Goal: Task Accomplishment & Management: Use online tool/utility

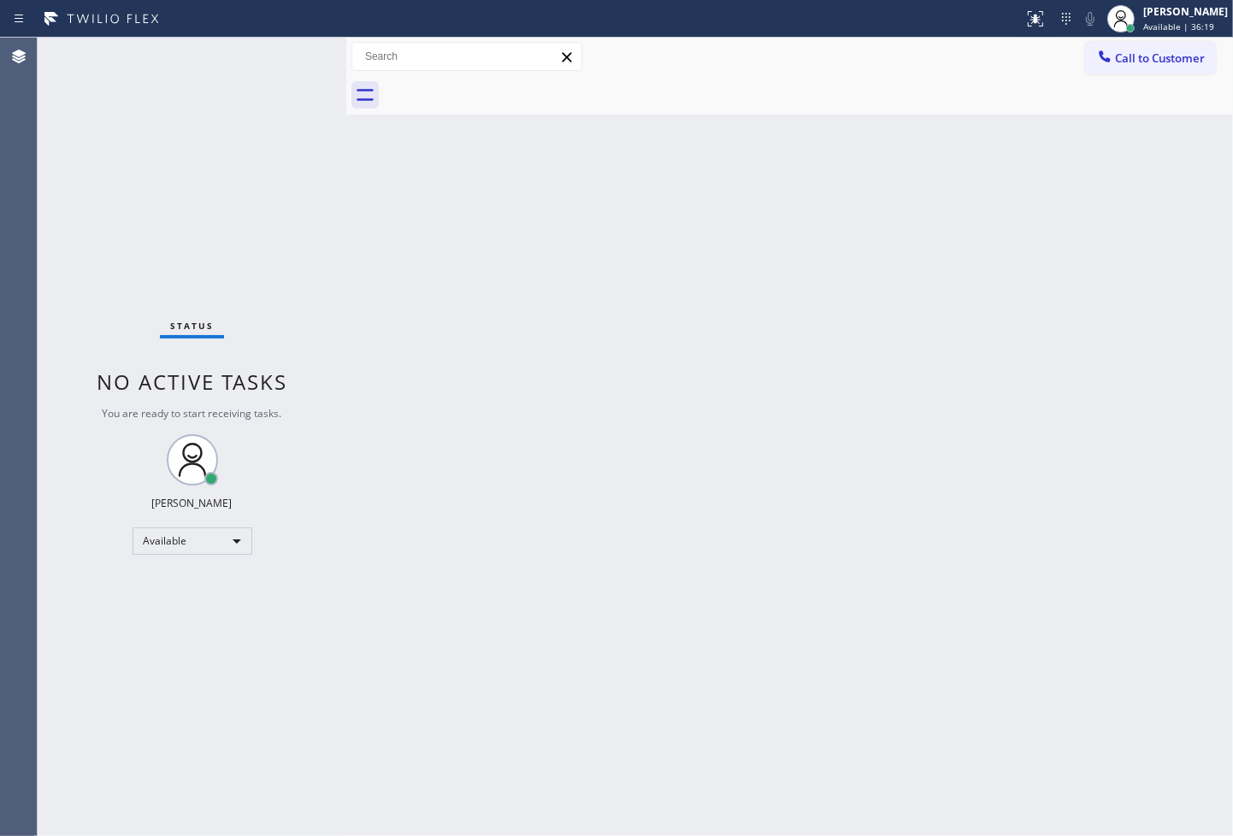
click at [361, 310] on div "Back to Dashboard Change Sender ID Customers Technicians Select a contact Outbo…" at bounding box center [789, 437] width 887 height 799
drag, startPoint x: 582, startPoint y: 788, endPoint x: 711, endPoint y: 830, distance: 135.8
click at [629, 791] on div "Back to Dashboard Change Sender ID Customers Technicians Select a contact Outbo…" at bounding box center [789, 437] width 887 height 799
click at [83, 238] on div "Status No active tasks You are ready to start receiving tasks. [PERSON_NAME]" at bounding box center [192, 437] width 309 height 799
click at [89, 262] on div "Status No active tasks You are ready to start receiving tasks. [PERSON_NAME]" at bounding box center [192, 437] width 309 height 799
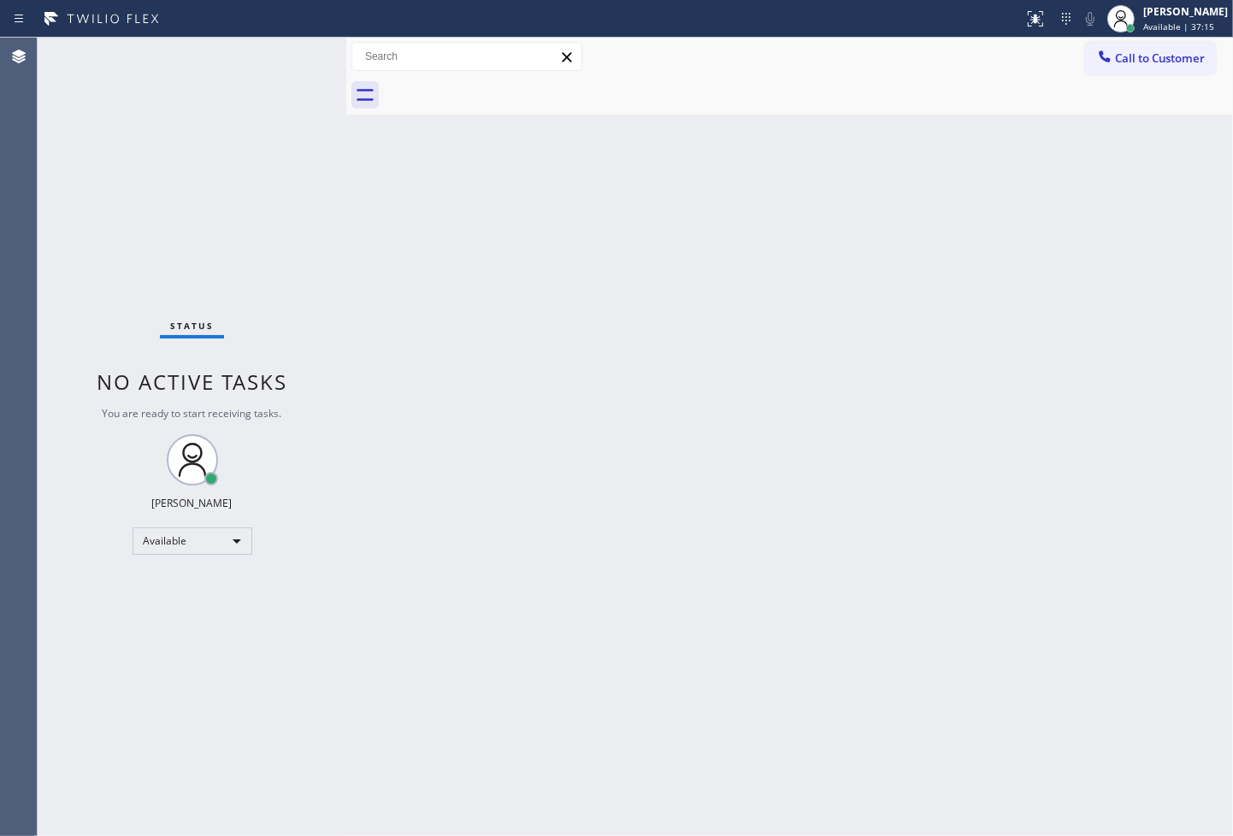
click at [240, 84] on div "Status No active tasks You are ready to start receiving tasks. [PERSON_NAME]" at bounding box center [192, 437] width 309 height 799
click at [552, 232] on div "Back to Dashboard Change Sender ID Customers Technicians Select a contact Outbo…" at bounding box center [789, 437] width 887 height 799
click at [266, 54] on div "Status No active tasks You are ready to start receiving tasks. [PERSON_NAME]" at bounding box center [192, 437] width 309 height 799
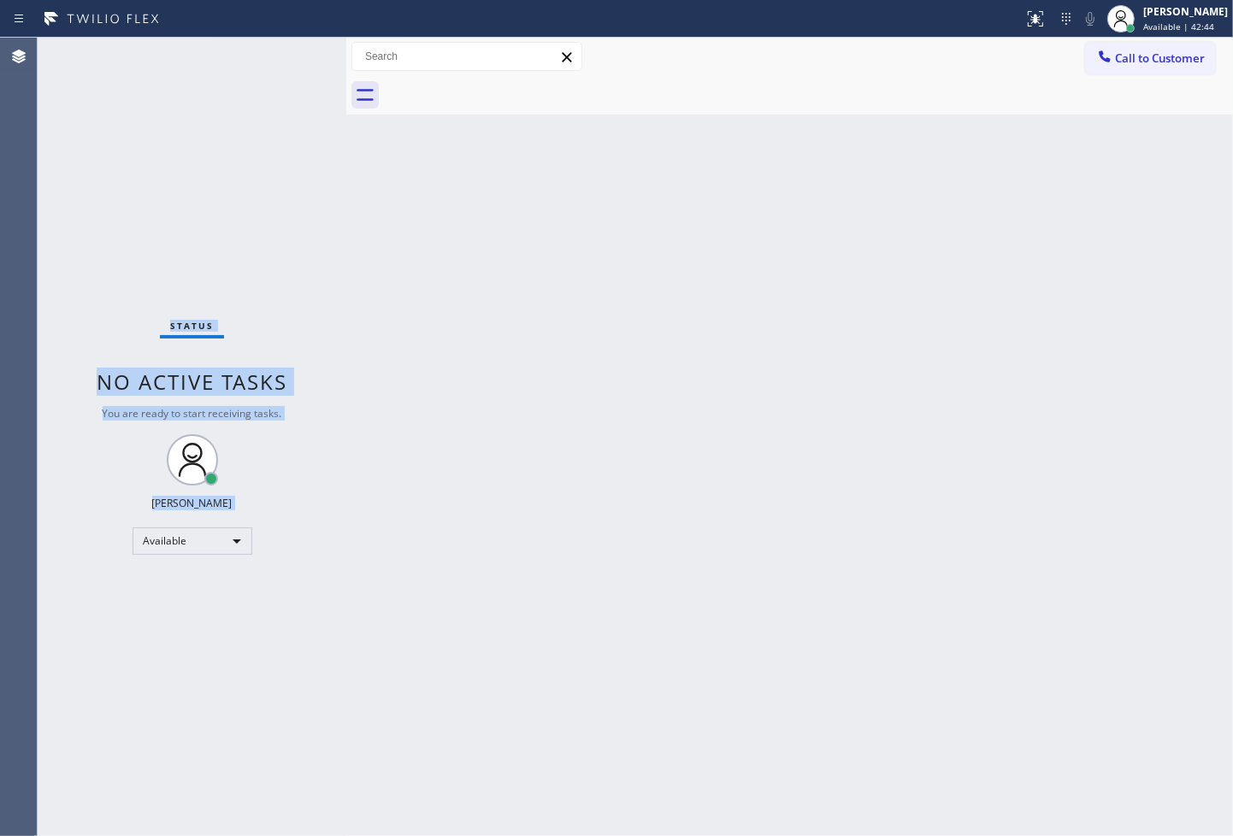
click at [285, 56] on div "Status No active tasks You are ready to start receiving tasks. [PERSON_NAME]" at bounding box center [192, 437] width 309 height 799
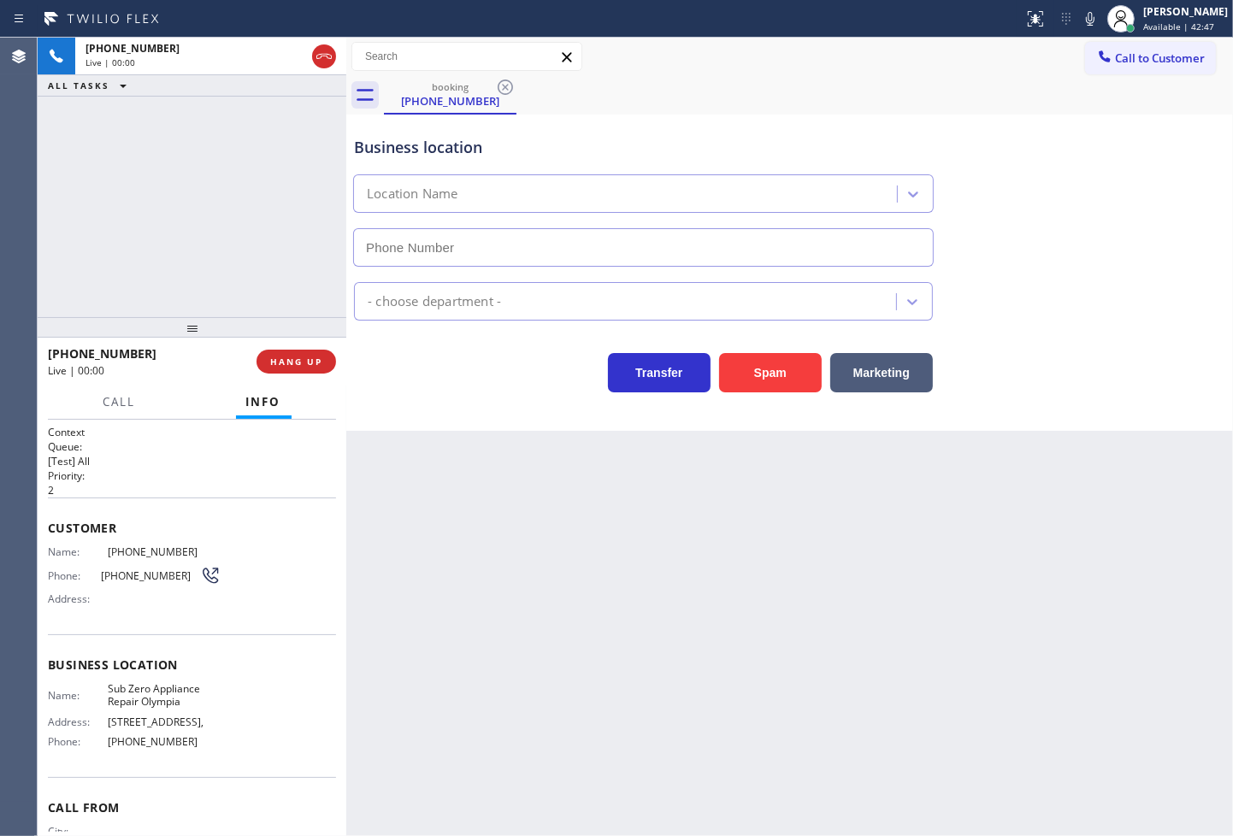
type input "[PHONE_NUMBER]"
drag, startPoint x: 439, startPoint y: 383, endPoint x: 145, endPoint y: 240, distance: 326.3
click at [439, 385] on div "Transfer Spam Marketing" at bounding box center [644, 369] width 586 height 48
click at [121, 223] on div "[PHONE_NUMBER] Live | 00:05 ALL TASKS ALL TASKS ACTIVE TASKS TASKS IN WRAP UP" at bounding box center [192, 178] width 309 height 280
click at [464, 434] on div "Back to Dashboard Change Sender ID Customers Technicians Select a contact Outbo…" at bounding box center [789, 437] width 887 height 799
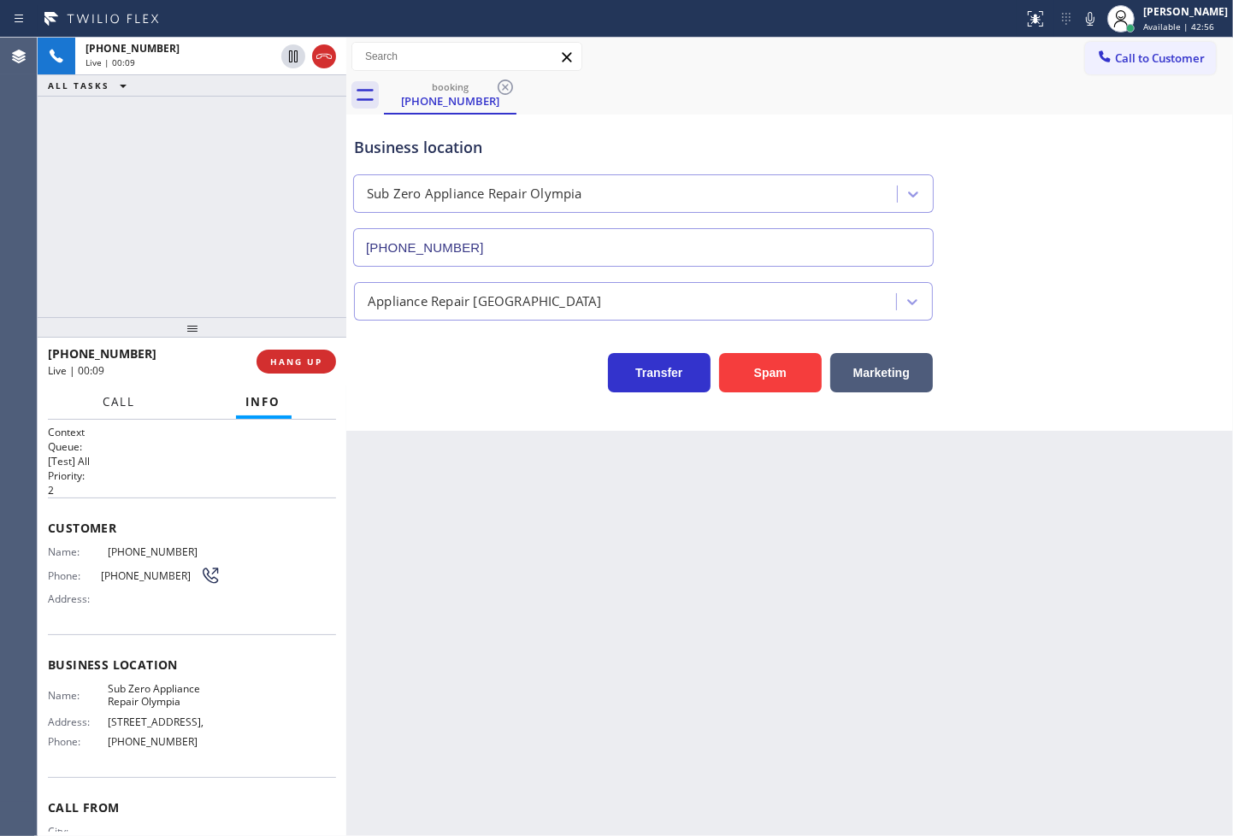
click at [125, 400] on span "Call" at bounding box center [119, 401] width 32 height 15
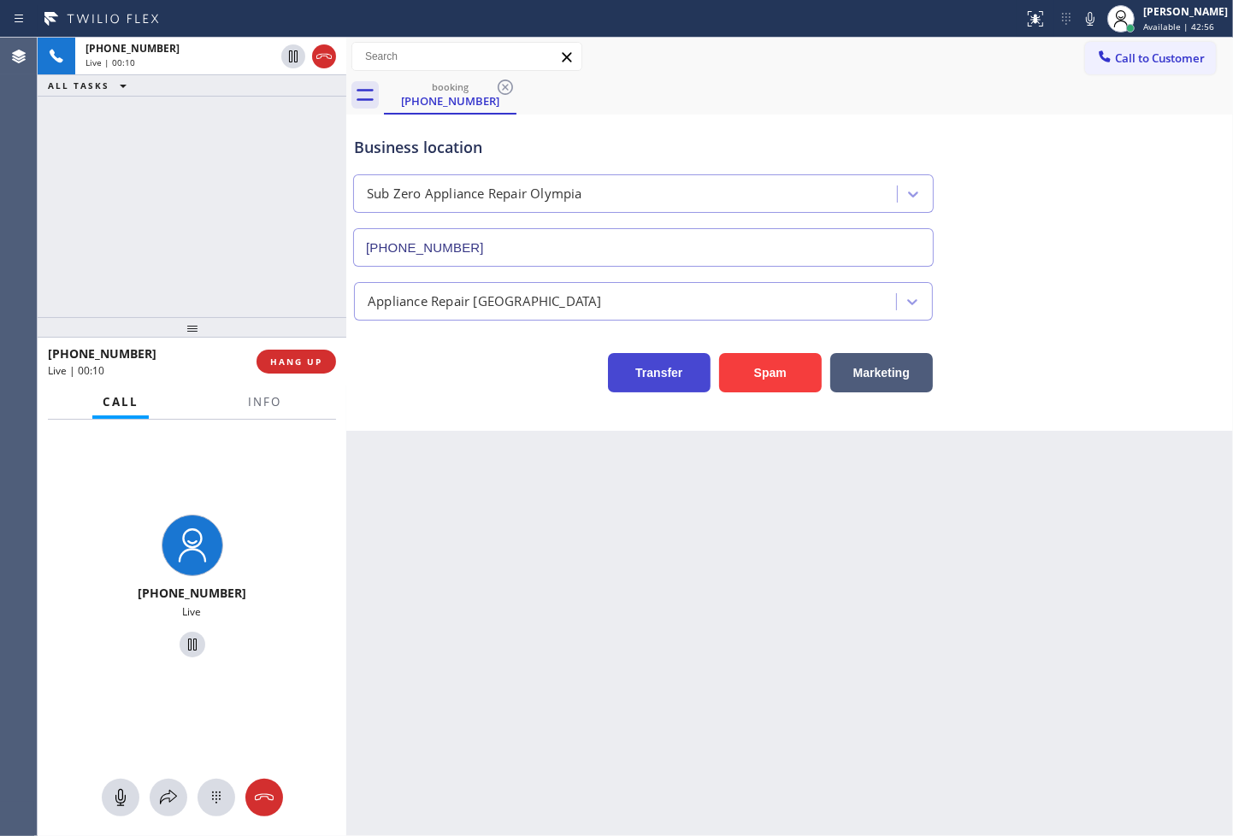
click at [635, 377] on button "Transfer" at bounding box center [659, 372] width 103 height 39
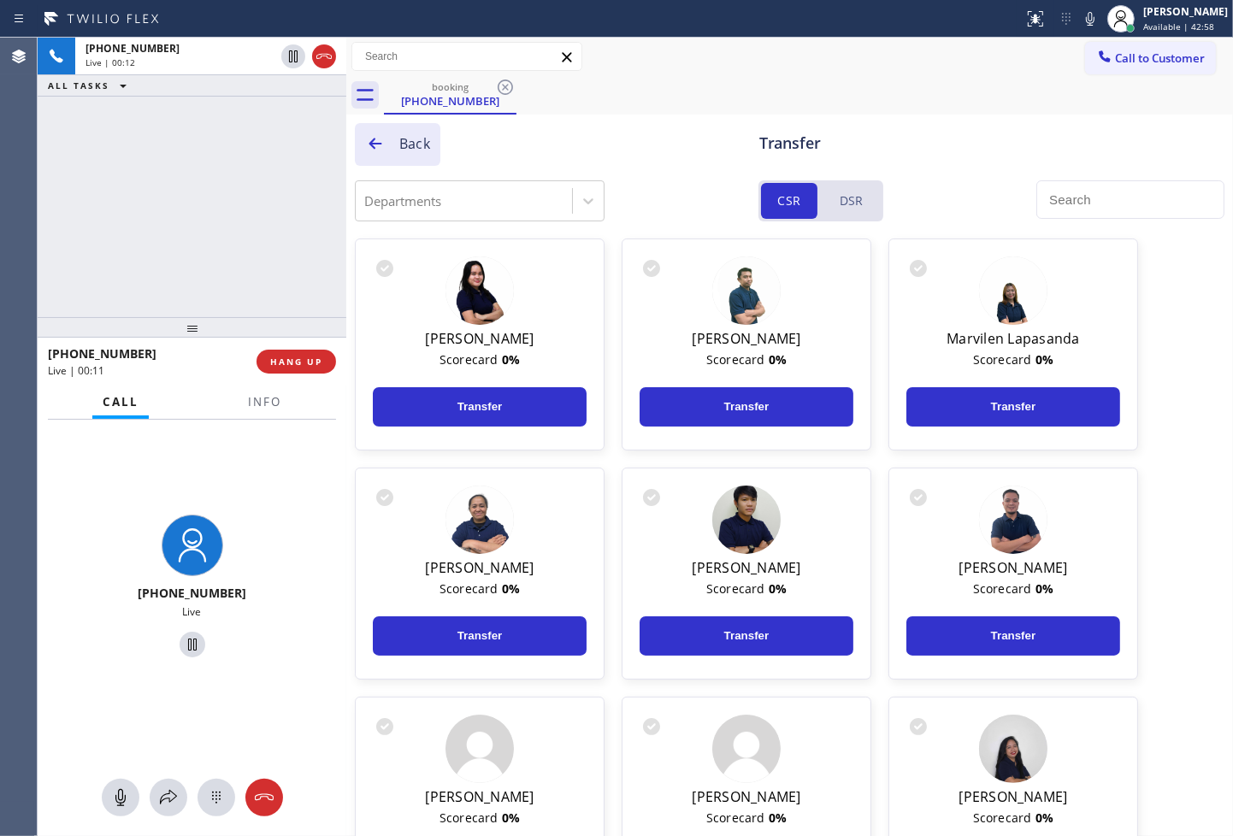
click at [369, 155] on div at bounding box center [375, 145] width 21 height 21
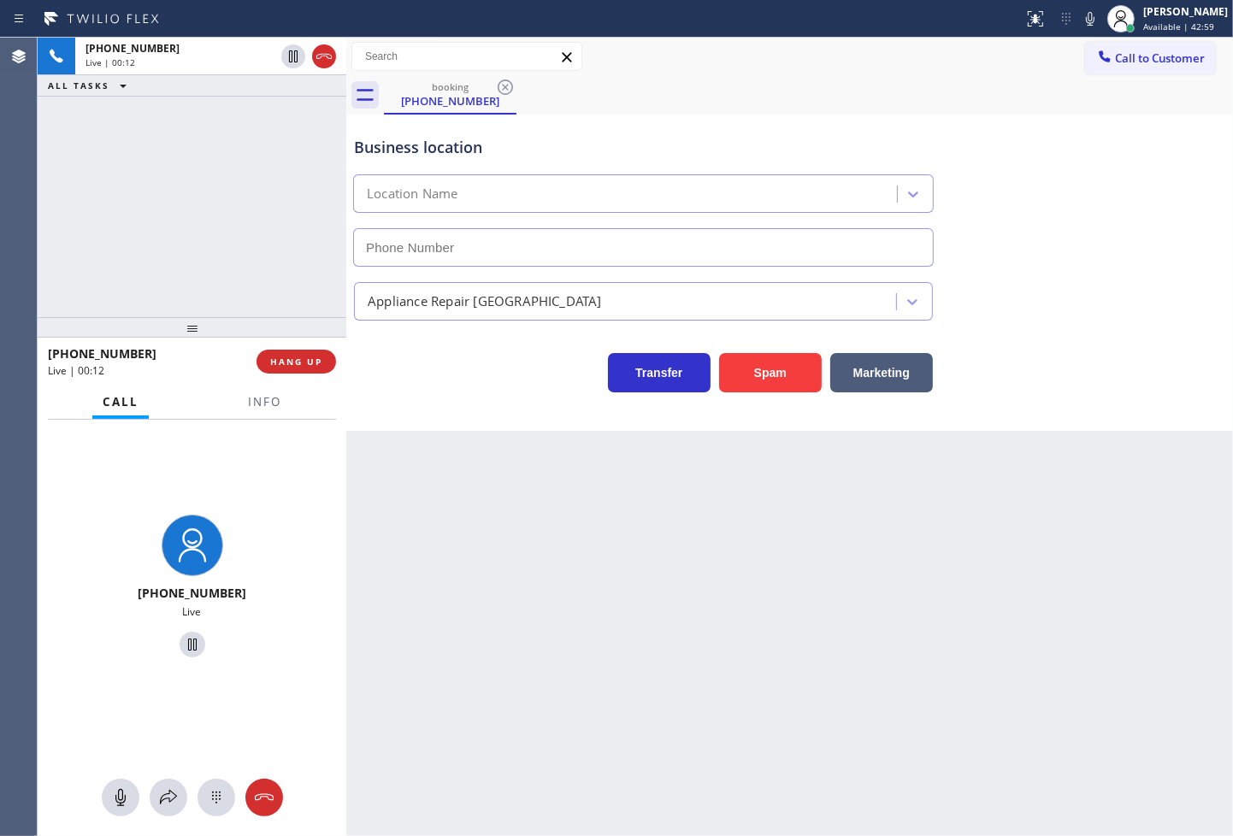
type input "[PHONE_NUMBER]"
drag, startPoint x: 439, startPoint y: 406, endPoint x: 223, endPoint y: 429, distance: 216.8
click at [429, 409] on div "Business location Sub Zero Appliance Repair [GEOGRAPHIC_DATA] [PHONE_NUMBER] Ap…" at bounding box center [789, 273] width 887 height 316
click at [98, 488] on div "[PHONE_NUMBER] Live" at bounding box center [192, 589] width 309 height 339
click at [386, 421] on div "Business location Sub Zero Appliance Repair [GEOGRAPHIC_DATA] [PHONE_NUMBER] Ap…" at bounding box center [789, 273] width 887 height 316
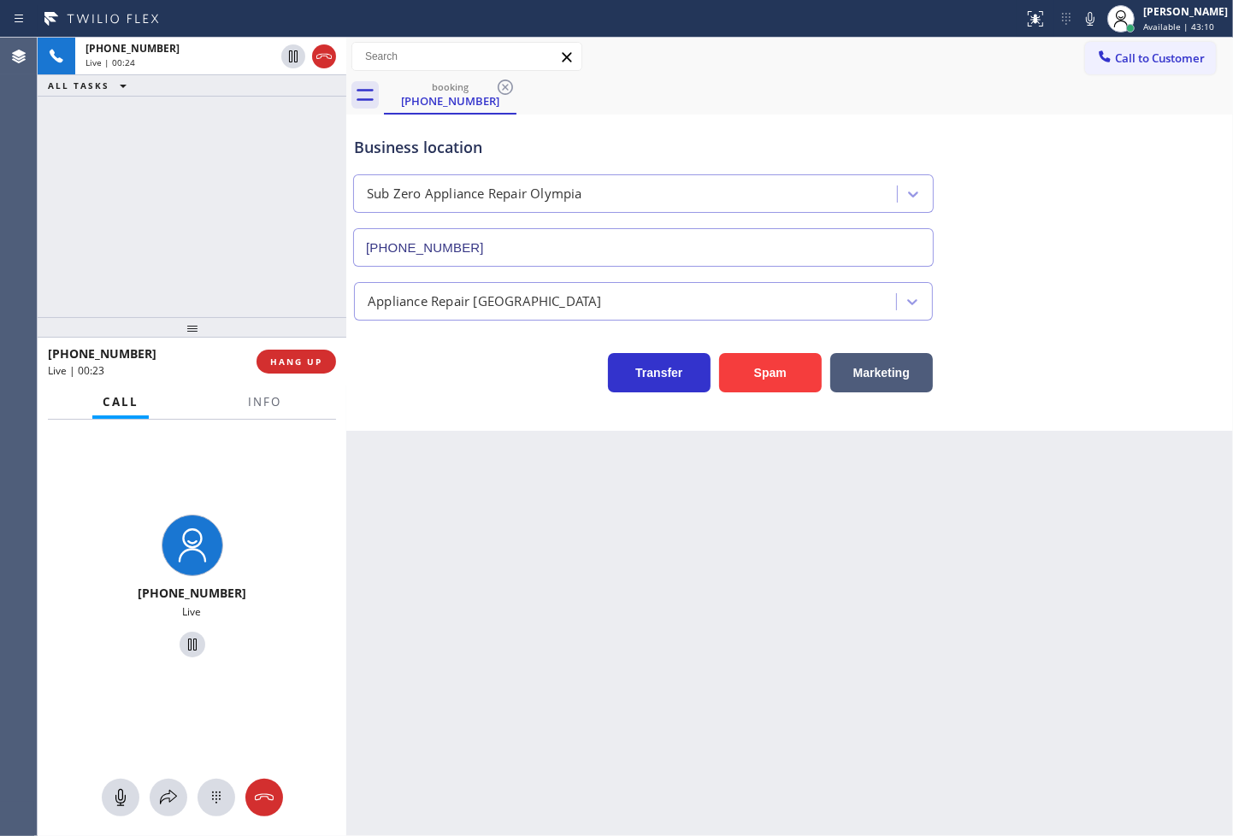
click at [386, 421] on div "Business location Sub Zero Appliance Repair [GEOGRAPHIC_DATA] [PHONE_NUMBER] Ap…" at bounding box center [789, 273] width 887 height 316
click at [162, 503] on div "[PHONE_NUMBER] Live" at bounding box center [192, 589] width 309 height 339
click at [263, 398] on span "Info" at bounding box center [264, 401] width 33 height 15
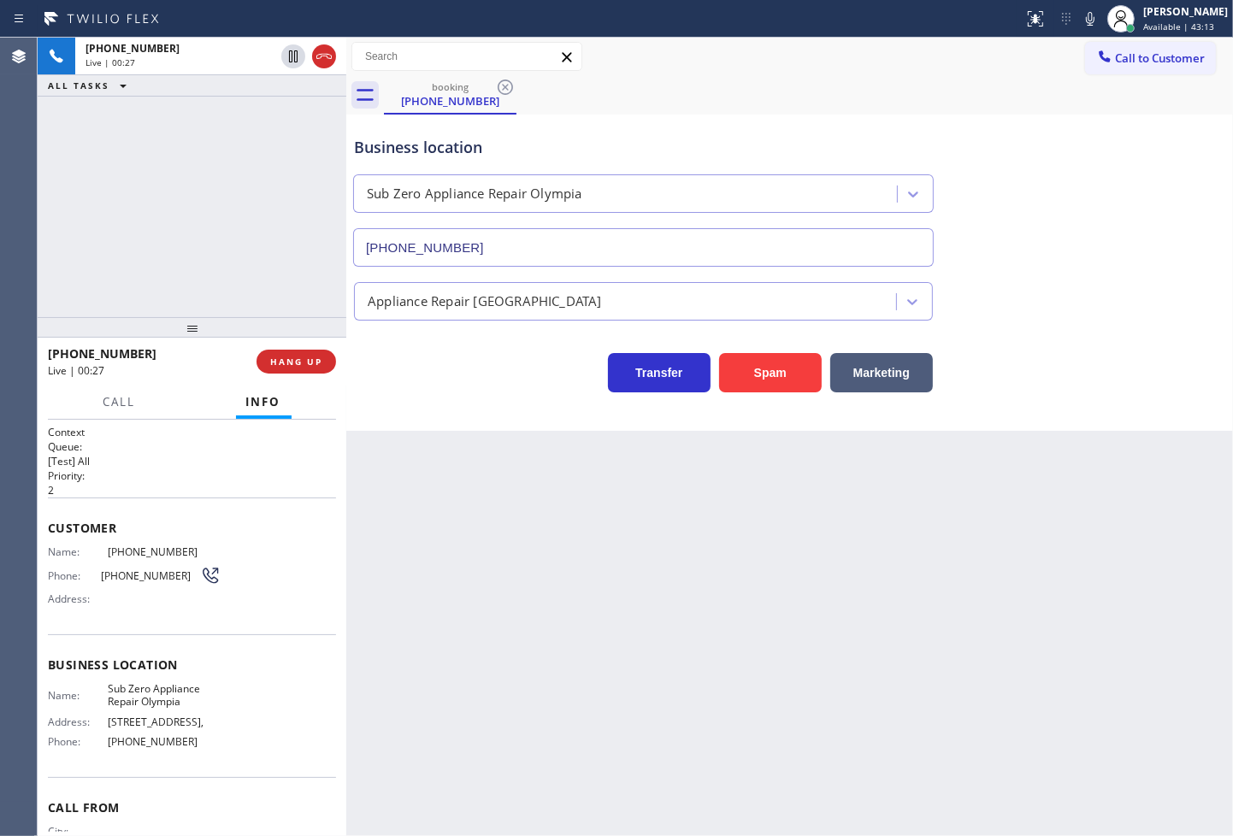
click at [417, 387] on div "Transfer Spam Marketing" at bounding box center [644, 369] width 586 height 48
click at [27, 299] on div "Agent Desktop" at bounding box center [18, 437] width 37 height 799
click at [500, 405] on div "Business location Sub Zero Appliance Repair [GEOGRAPHIC_DATA] [PHONE_NUMBER] Ap…" at bounding box center [789, 273] width 887 height 316
click at [176, 281] on div "[PHONE_NUMBER] Live | 00:37 ALL TASKS ALL TASKS ACTIVE TASKS TASKS IN WRAP UP" at bounding box center [192, 178] width 309 height 280
click at [591, 426] on div "Business location Sub Zero Appliance Repair [GEOGRAPHIC_DATA] [PHONE_NUMBER] Ap…" at bounding box center [789, 273] width 887 height 316
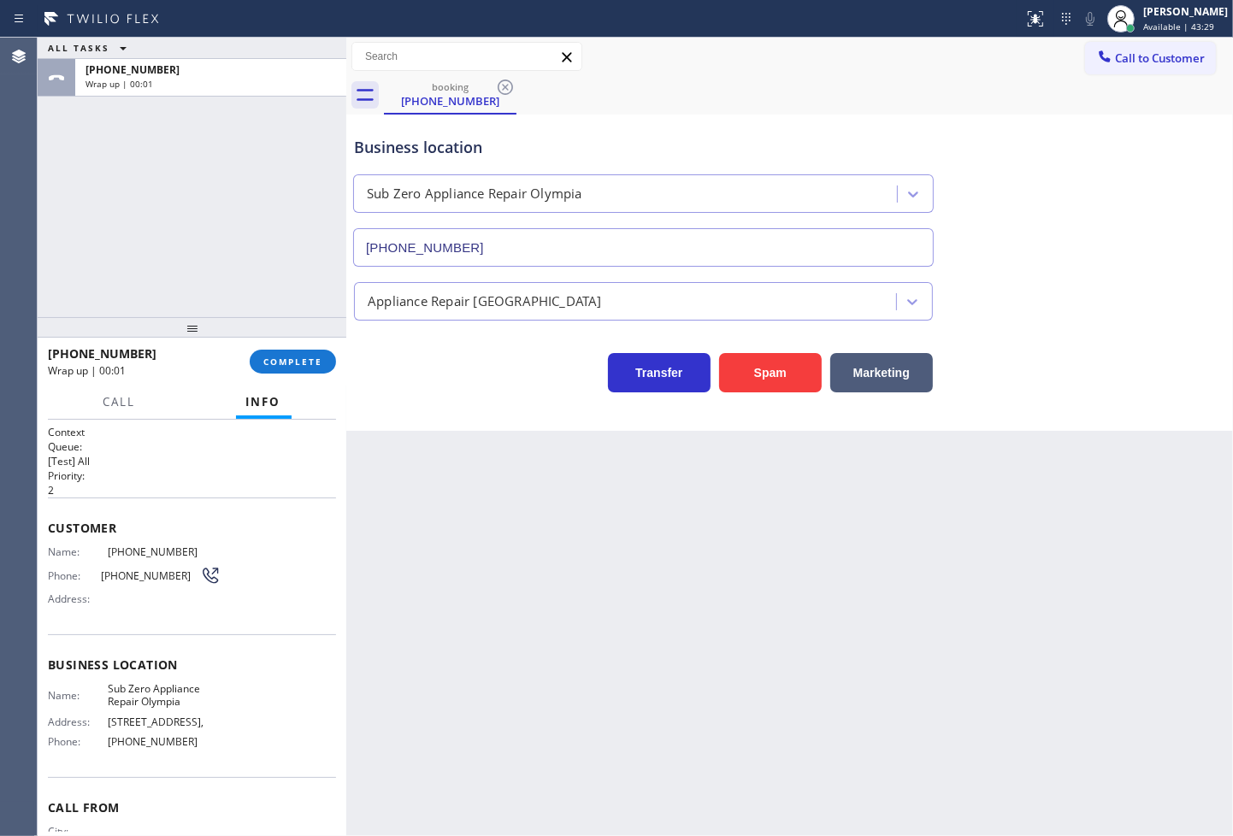
drag, startPoint x: 305, startPoint y: 361, endPoint x: 332, endPoint y: 336, distance: 36.3
click at [305, 361] on span "COMPLETE" at bounding box center [292, 362] width 59 height 12
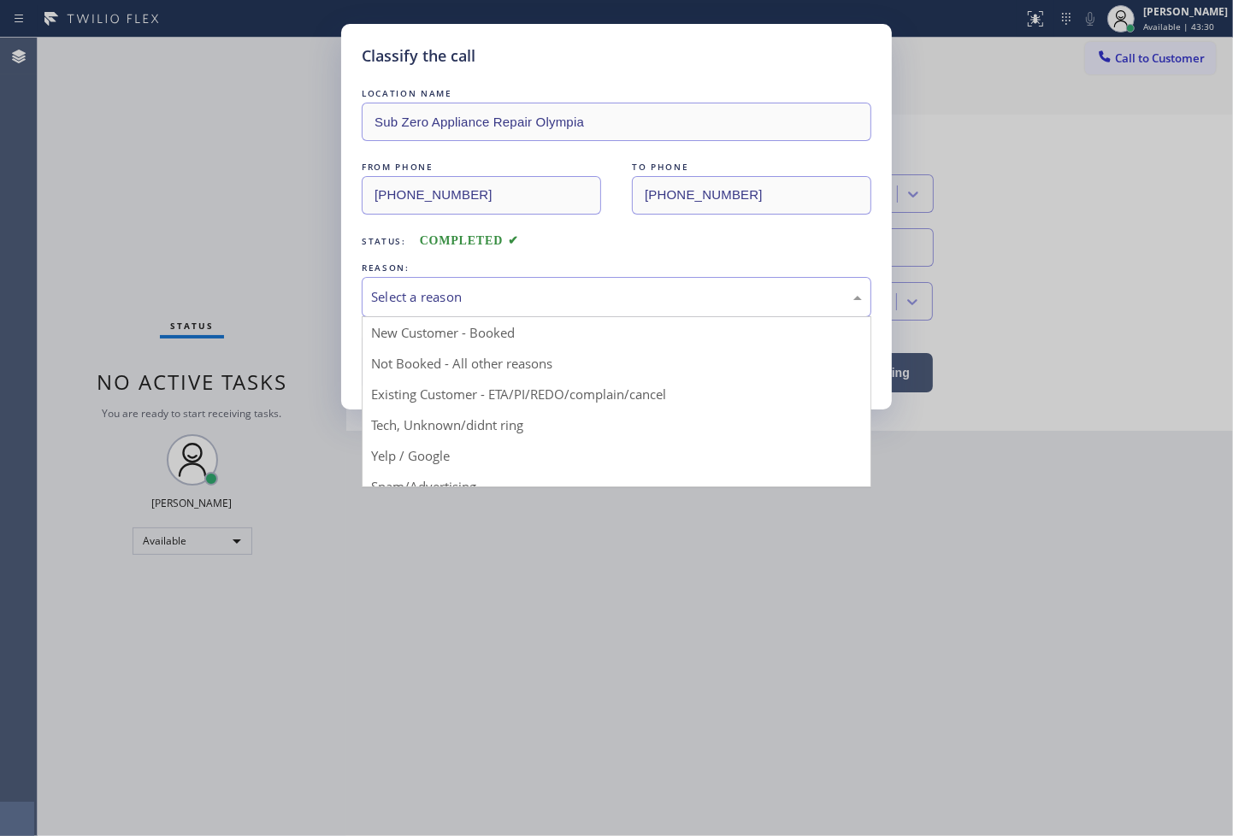
click at [474, 300] on div "Select a reason" at bounding box center [616, 297] width 491 height 20
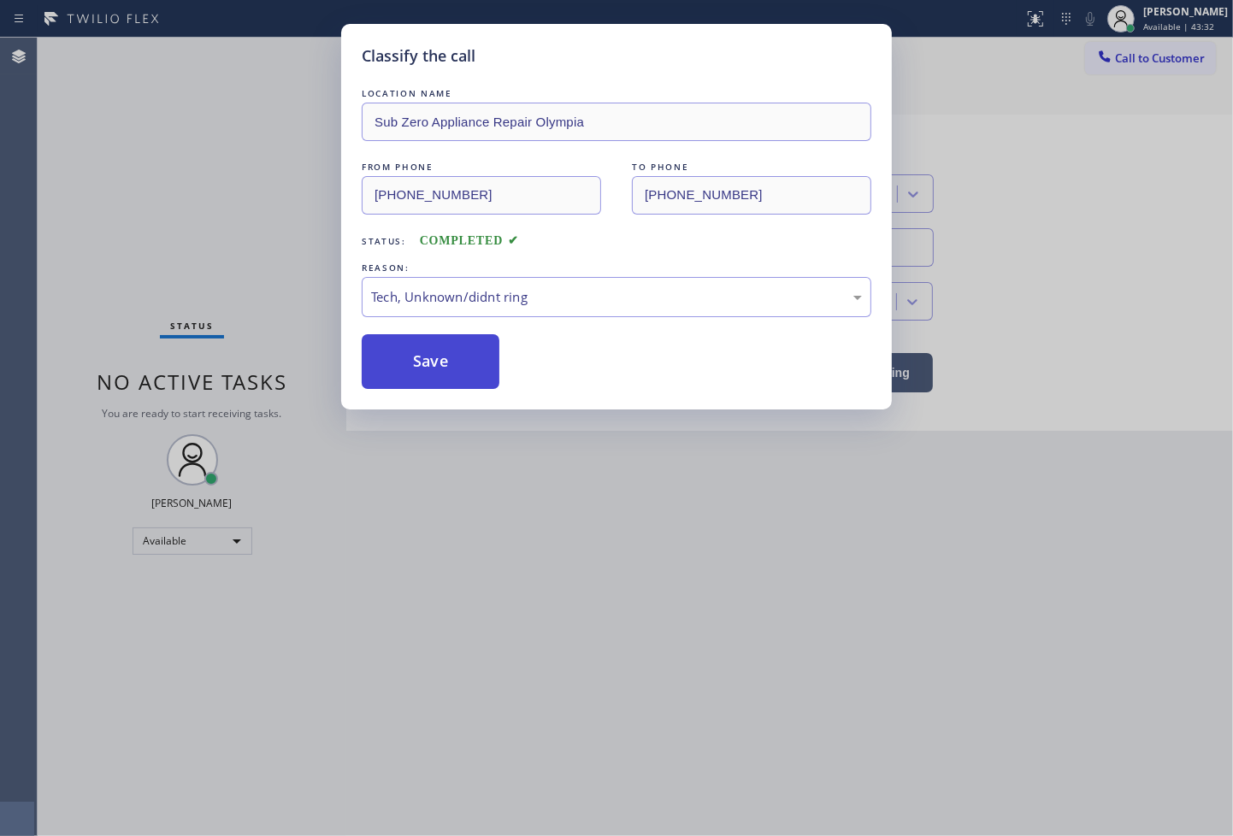
click at [433, 347] on button "Save" at bounding box center [431, 361] width 138 height 55
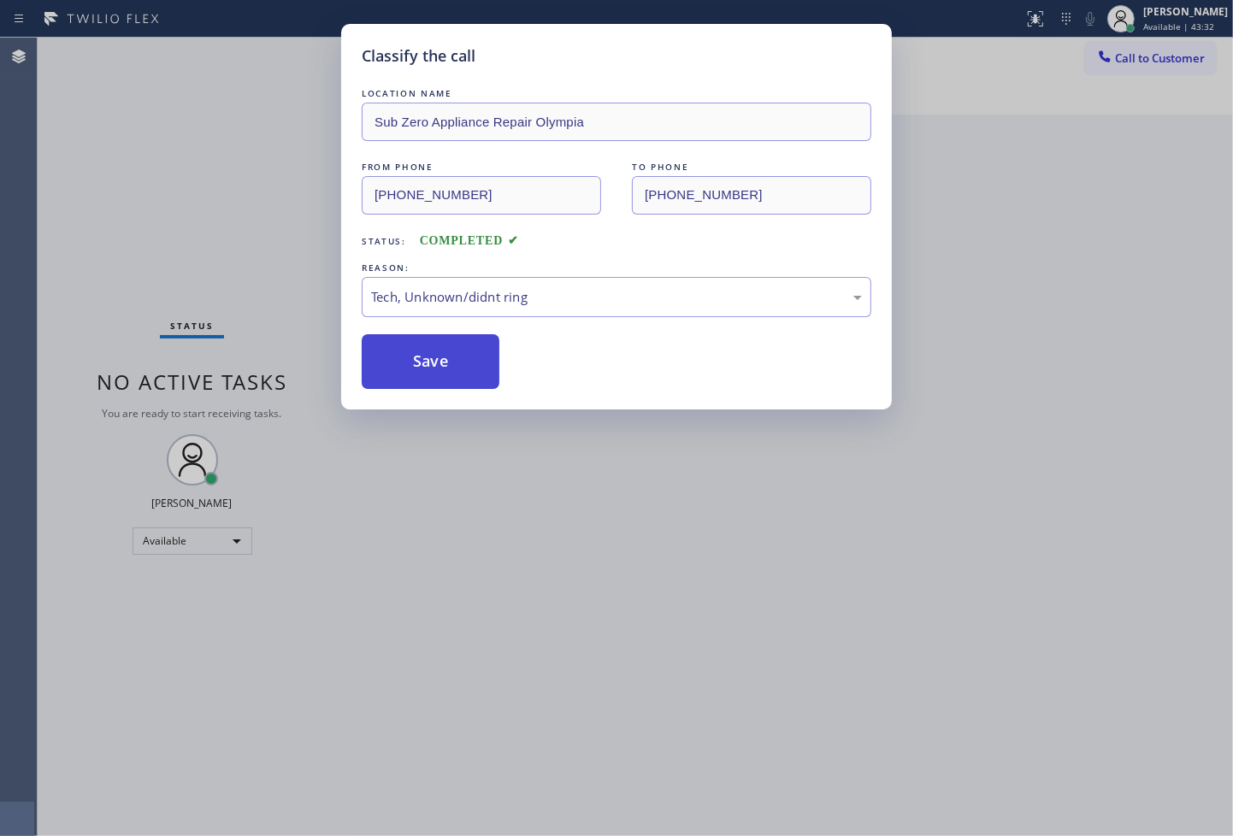
click at [433, 347] on button "Save" at bounding box center [431, 361] width 138 height 55
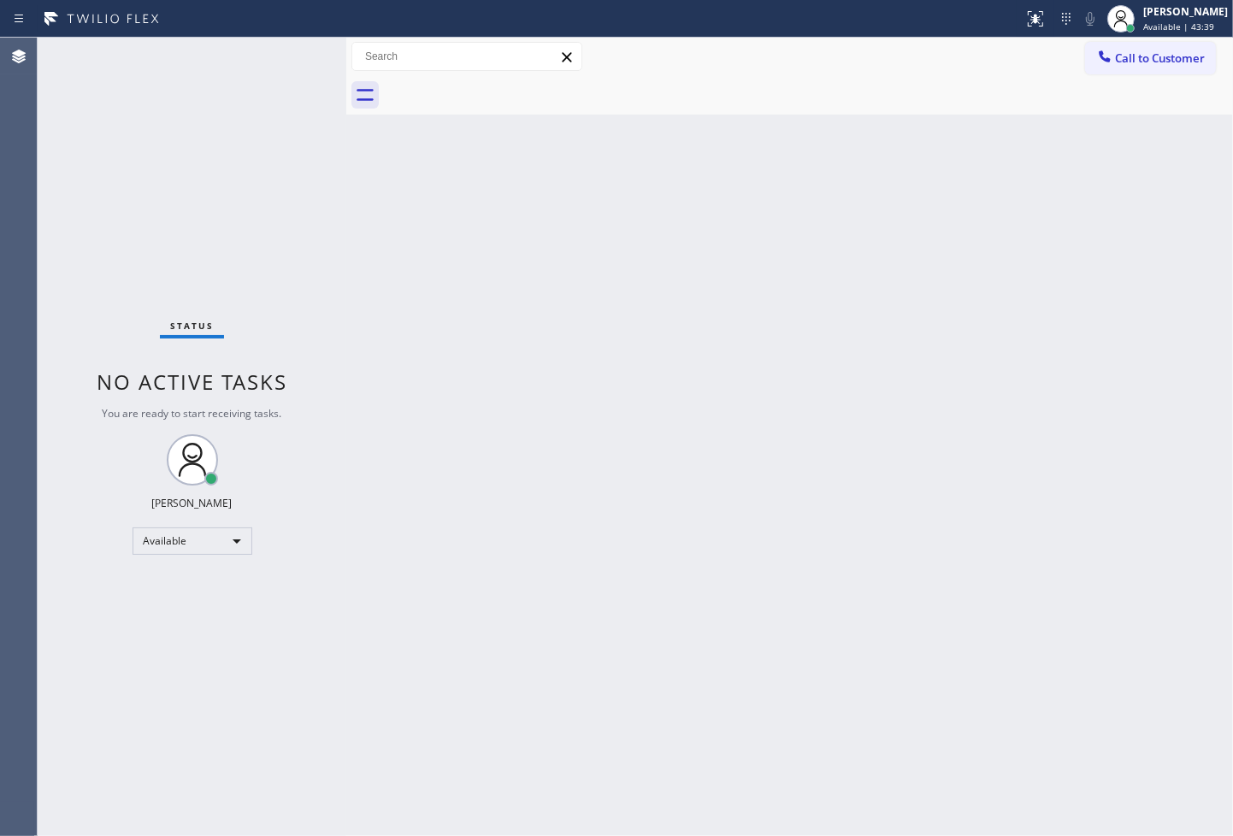
click at [282, 50] on div "Status No active tasks You are ready to start receiving tasks. [PERSON_NAME]" at bounding box center [192, 437] width 309 height 799
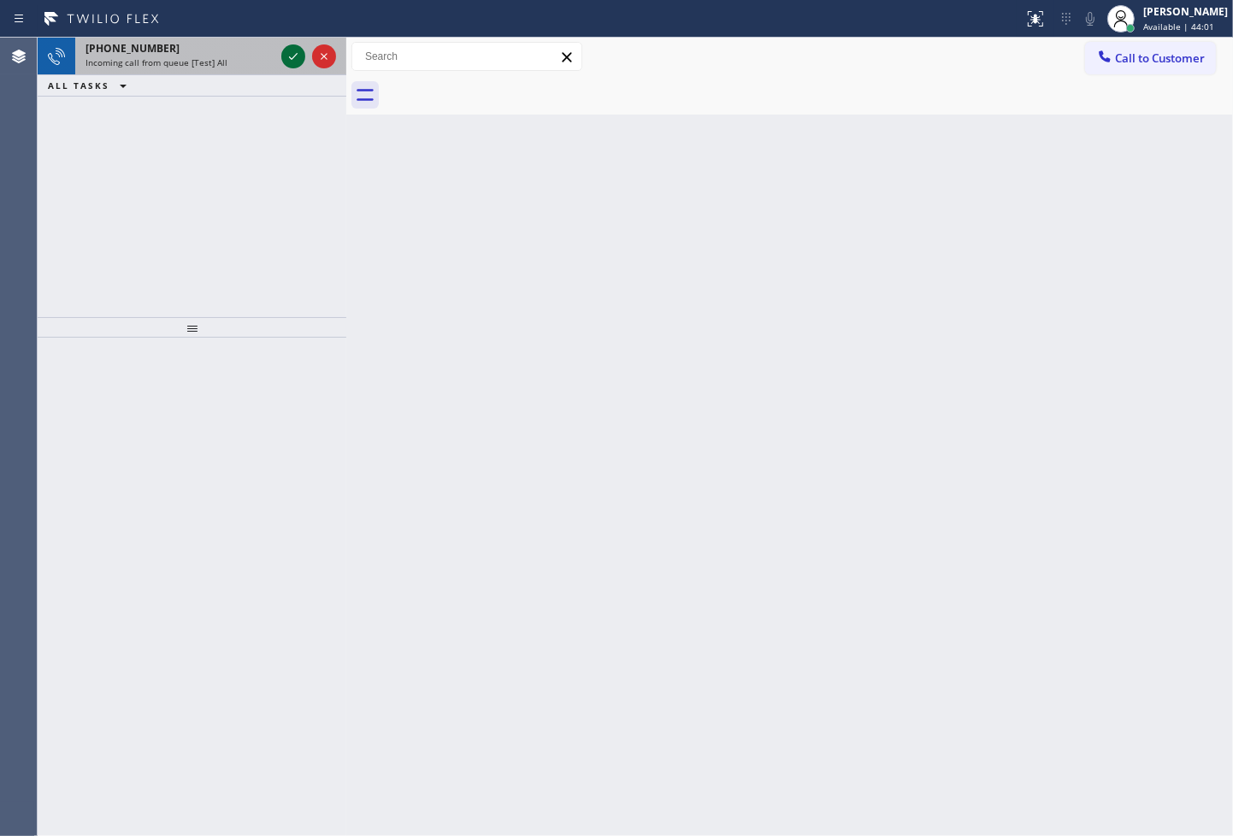
click at [283, 50] on icon at bounding box center [293, 56] width 21 height 21
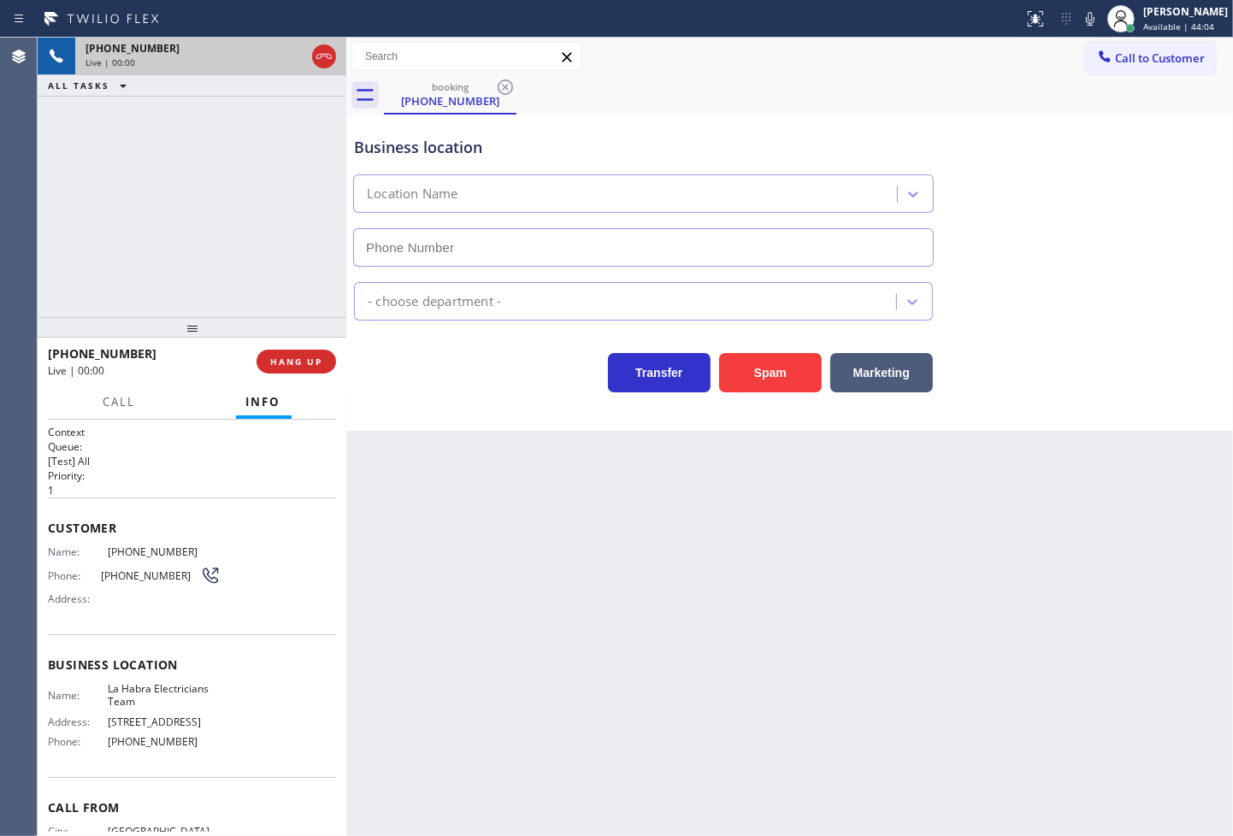
type input "[PHONE_NUMBER]"
click at [372, 374] on div "Transfer Spam Marketing" at bounding box center [644, 369] width 586 height 48
click at [104, 407] on span "Call" at bounding box center [119, 401] width 32 height 15
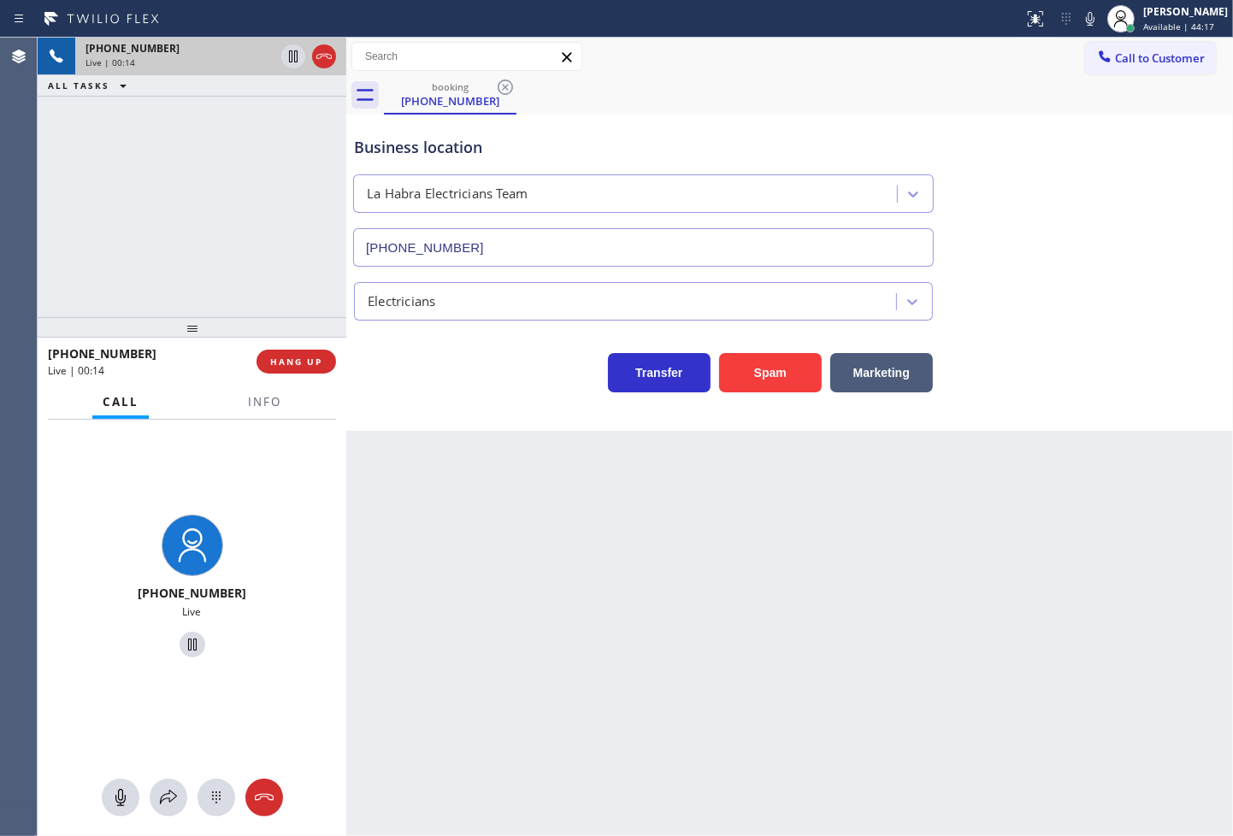
click at [109, 206] on div "[PHONE_NUMBER] Live | 00:14 ALL TASKS ALL TASKS ACTIVE TASKS TASKS IN WRAP UP" at bounding box center [192, 178] width 309 height 280
click at [160, 205] on div "[PHONE_NUMBER] Live | 00:25 ALL TASKS ALL TASKS ACTIVE TASKS TASKS IN WRAP UP" at bounding box center [192, 178] width 309 height 280
drag, startPoint x: 429, startPoint y: 372, endPoint x: 406, endPoint y: 374, distance: 23.2
click at [426, 374] on div "Transfer Spam Marketing" at bounding box center [644, 369] width 586 height 48
click at [114, 218] on div "[PHONE_NUMBER] Live | 00:26 ALL TASKS ALL TASKS ACTIVE TASKS TASKS IN WRAP UP" at bounding box center [192, 178] width 309 height 280
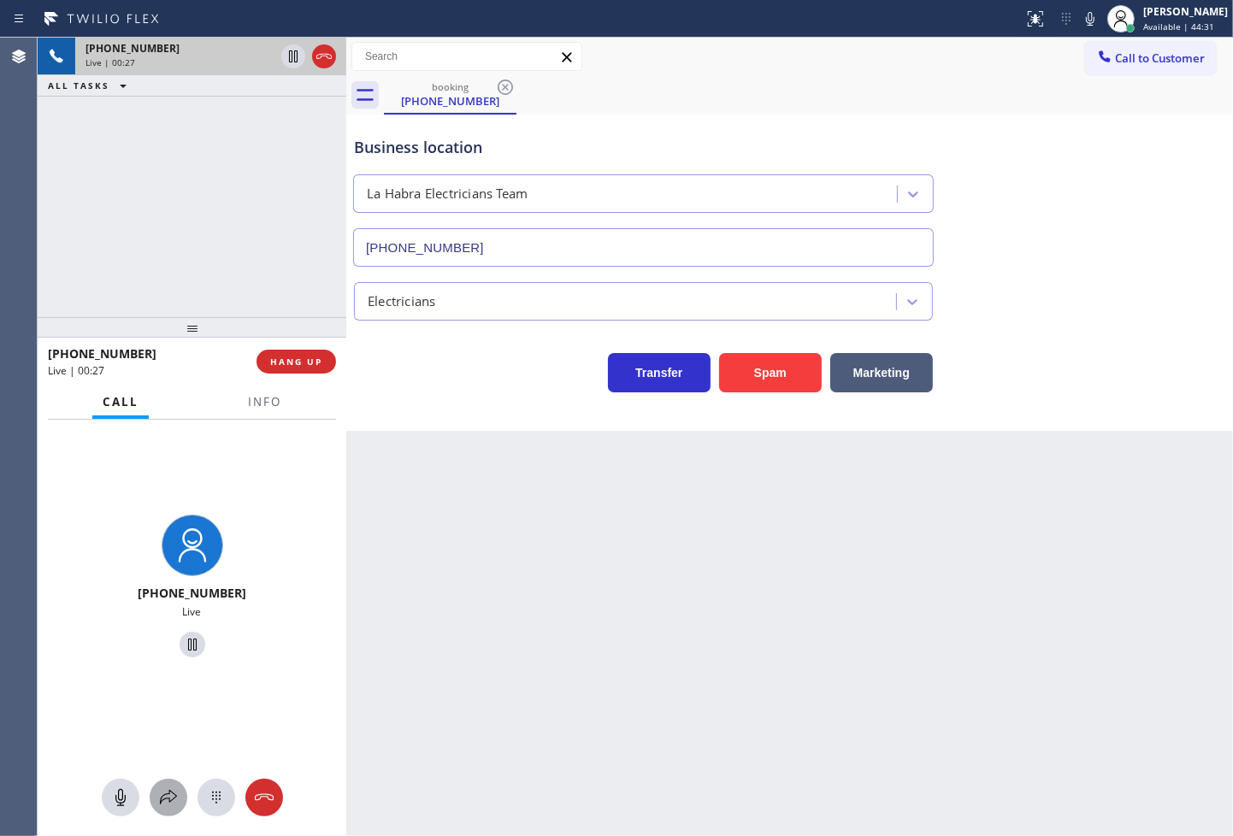
click at [157, 796] on div at bounding box center [169, 798] width 38 height 21
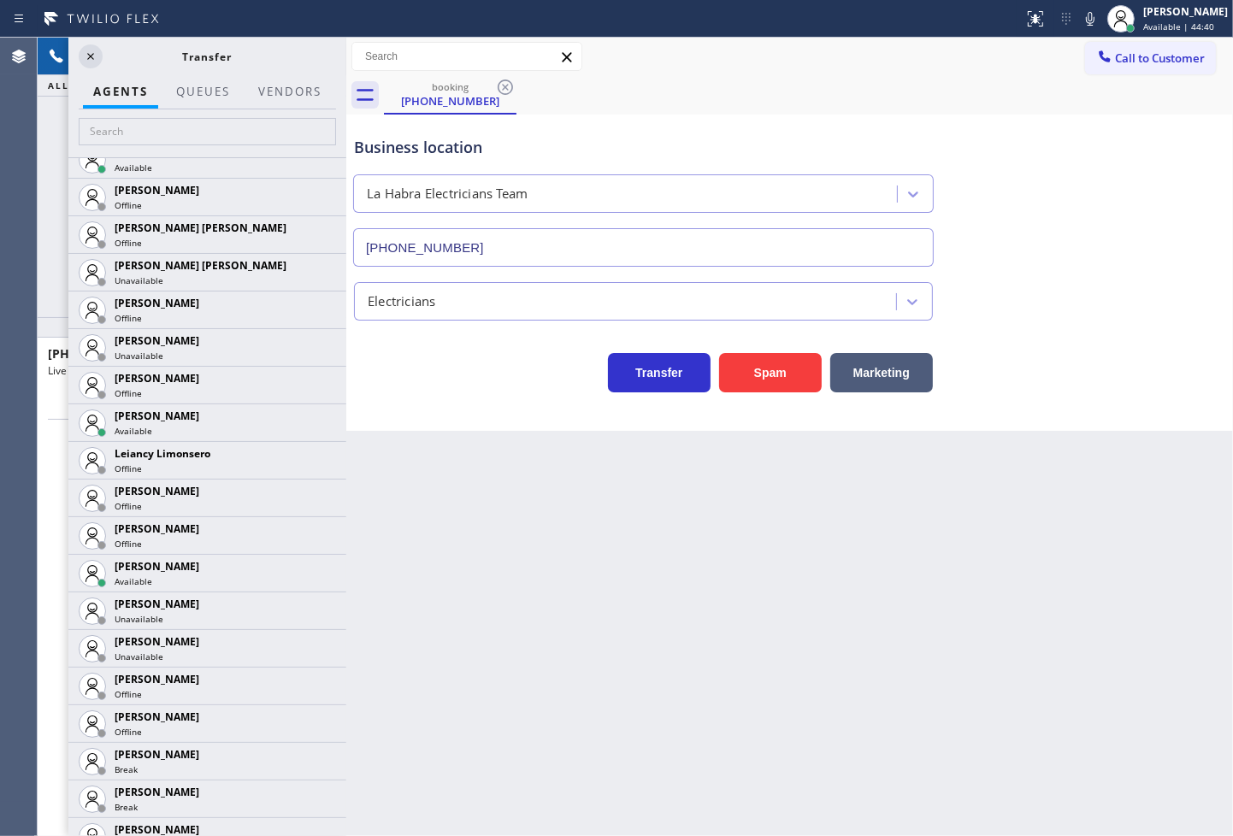
scroll to position [2090, 0]
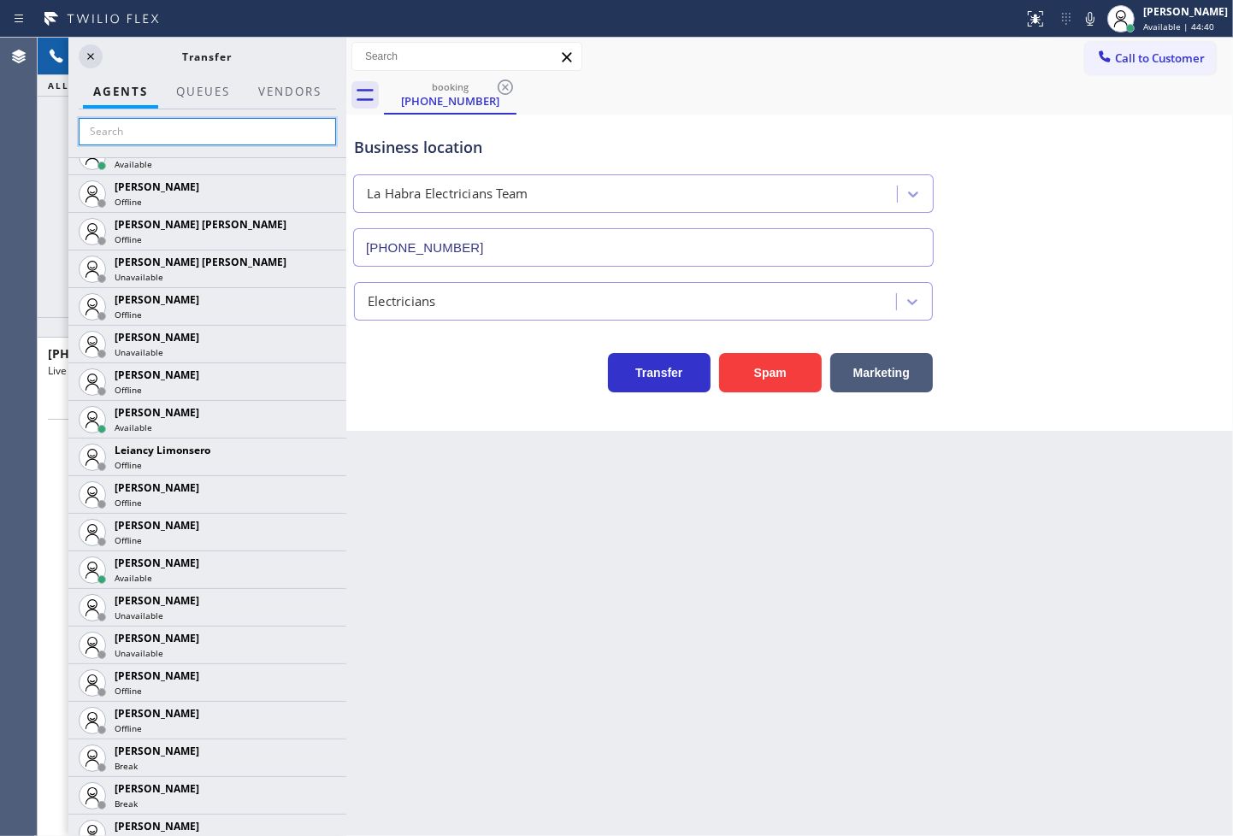
click at [139, 132] on input "text" at bounding box center [207, 131] width 257 height 27
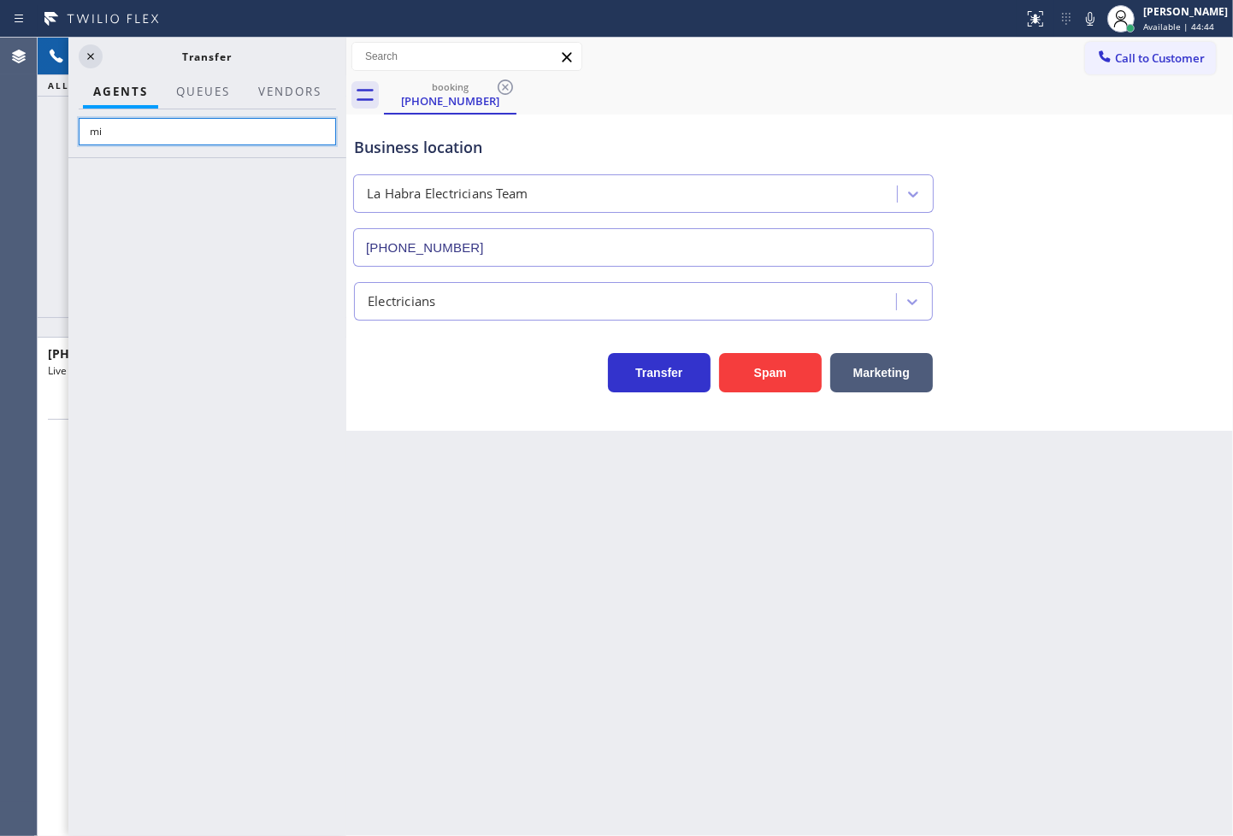
type input "m"
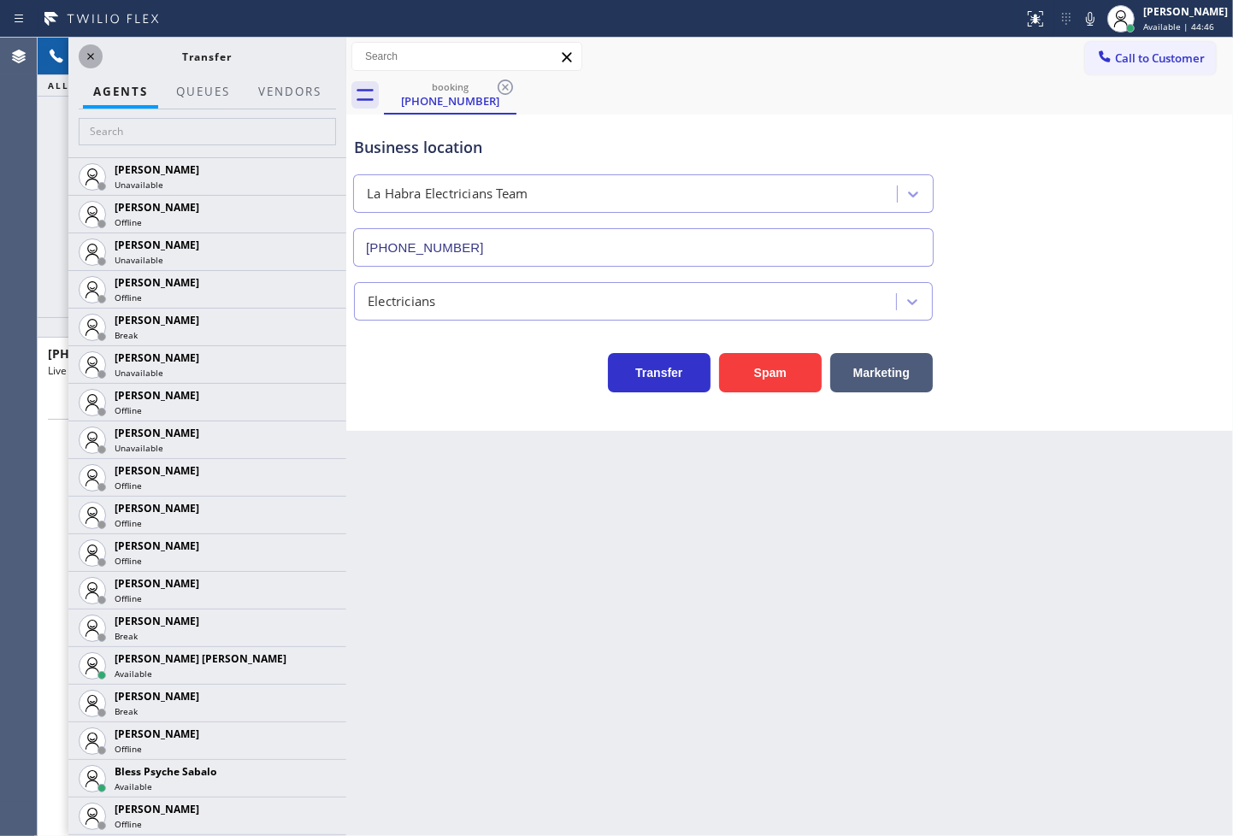
click at [88, 50] on icon at bounding box center [90, 56] width 21 height 21
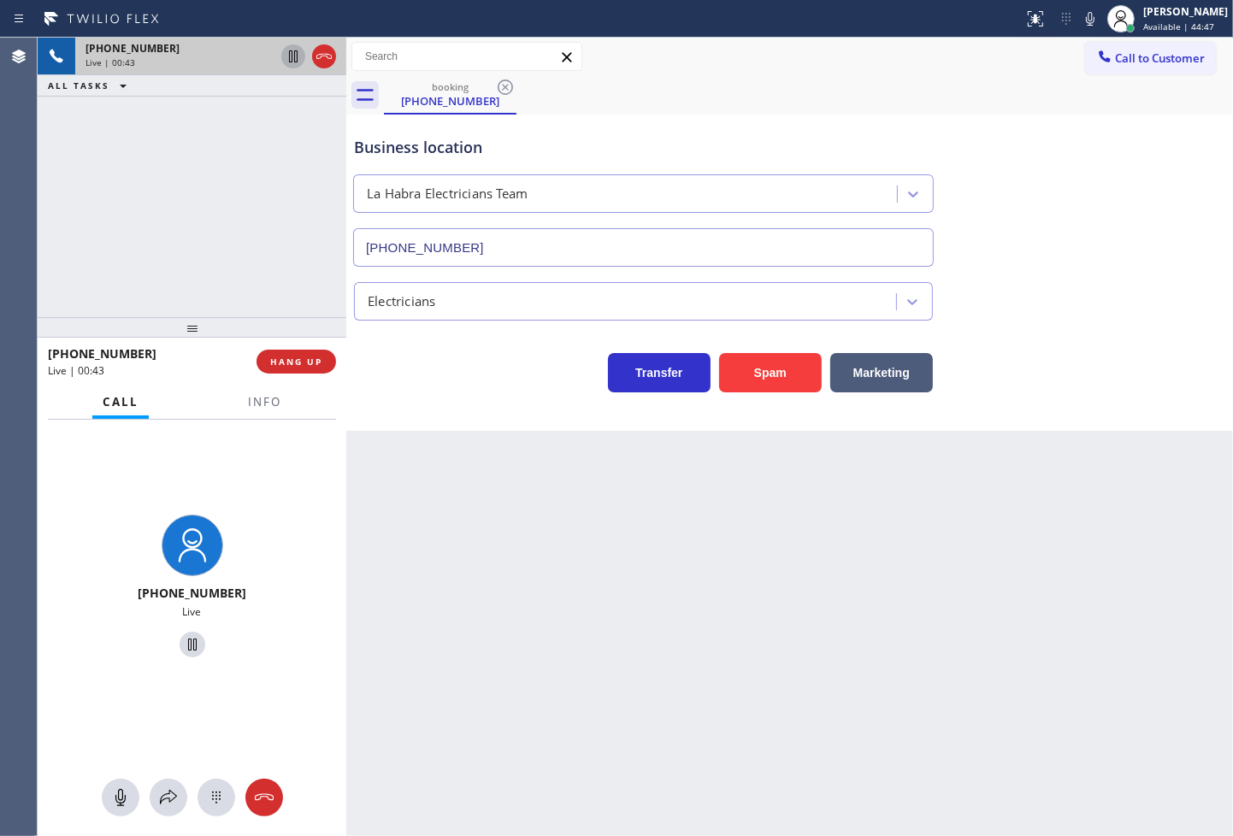
click at [294, 54] on icon at bounding box center [293, 56] width 9 height 12
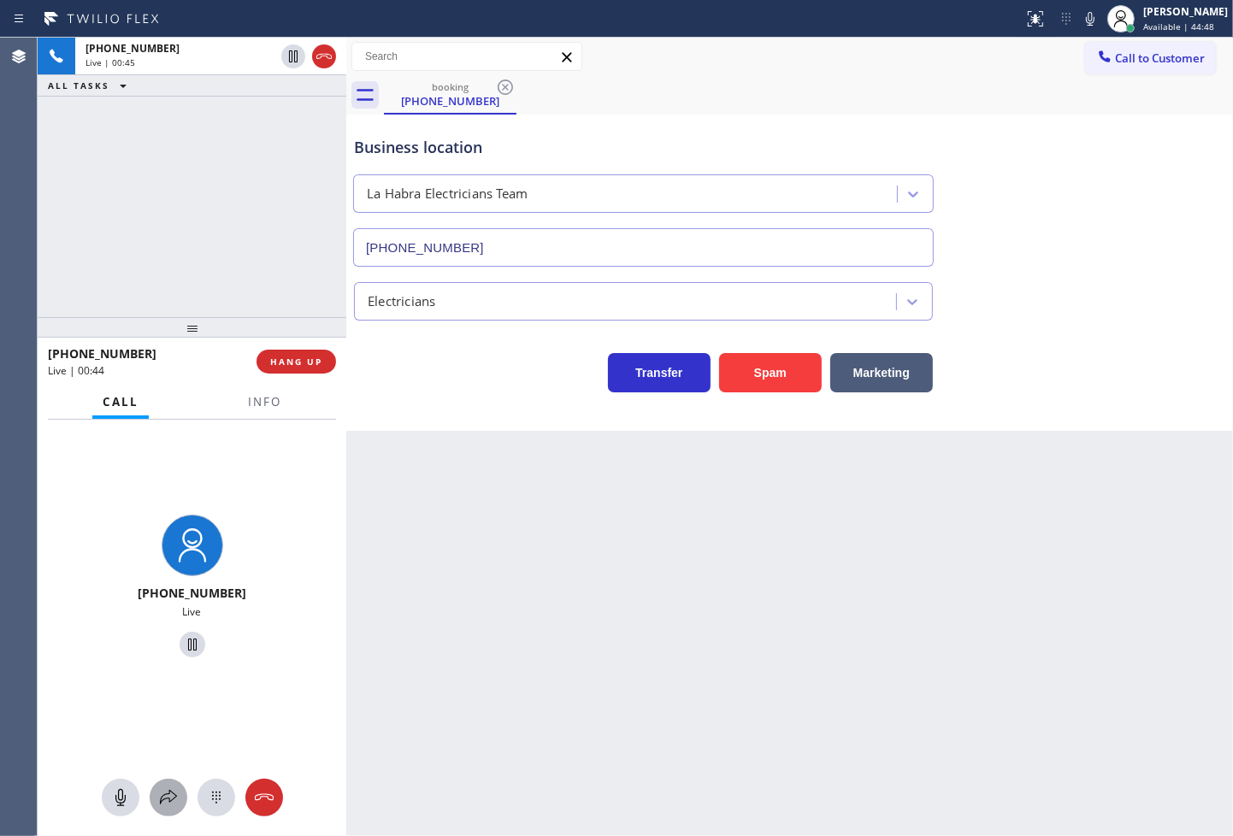
click at [168, 794] on icon at bounding box center [168, 798] width 21 height 21
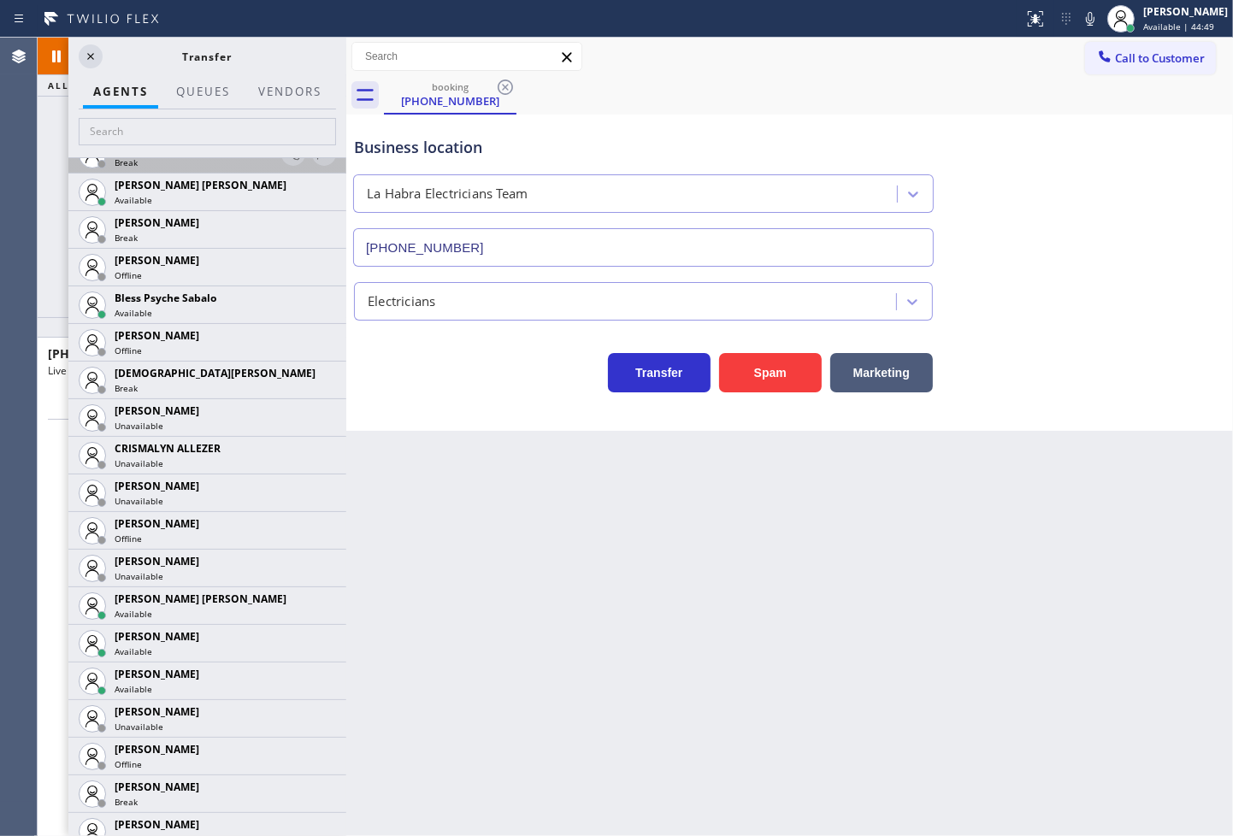
scroll to position [475, 0]
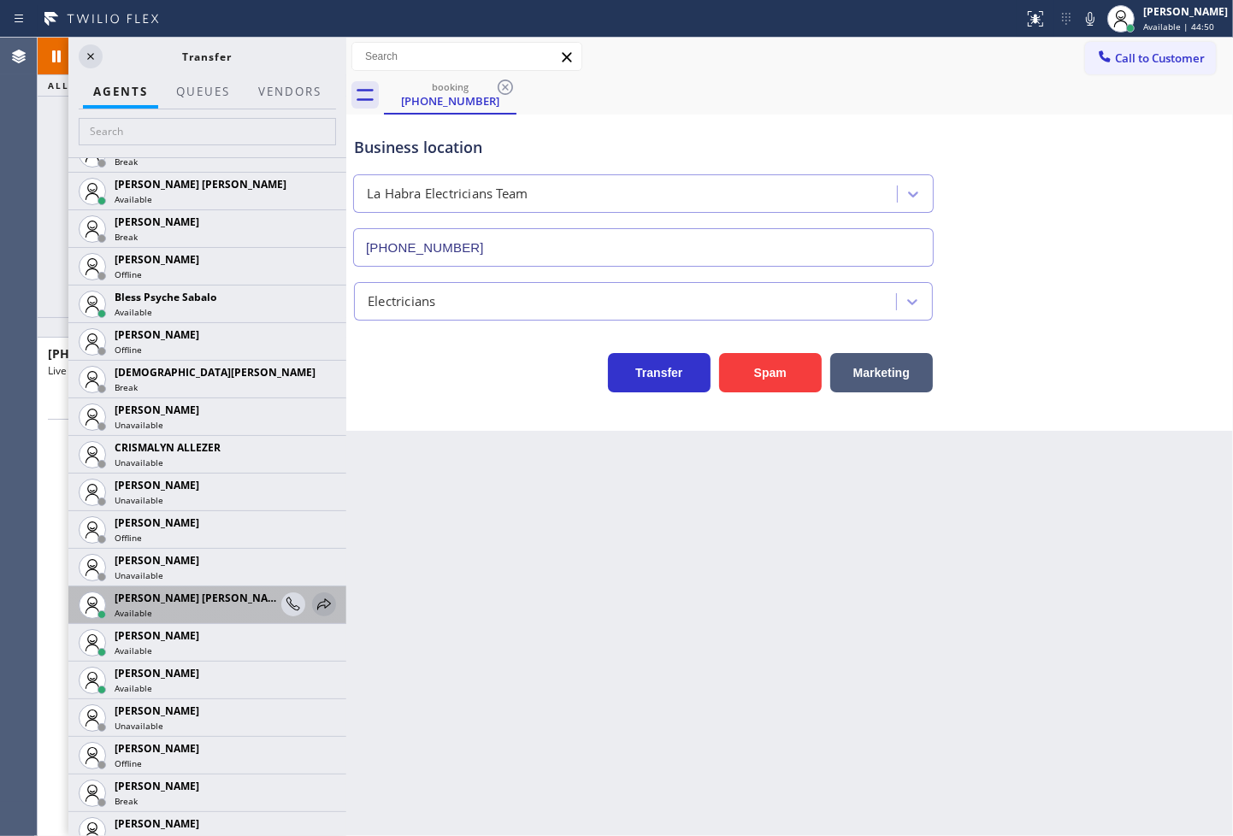
click at [314, 606] on icon at bounding box center [324, 604] width 21 height 21
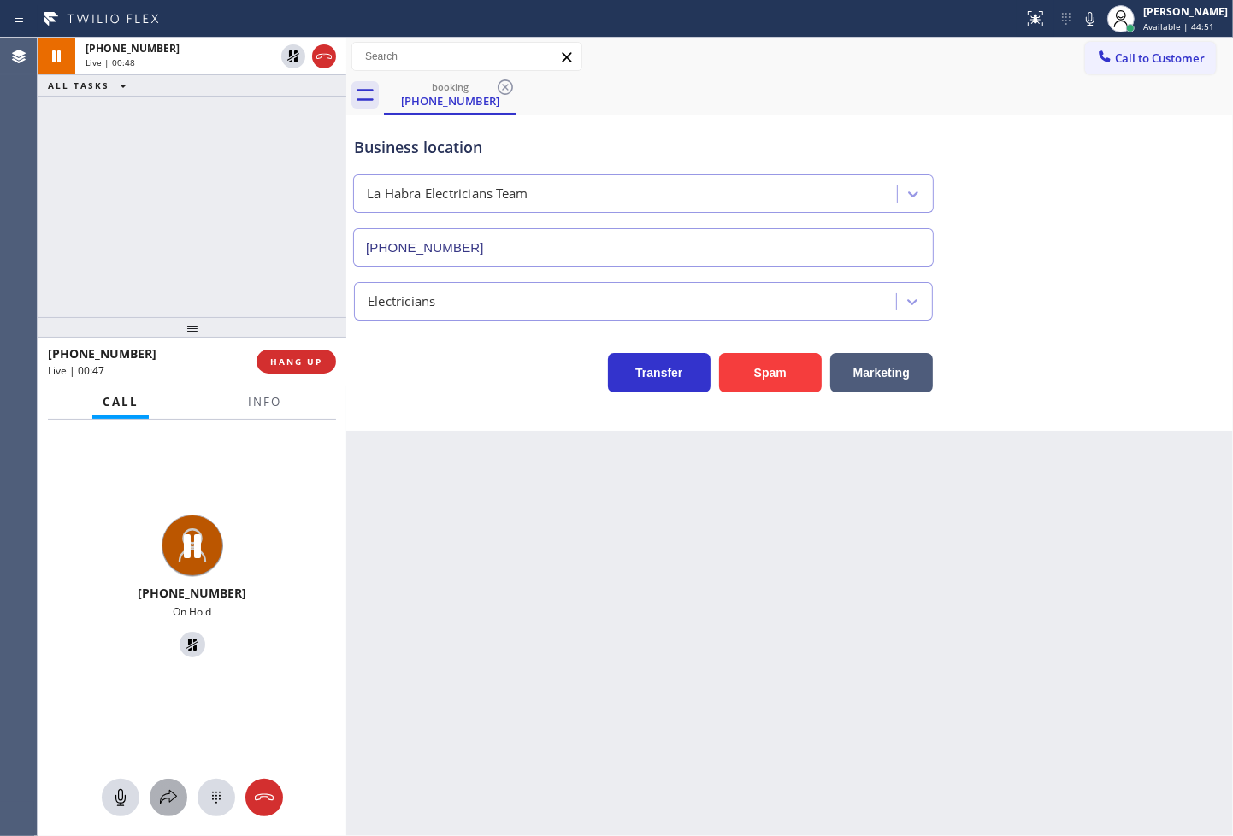
click at [158, 790] on icon at bounding box center [168, 798] width 21 height 21
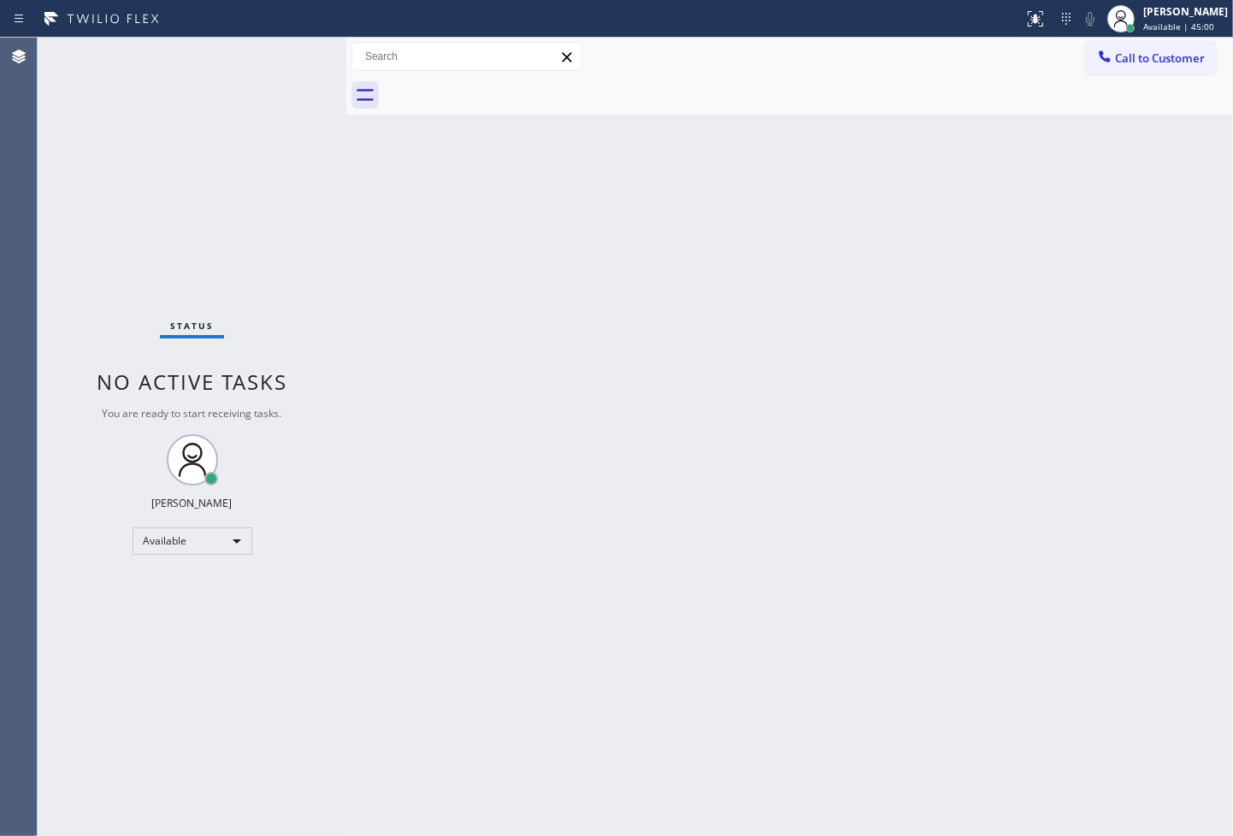
click at [286, 45] on div "Status No active tasks You are ready to start receiving tasks. [PERSON_NAME]" at bounding box center [192, 437] width 309 height 799
click at [92, 190] on div "Status No active tasks You are ready to start receiving tasks. [PERSON_NAME]" at bounding box center [192, 437] width 309 height 799
click at [286, 49] on div "Status No active tasks You are ready to start receiving tasks. [PERSON_NAME]" at bounding box center [192, 437] width 309 height 799
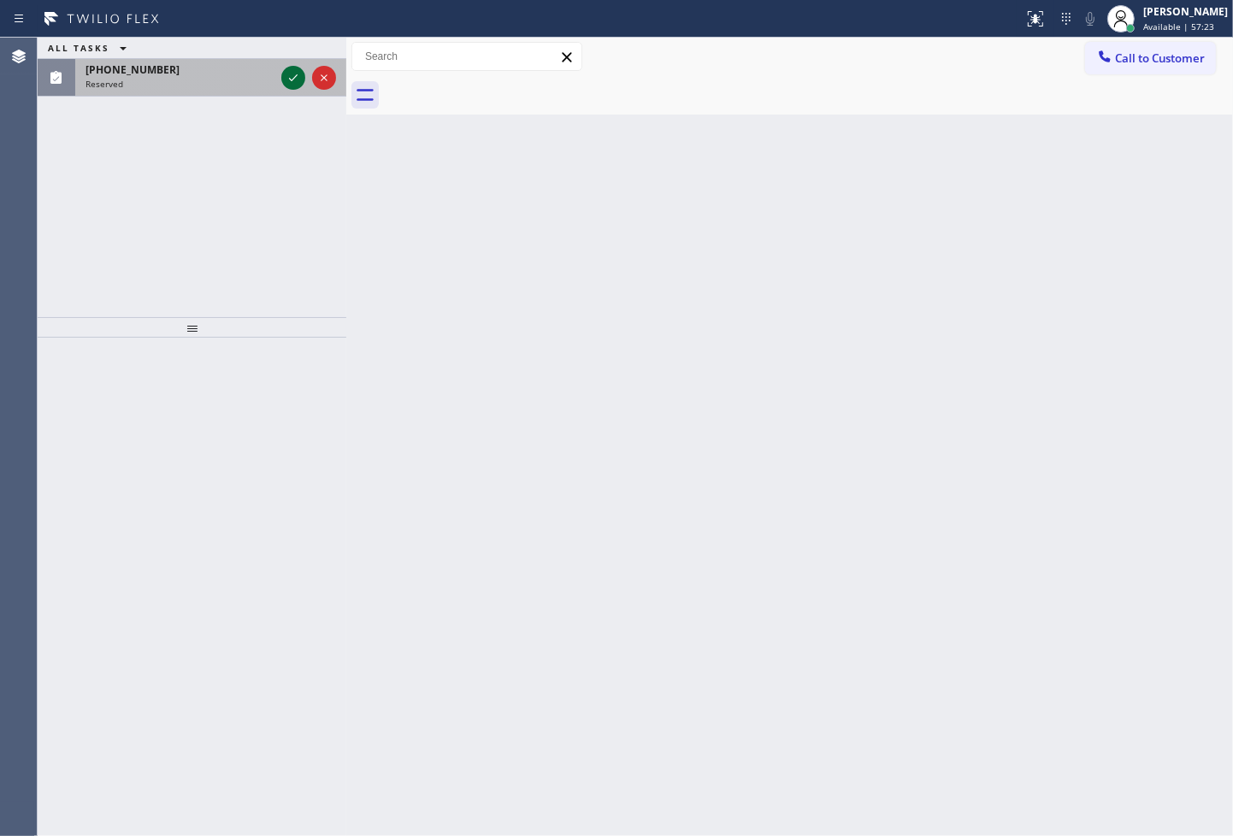
click at [291, 71] on icon at bounding box center [293, 78] width 21 height 21
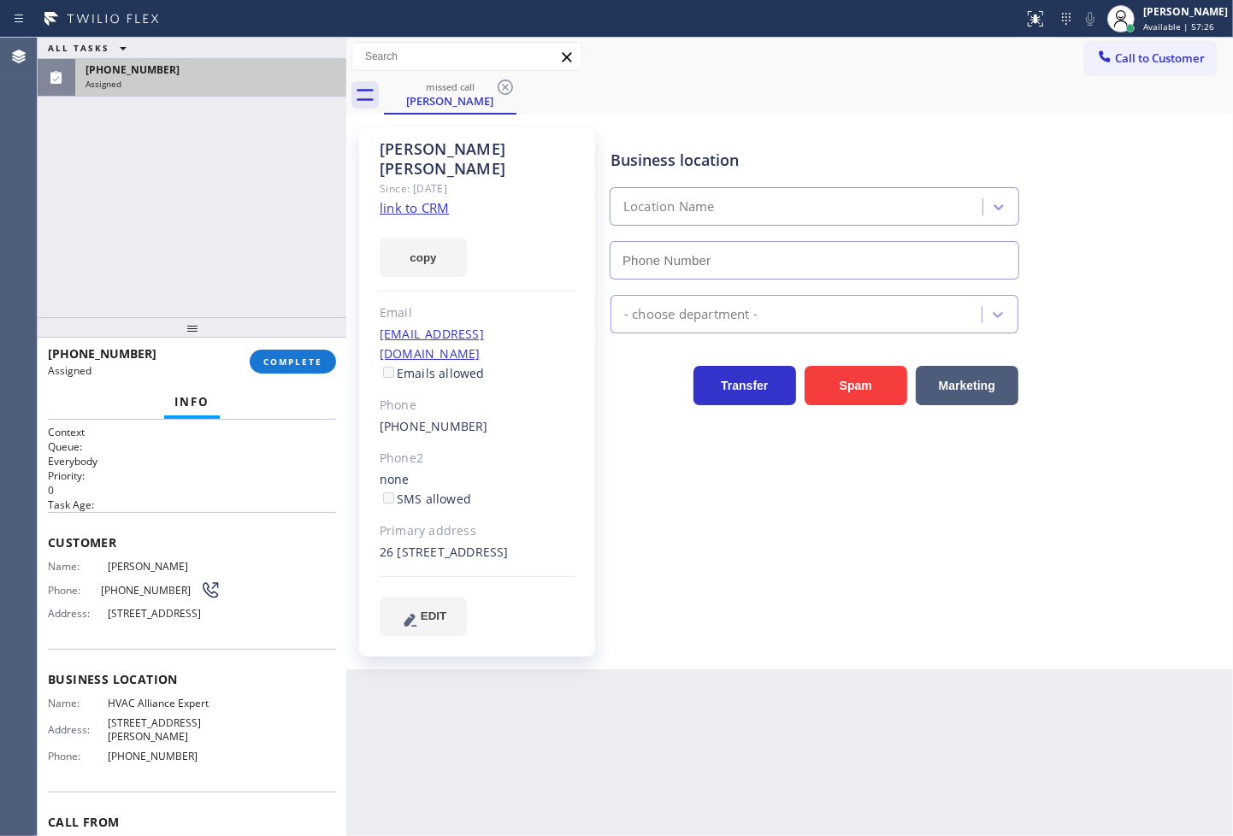
type input "[PHONE_NUMBER]"
click at [45, 568] on div "Context Queue: Everybody Priority: 0 Task Age: Customer Name: [PERSON_NAME] Pho…" at bounding box center [192, 628] width 309 height 417
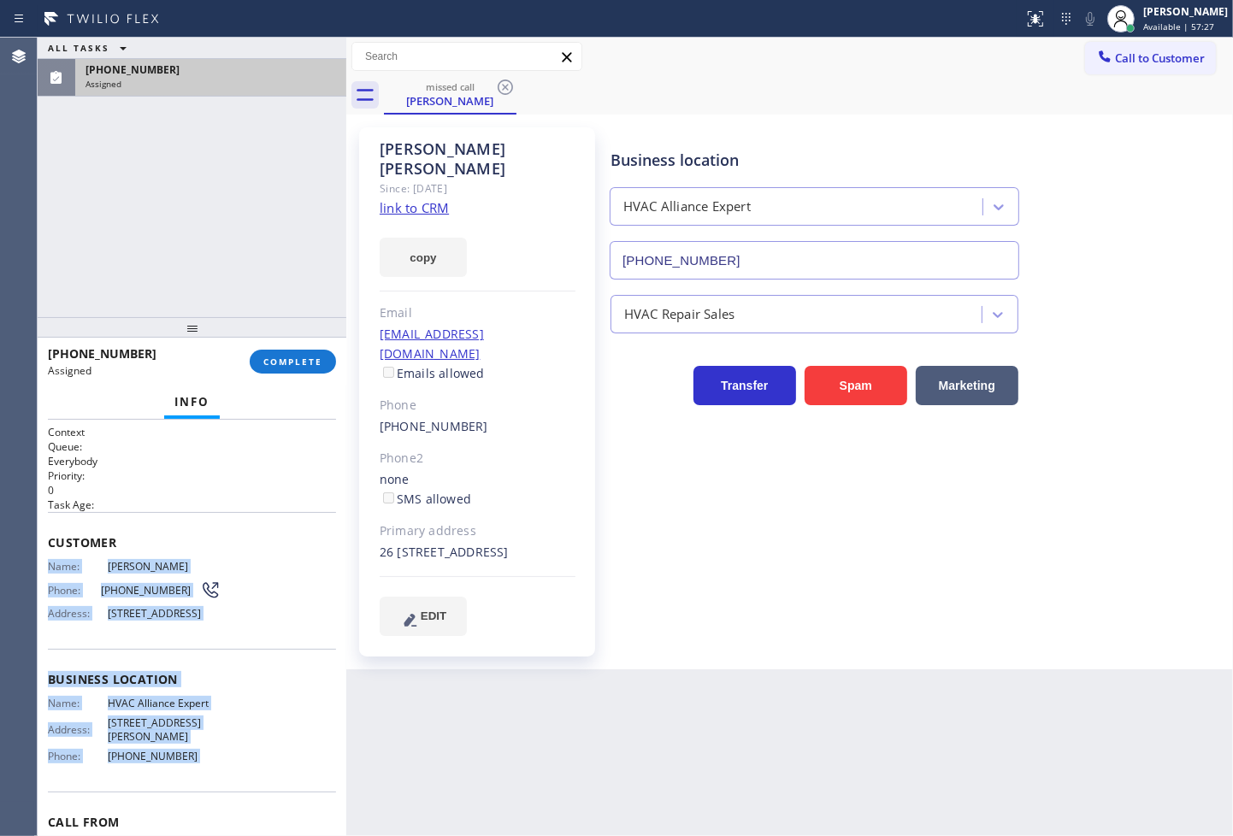
drag, startPoint x: 45, startPoint y: 568, endPoint x: 183, endPoint y: 787, distance: 258.6
click at [183, 787] on div "Context Queue: Everybody Priority: 0 Task Age: Customer Name: [PERSON_NAME] Pho…" at bounding box center [192, 628] width 309 height 417
copy div "Name: [PERSON_NAME] Phone: [PHONE_NUMBER] Address: [STREET_ADDRESS] Business lo…"
click at [276, 365] on span "COMPLETE" at bounding box center [292, 362] width 59 height 12
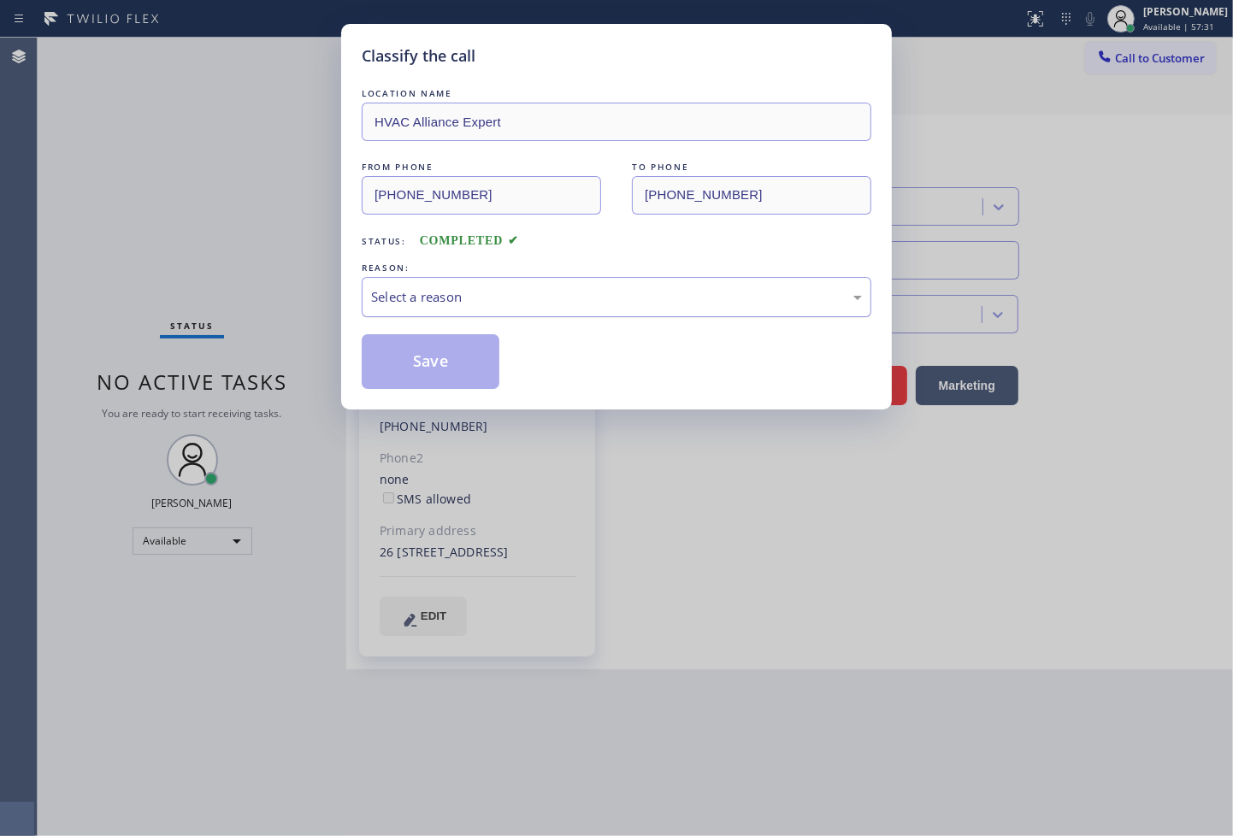
click at [426, 299] on div "Select a reason" at bounding box center [616, 297] width 491 height 20
click at [422, 596] on div "Classify the call LOCATION NAME HVAC Alliance Expert FROM PHONE [PHONE_NUMBER] …" at bounding box center [616, 418] width 1233 height 836
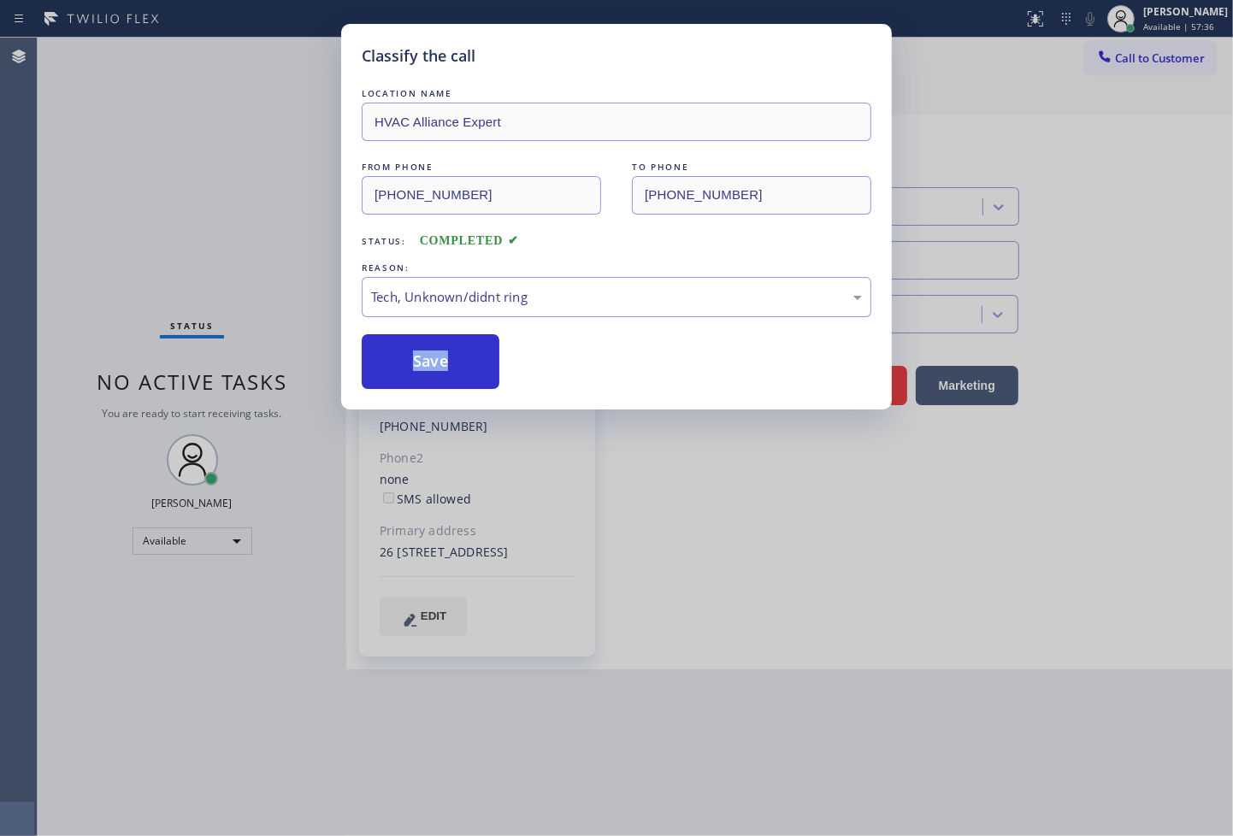
click at [422, 596] on div "Classify the call LOCATION NAME HVAC Alliance Expert FROM PHONE [PHONE_NUMBER] …" at bounding box center [616, 418] width 1233 height 836
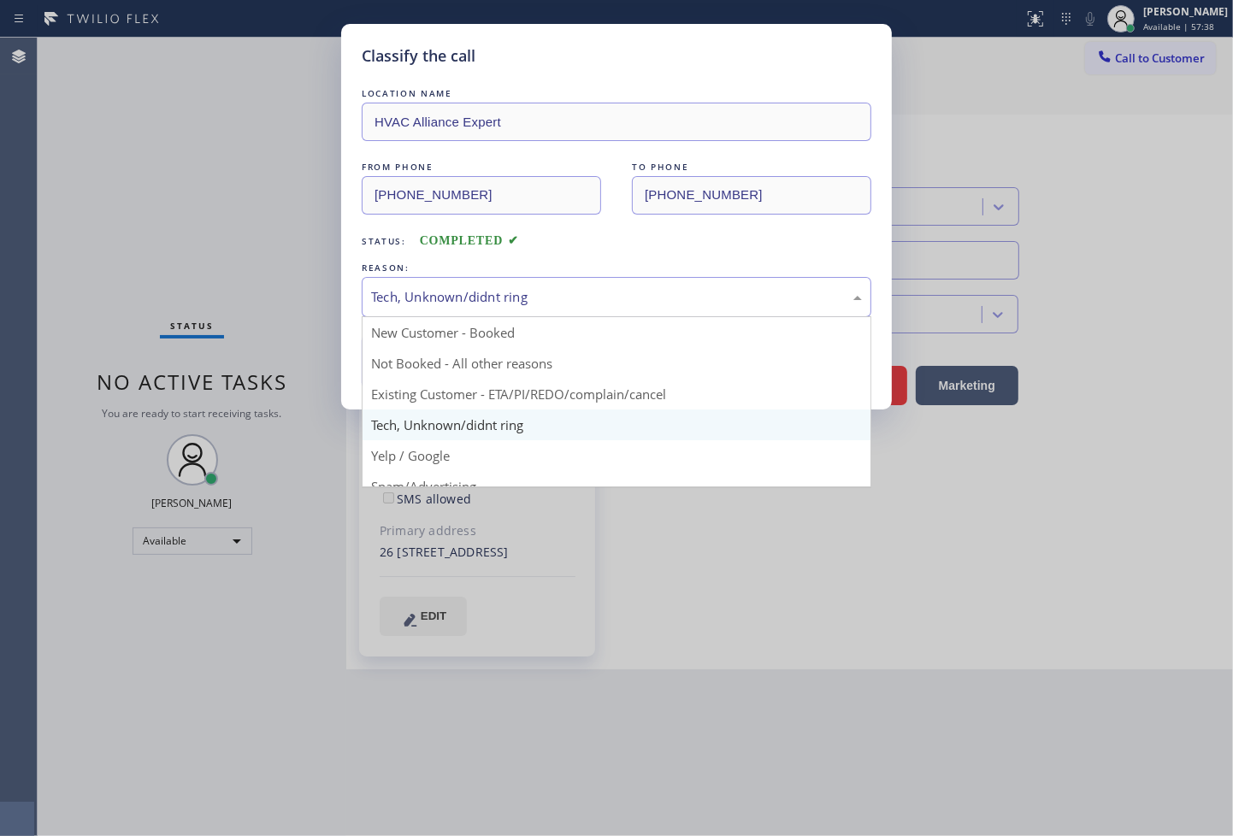
click at [436, 301] on div "Tech, Unknown/didnt ring" at bounding box center [616, 297] width 491 height 20
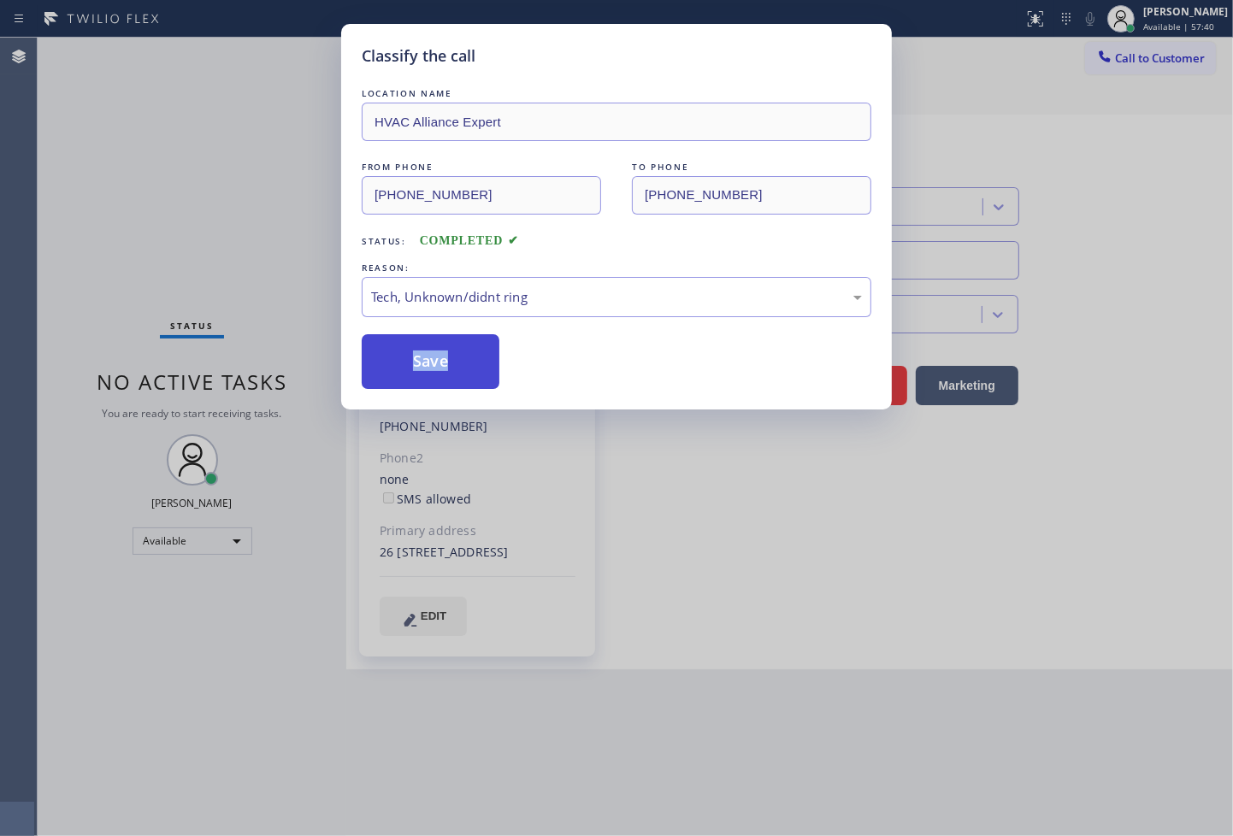
click at [455, 368] on button "Save" at bounding box center [431, 361] width 138 height 55
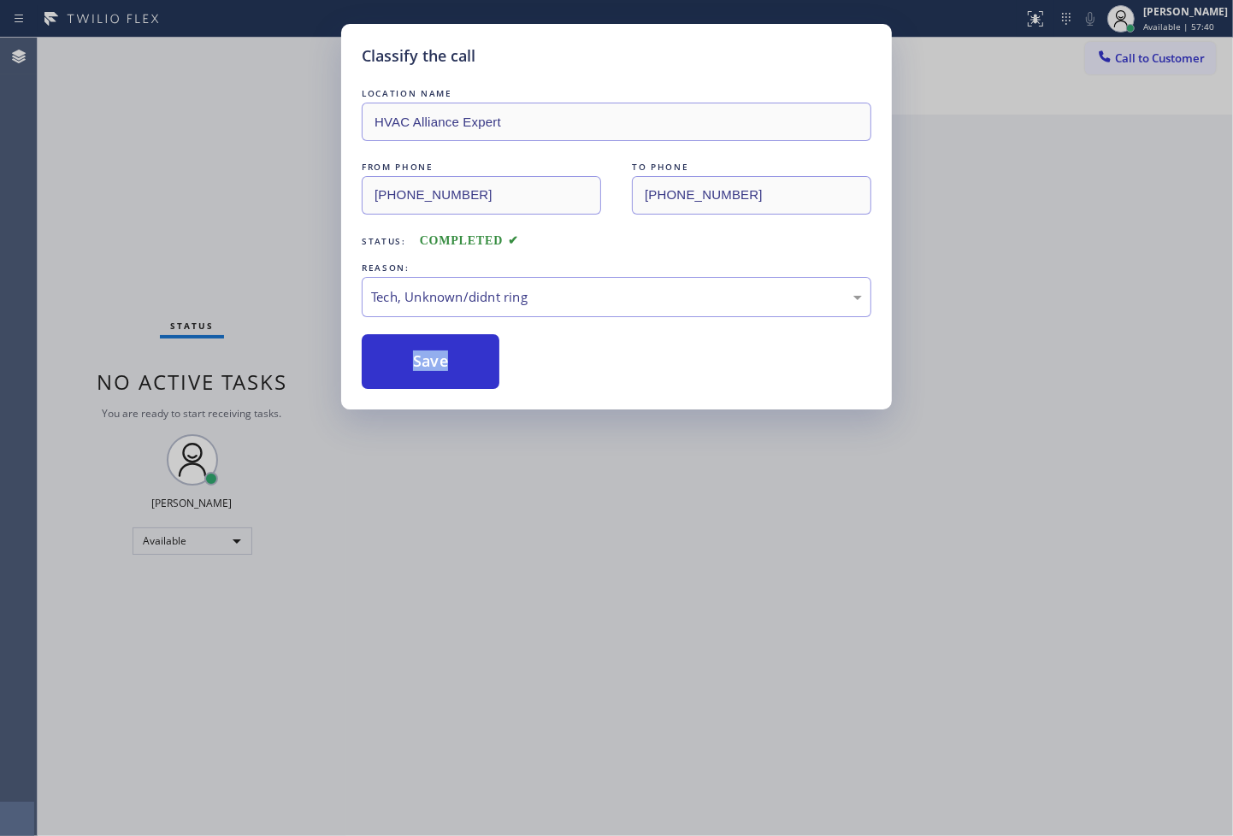
drag, startPoint x: 455, startPoint y: 368, endPoint x: 999, endPoint y: 118, distance: 598.5
click at [466, 353] on button "Save" at bounding box center [431, 361] width 138 height 55
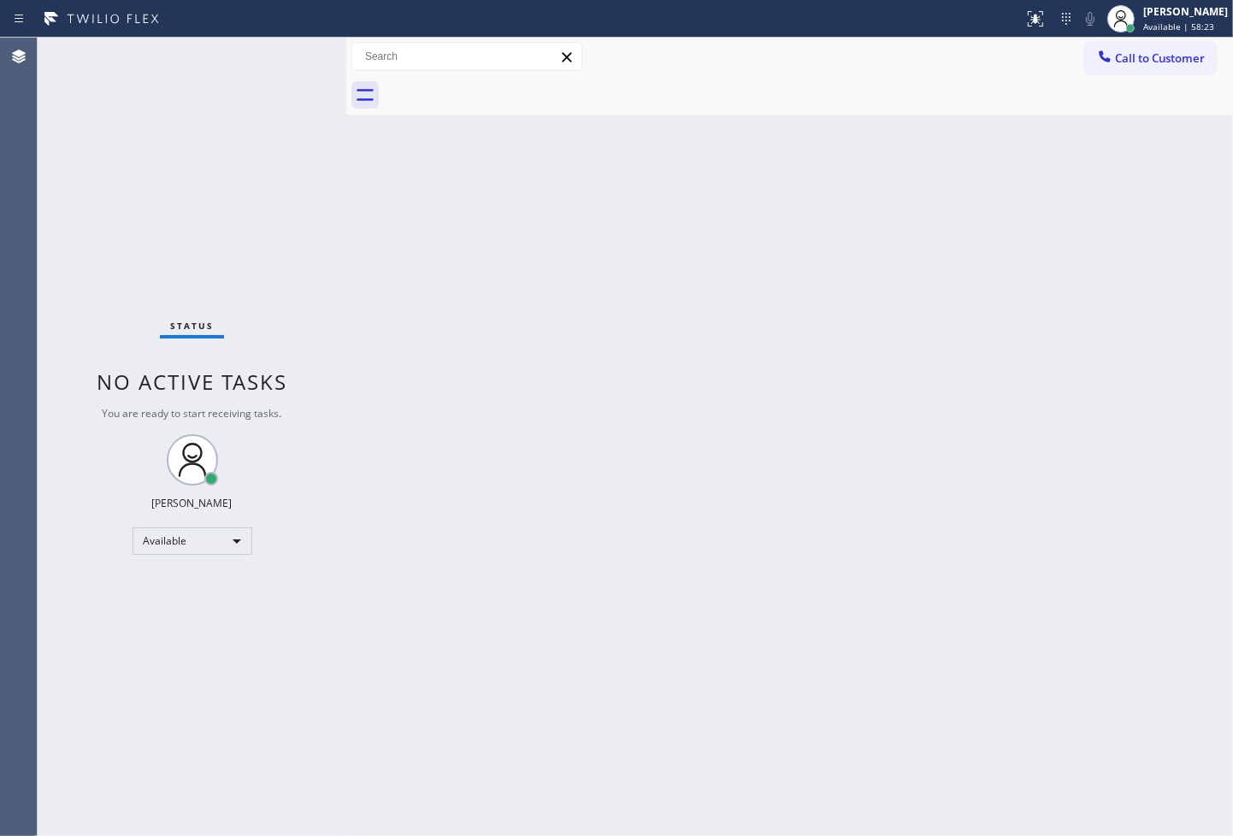
click at [145, 301] on div "Status No active tasks You are ready to start receiving tasks. [PERSON_NAME]" at bounding box center [192, 437] width 309 height 799
drag, startPoint x: 260, startPoint y: 142, endPoint x: 276, endPoint y: 89, distance: 55.5
click at [265, 125] on div "Status No active tasks You are ready to start receiving tasks. [PERSON_NAME]" at bounding box center [192, 437] width 309 height 799
click at [276, 88] on div "Status No active tasks You are ready to start receiving tasks. [PERSON_NAME]" at bounding box center [192, 437] width 309 height 799
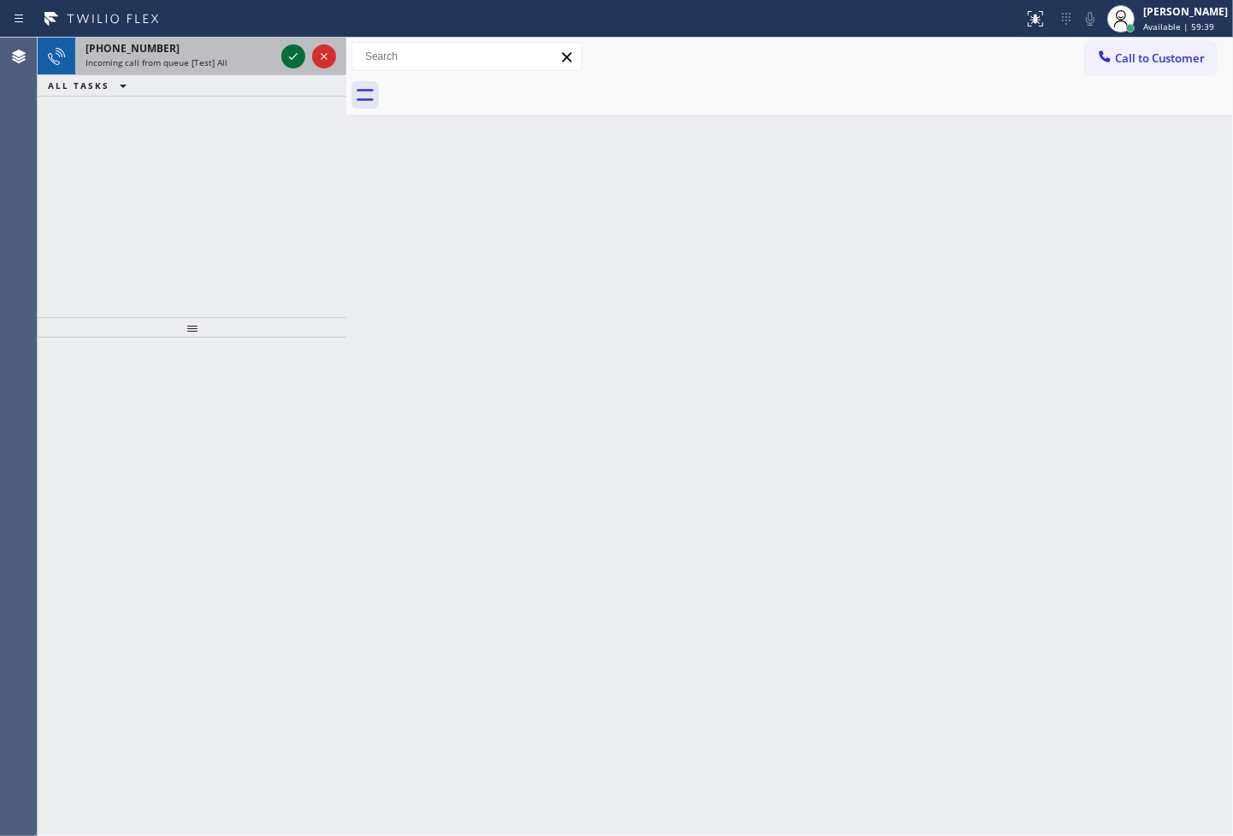
click at [287, 49] on icon at bounding box center [293, 56] width 21 height 21
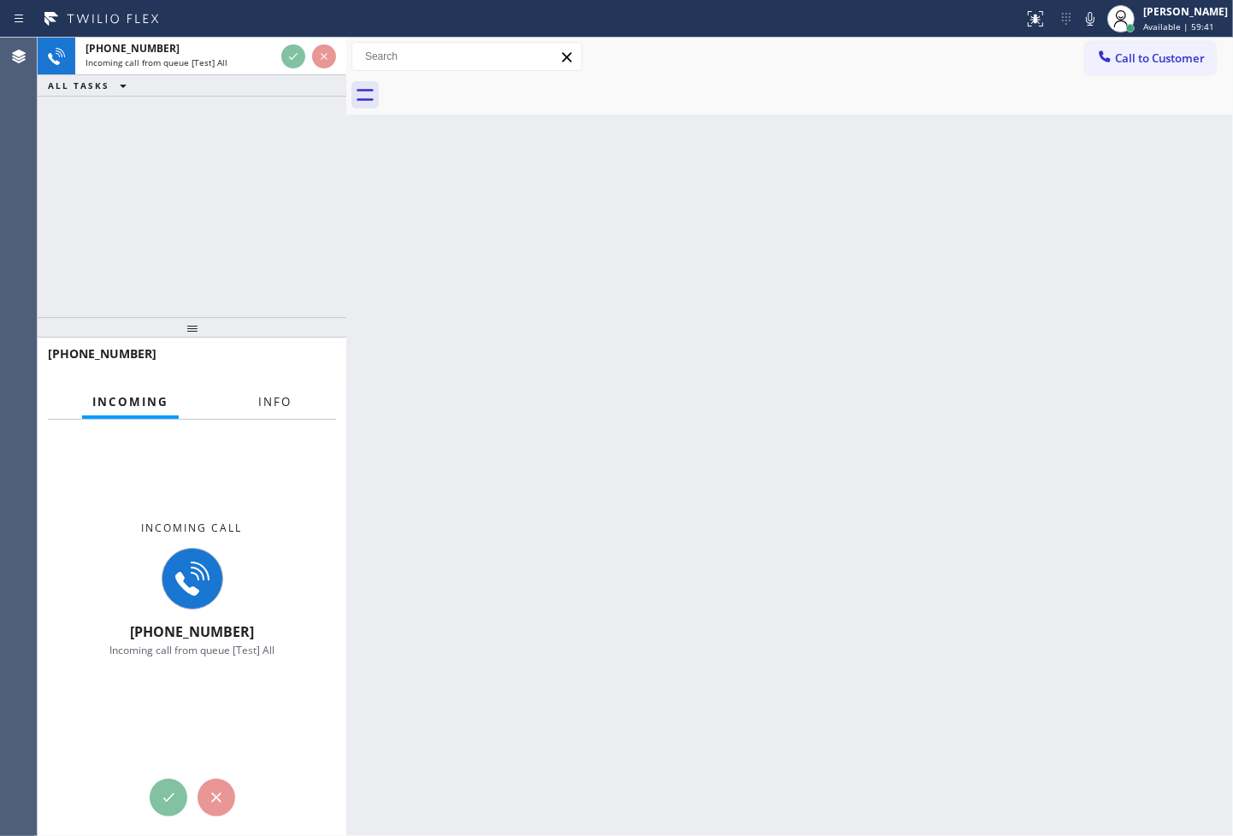
click at [263, 402] on span "Info" at bounding box center [274, 401] width 33 height 15
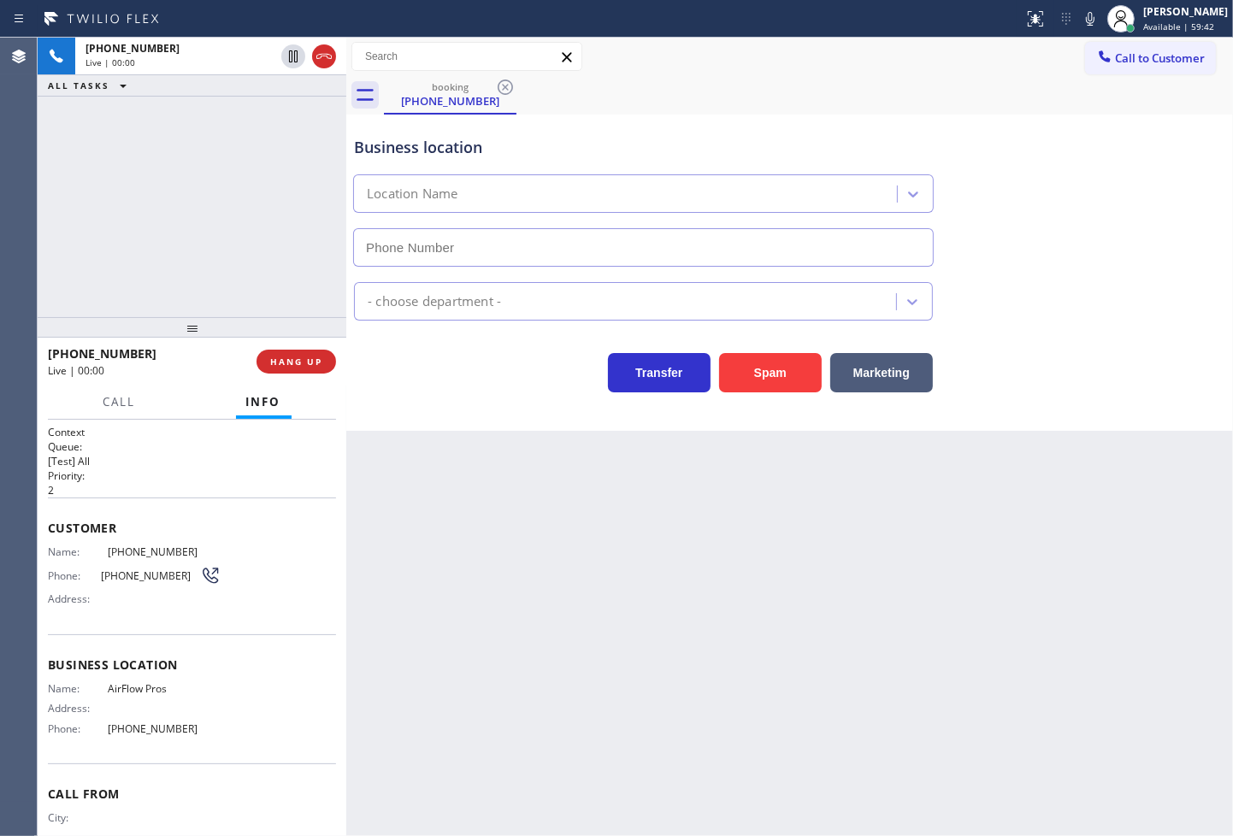
type input "[PHONE_NUMBER]"
click at [774, 387] on button "Spam" at bounding box center [770, 372] width 103 height 39
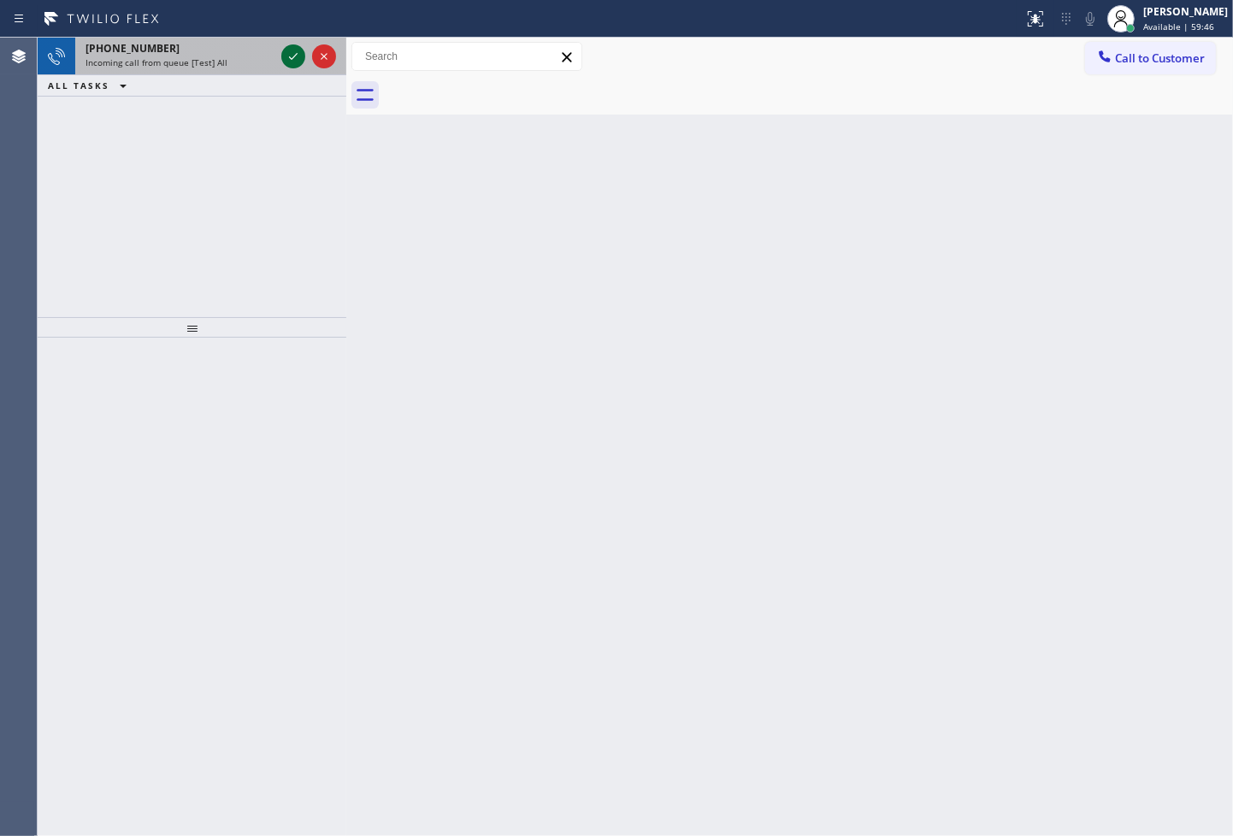
click at [292, 61] on icon at bounding box center [293, 56] width 21 height 21
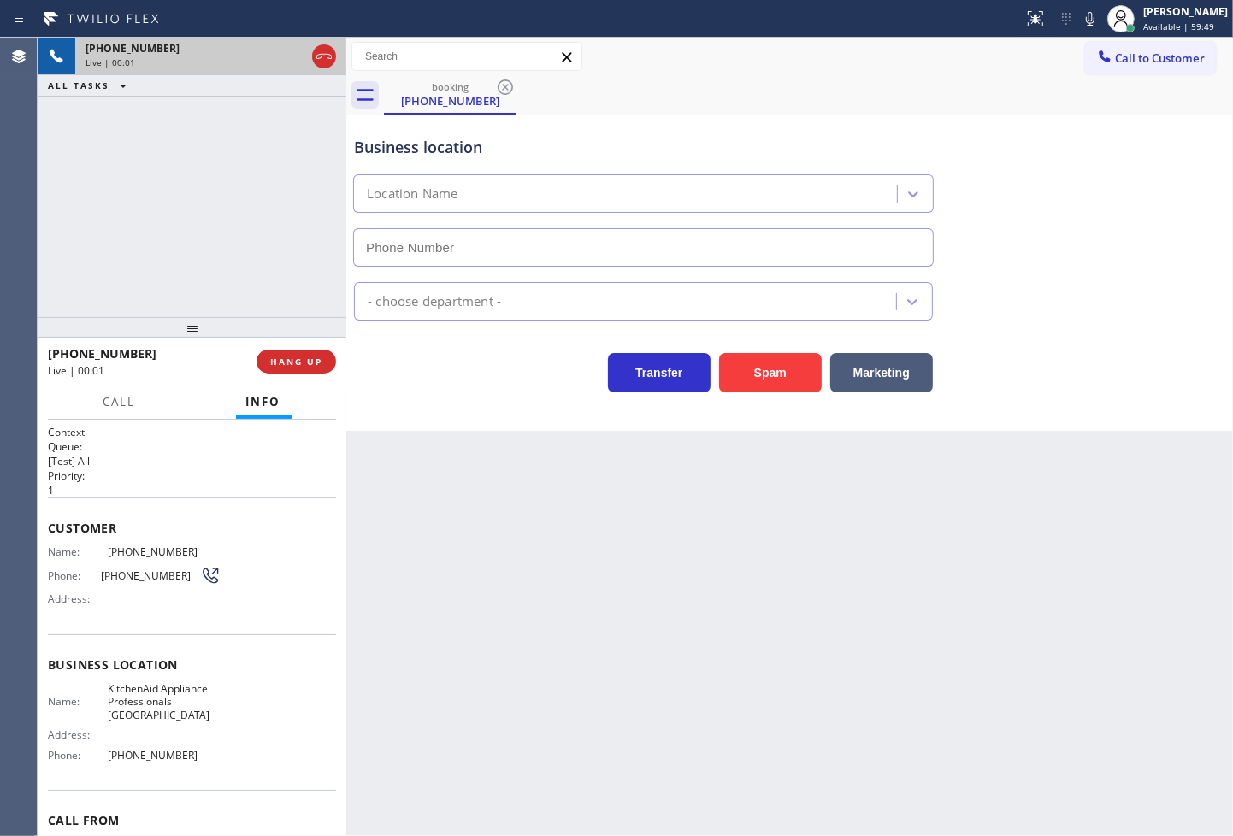
type input "[PHONE_NUMBER]"
click at [469, 399] on div "Business location KitchenAid Appliance Professionals [GEOGRAPHIC_DATA] [PHONE_N…" at bounding box center [789, 273] width 887 height 316
click at [169, 233] on div "[PHONE_NUMBER] Live | 00:03 ALL TASKS ALL TASKS ACTIVE TASKS TASKS IN WRAP UP" at bounding box center [192, 178] width 309 height 280
click at [372, 353] on div "Transfer Spam Marketing" at bounding box center [644, 369] width 586 height 48
click at [171, 203] on div "[PHONE_NUMBER] Live | 00:04 ALL TASKS ALL TASKS ACTIVE TASKS TASKS IN WRAP UP" at bounding box center [192, 178] width 309 height 280
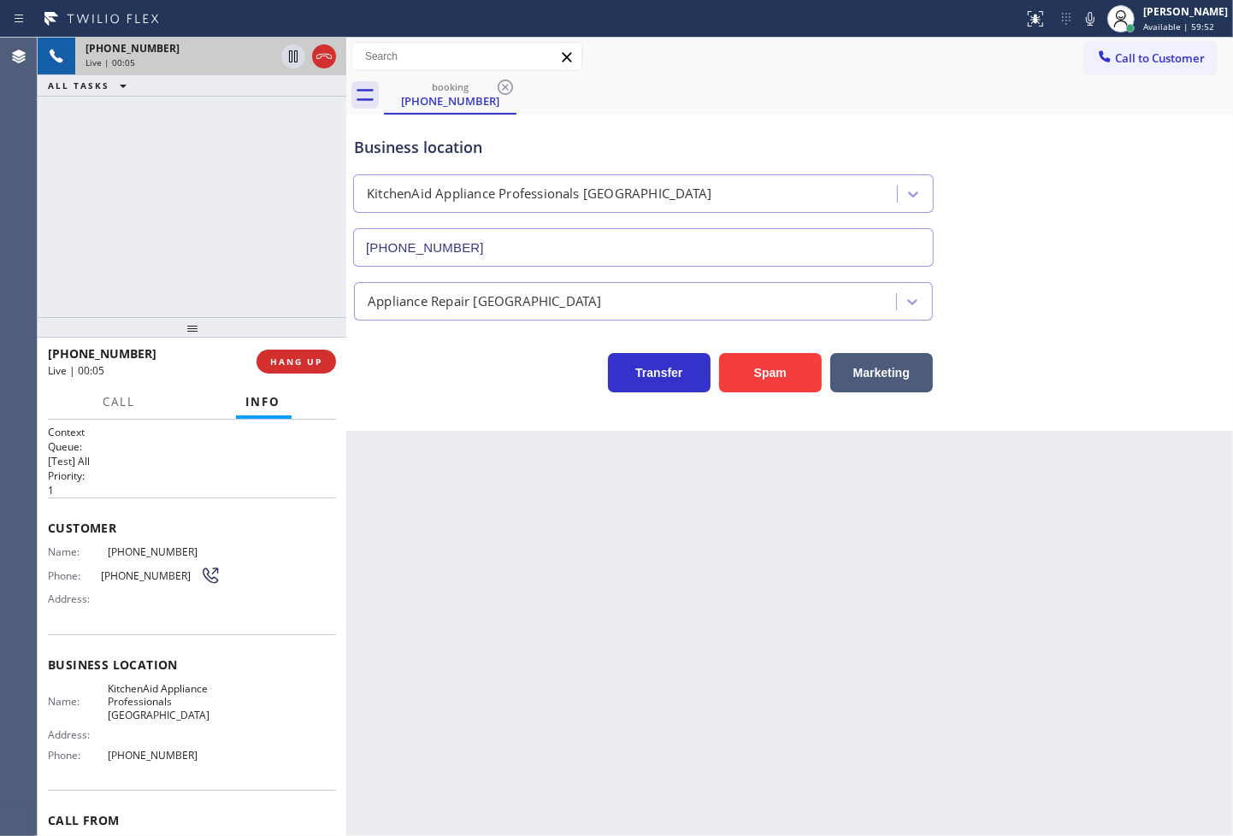
click at [369, 370] on div "Transfer Spam Marketing" at bounding box center [644, 369] width 586 height 48
click at [287, 304] on div "[PHONE_NUMBER] Live | 00:05 ALL TASKS ALL TASKS ACTIVE TASKS TASKS IN WRAP UP" at bounding box center [192, 178] width 309 height 280
click at [372, 369] on div "Transfer Spam Marketing" at bounding box center [644, 369] width 586 height 48
click at [234, 237] on div "[PHONE_NUMBER] Live | 00:06 ALL TASKS ALL TASKS ACTIVE TASKS TASKS IN WRAP UP" at bounding box center [192, 178] width 309 height 280
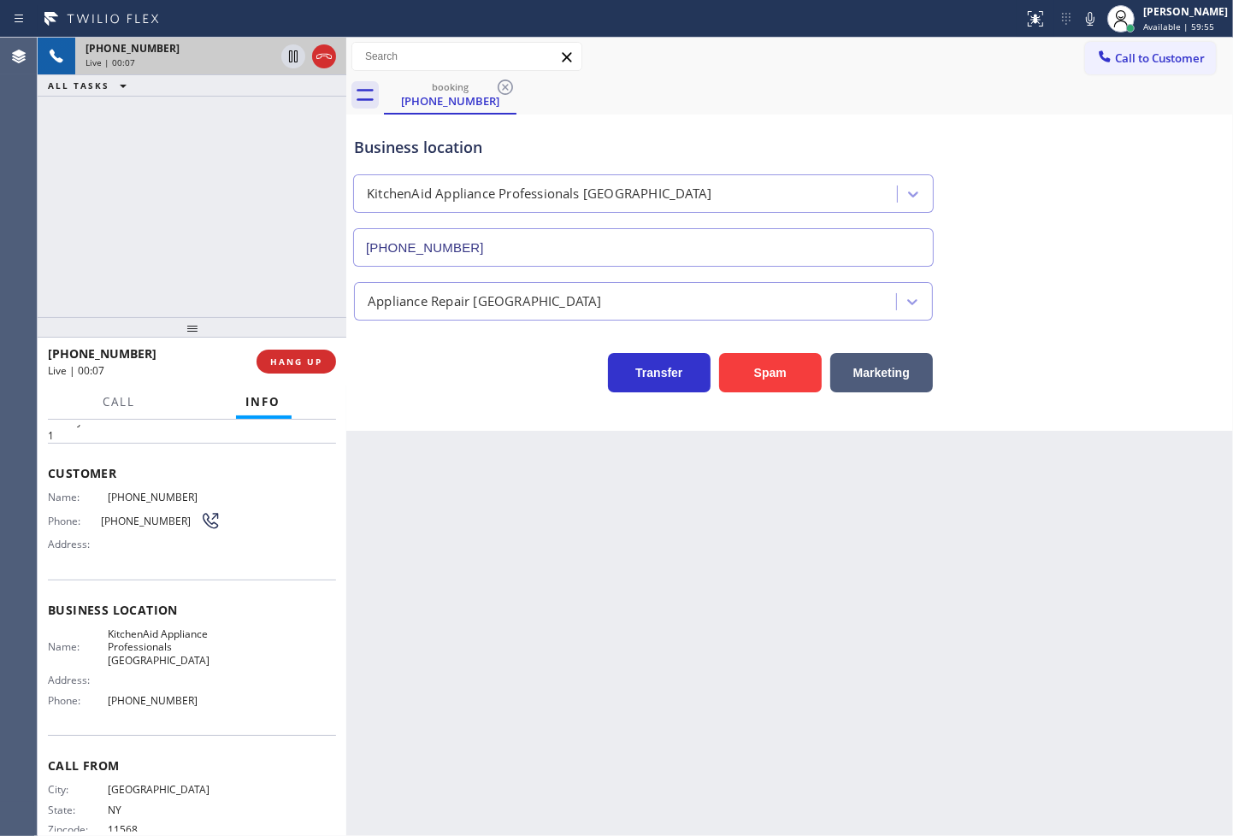
scroll to position [86, 0]
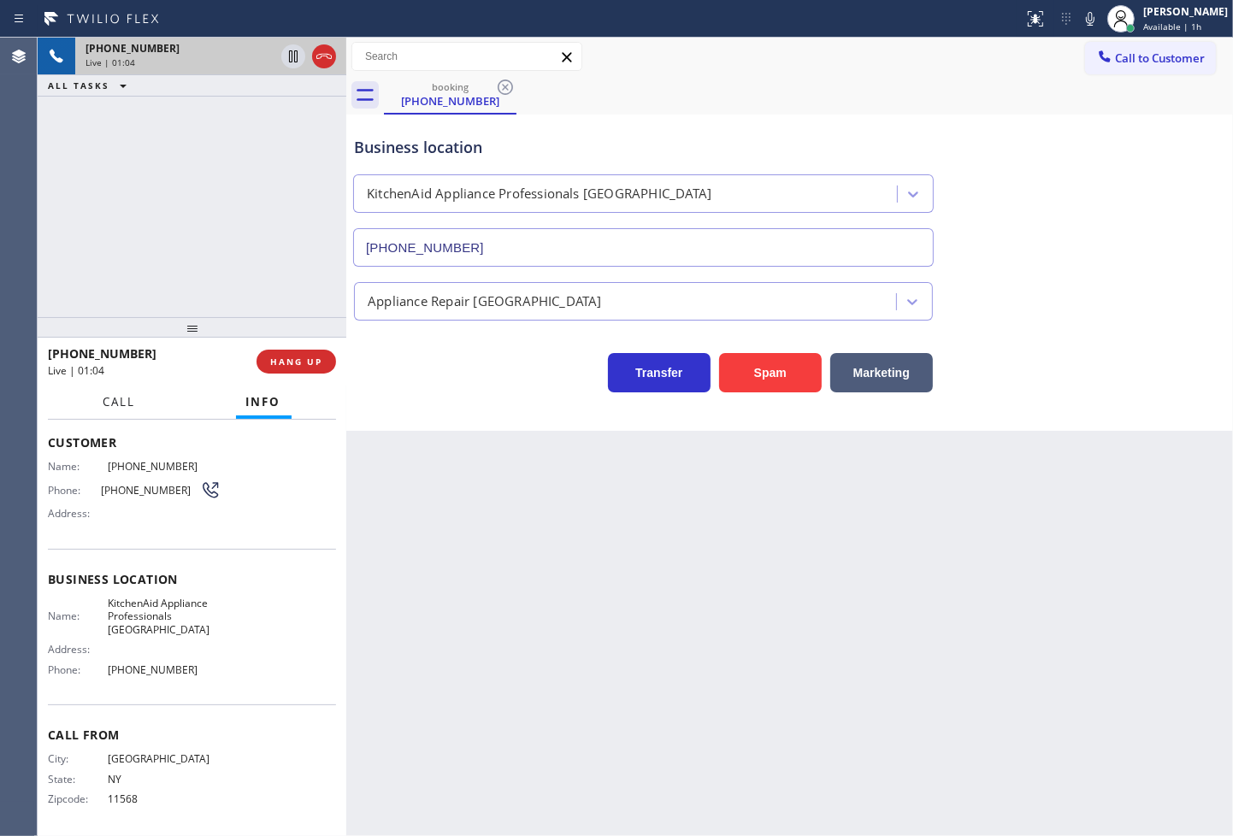
click at [101, 402] on button "Call" at bounding box center [119, 402] width 53 height 33
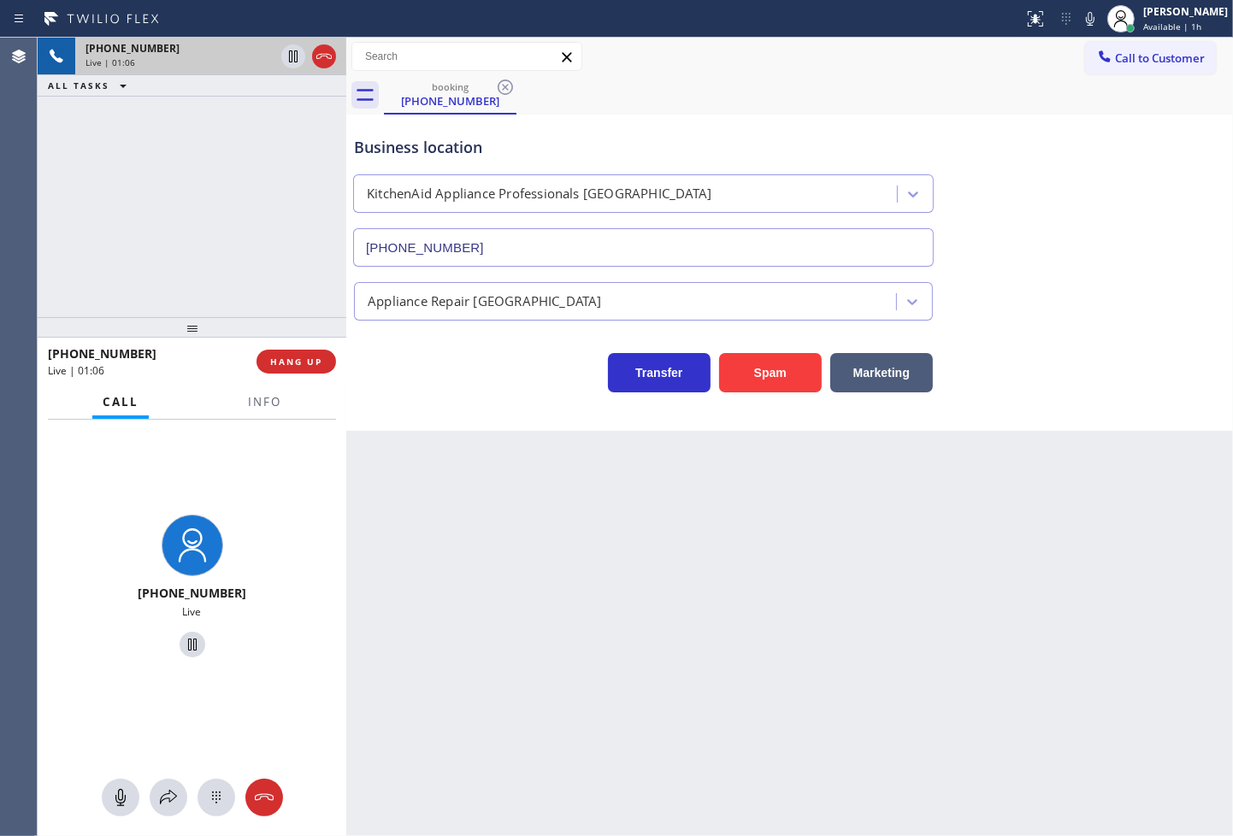
click at [180, 756] on div "[PHONE_NUMBER] Live" at bounding box center [192, 589] width 309 height 339
click at [168, 806] on icon at bounding box center [168, 798] width 21 height 21
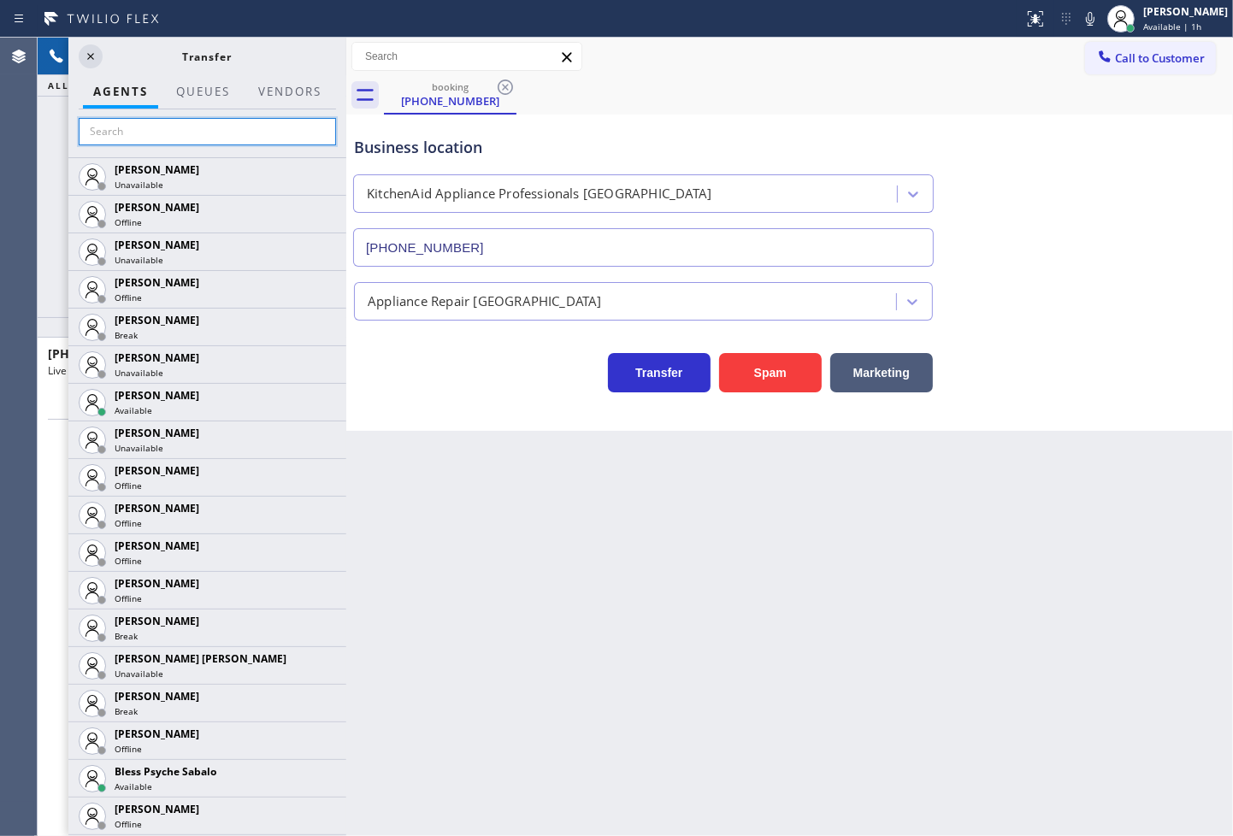
click at [141, 129] on input "text" at bounding box center [207, 131] width 257 height 27
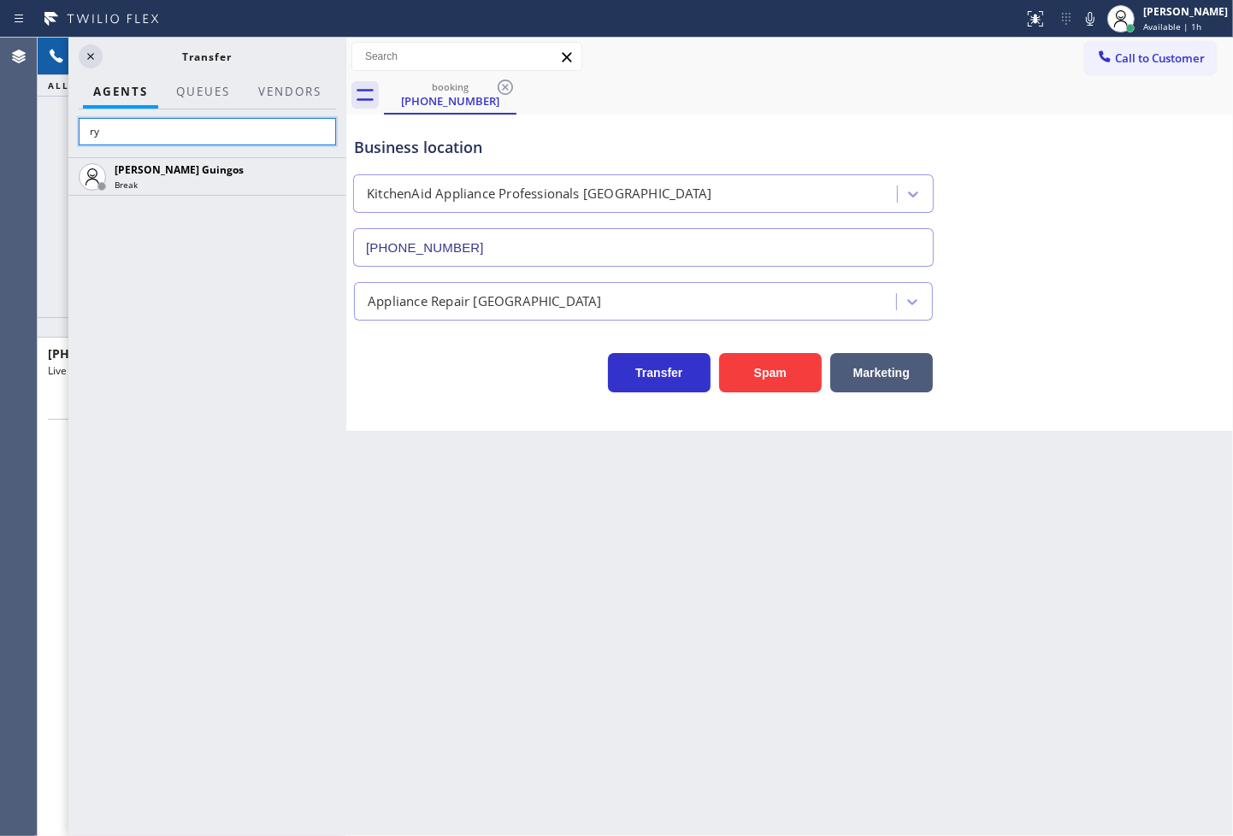
type input "r"
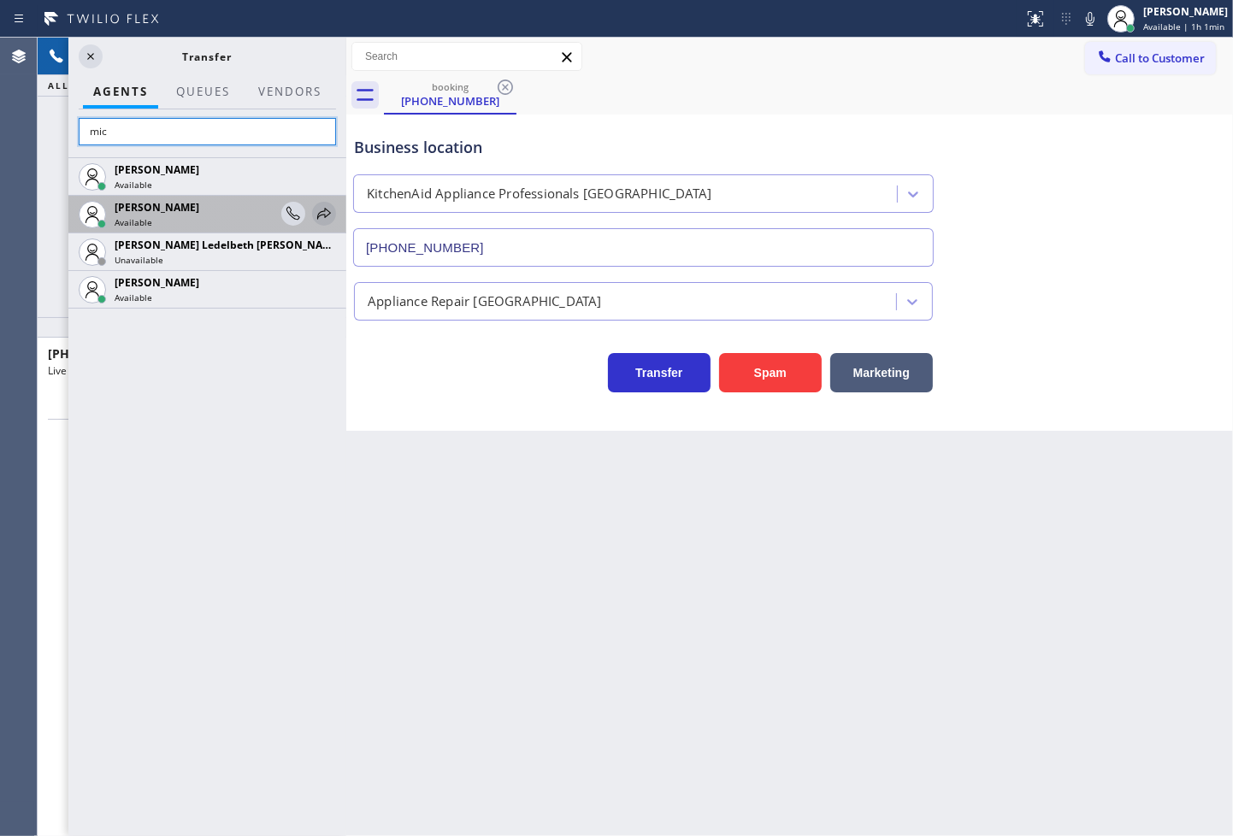
type input "mic"
click at [328, 219] on icon at bounding box center [324, 214] width 21 height 21
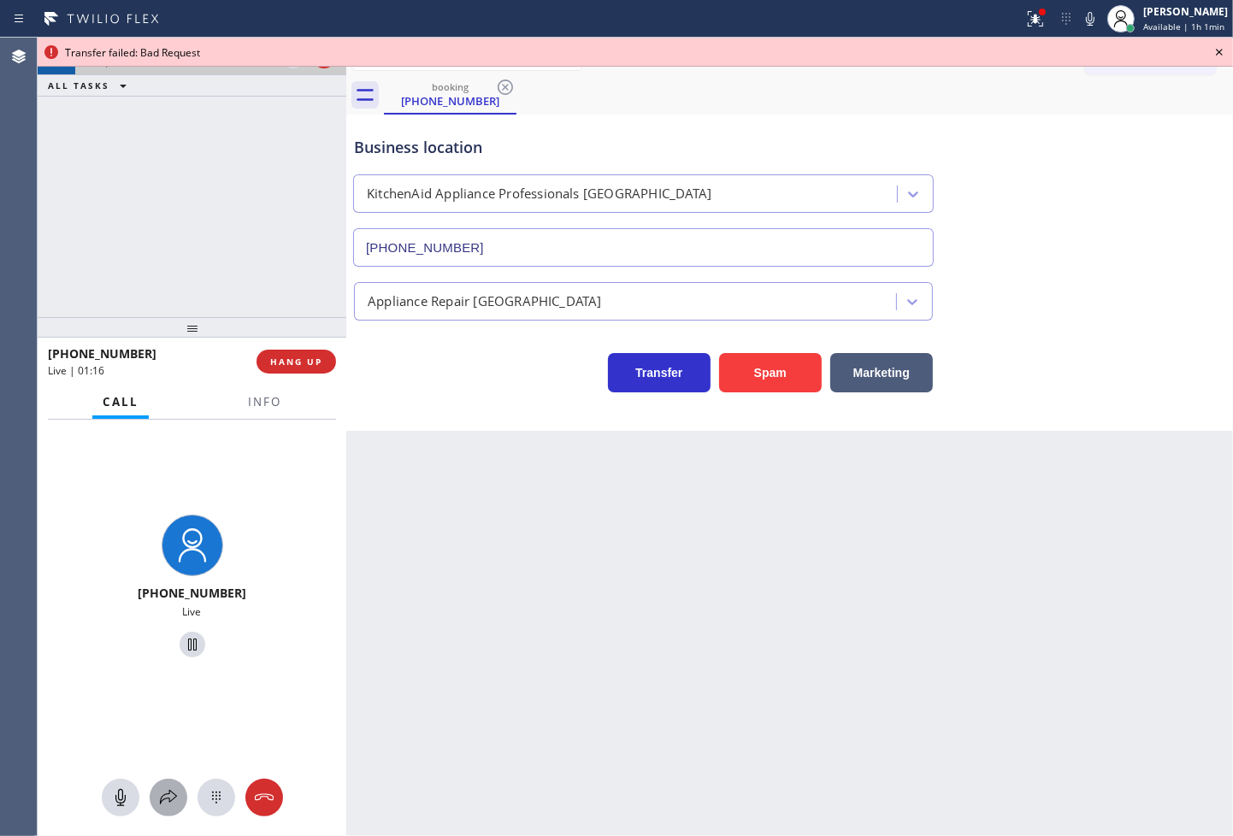
click at [168, 796] on icon at bounding box center [168, 798] width 21 height 21
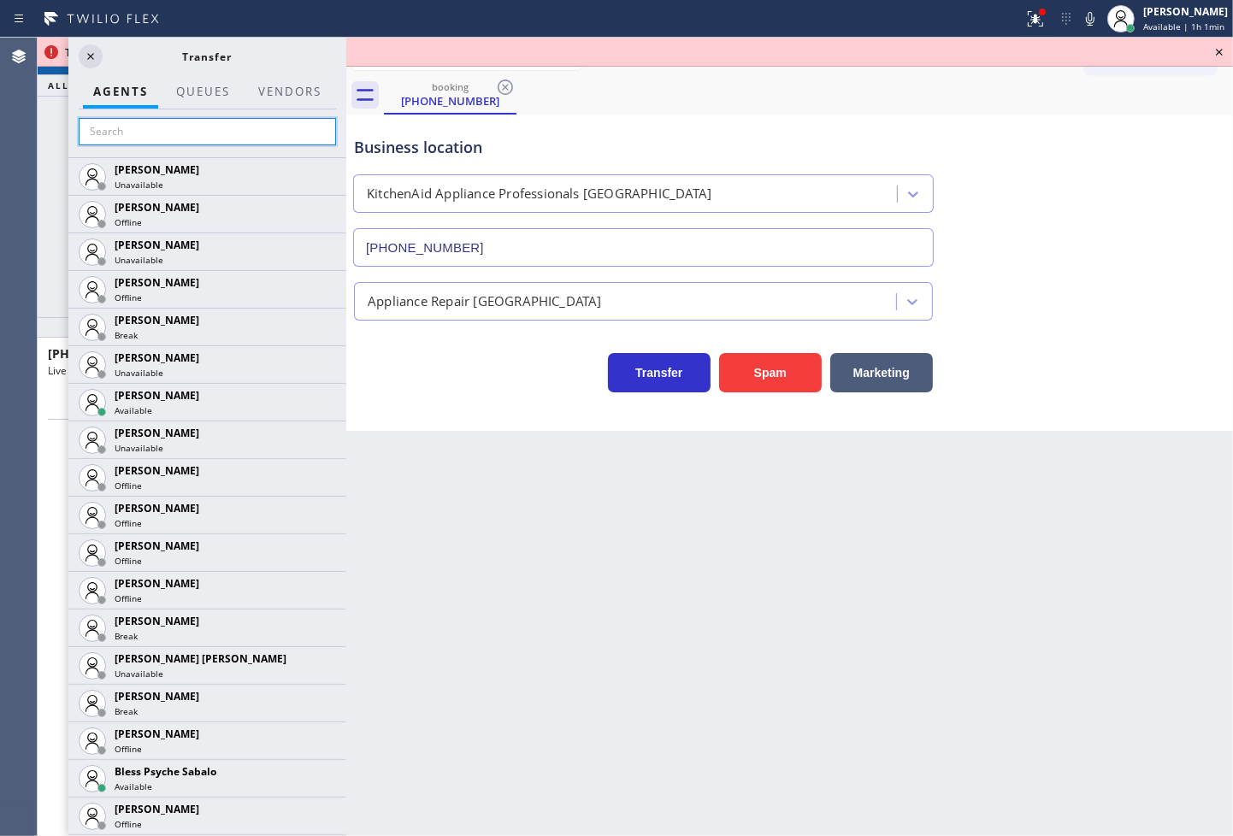
click at [212, 143] on input "text" at bounding box center [207, 131] width 257 height 27
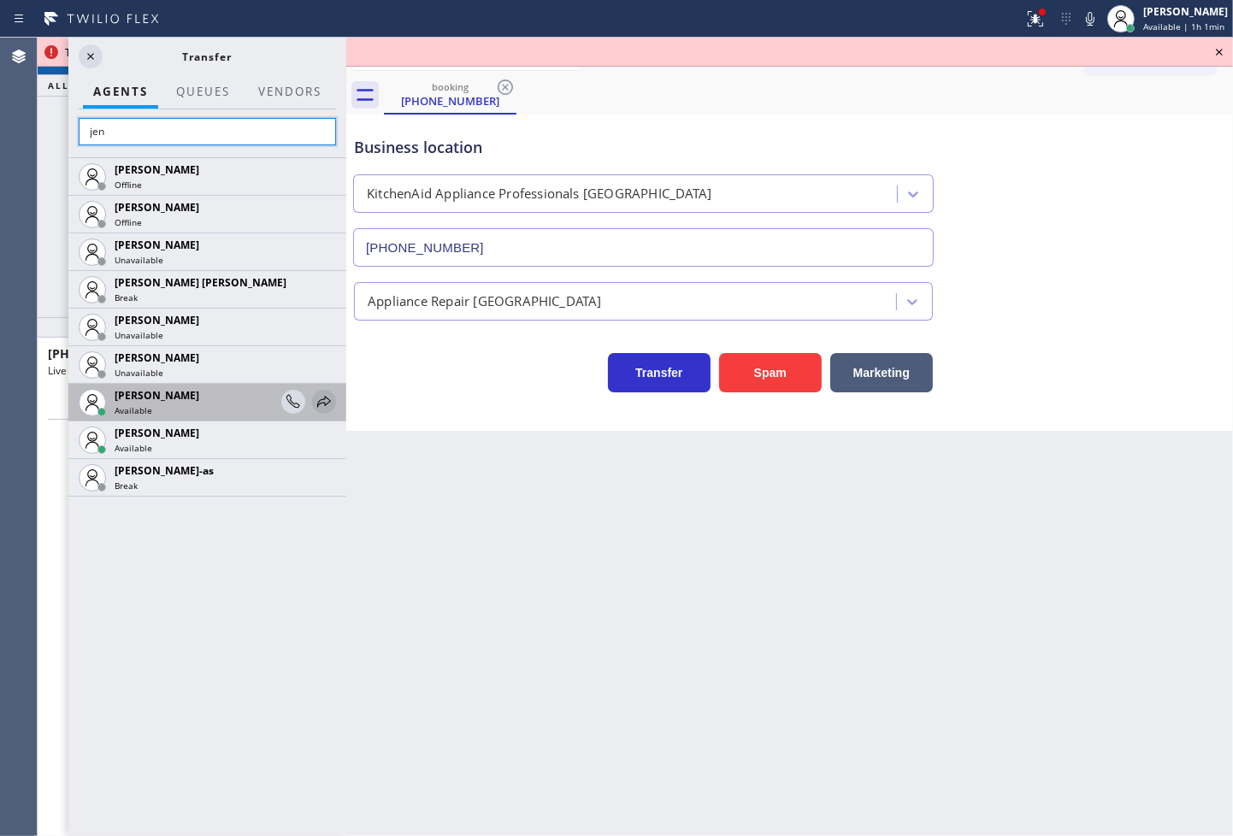
type input "jen"
click at [327, 399] on icon at bounding box center [324, 402] width 21 height 21
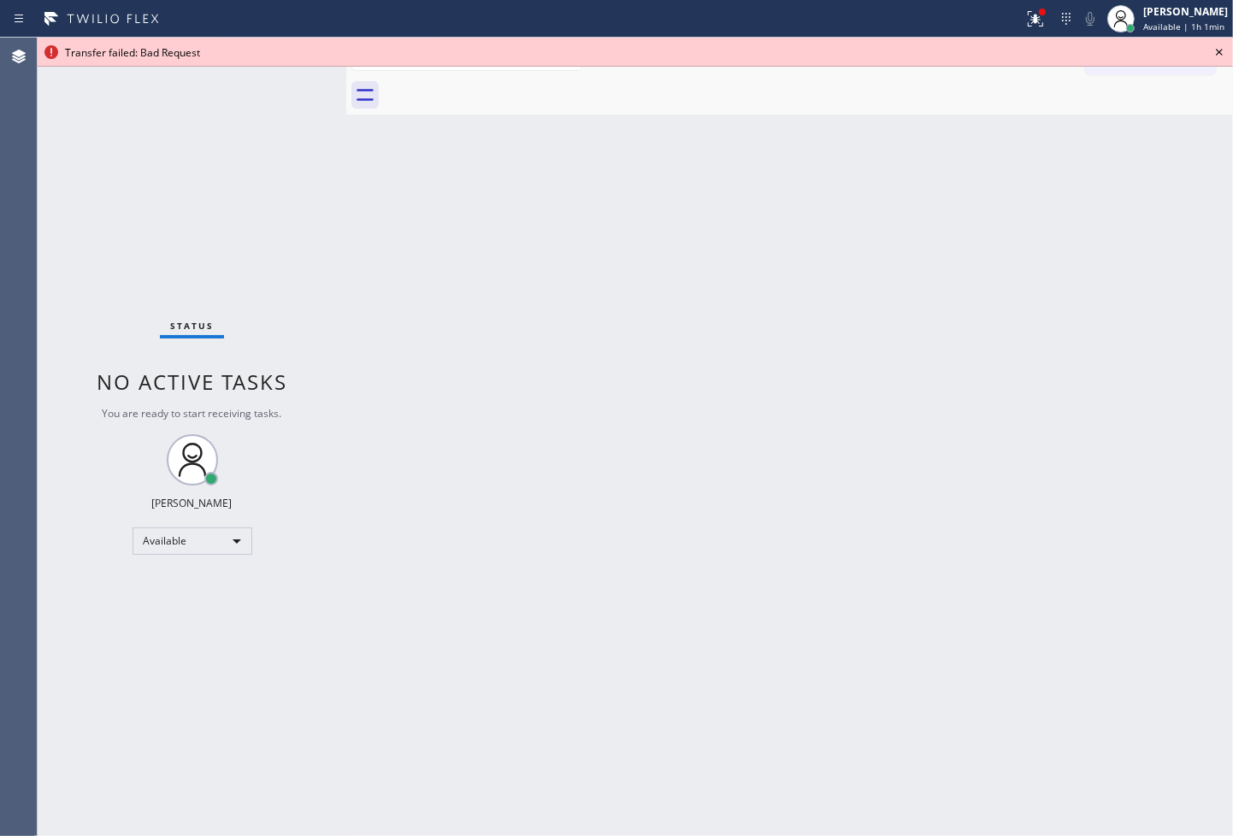
click at [1214, 52] on icon at bounding box center [1219, 52] width 21 height 21
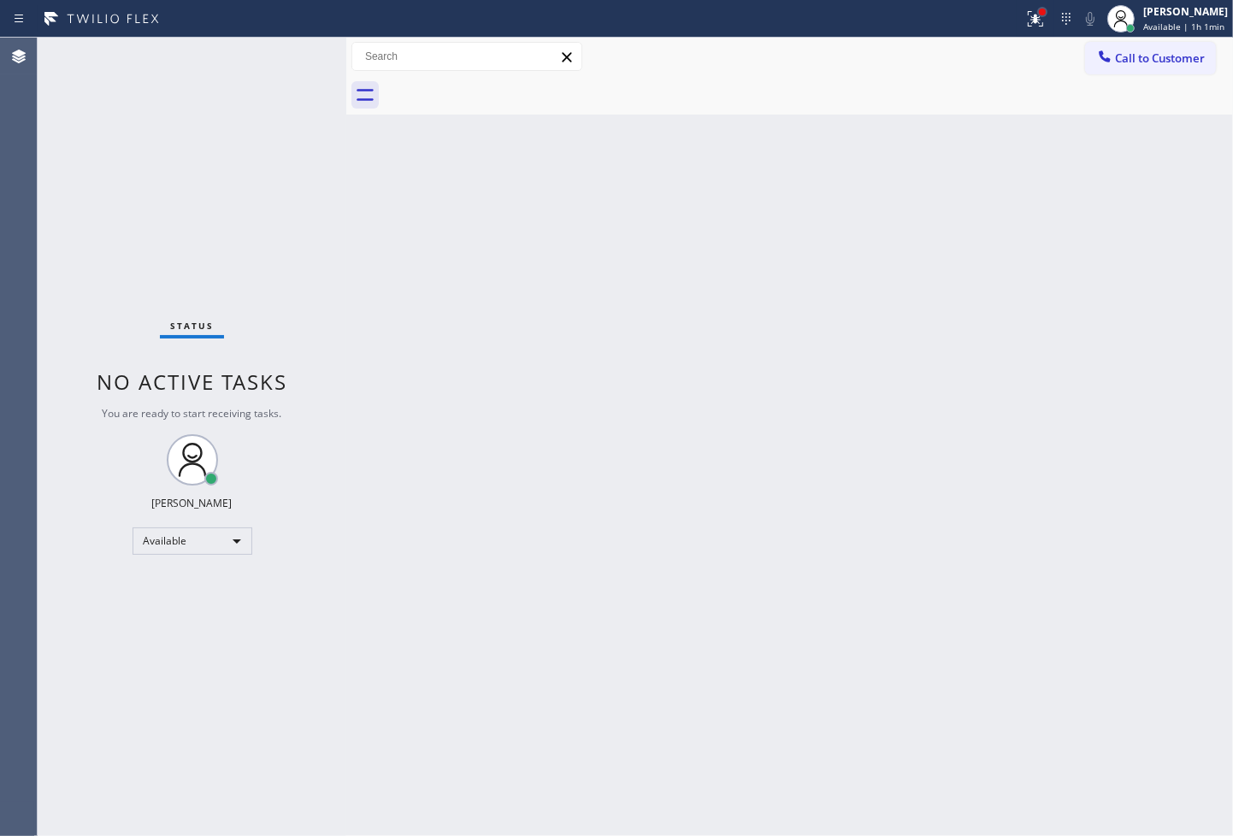
click at [1039, 14] on div at bounding box center [1042, 12] width 7 height 7
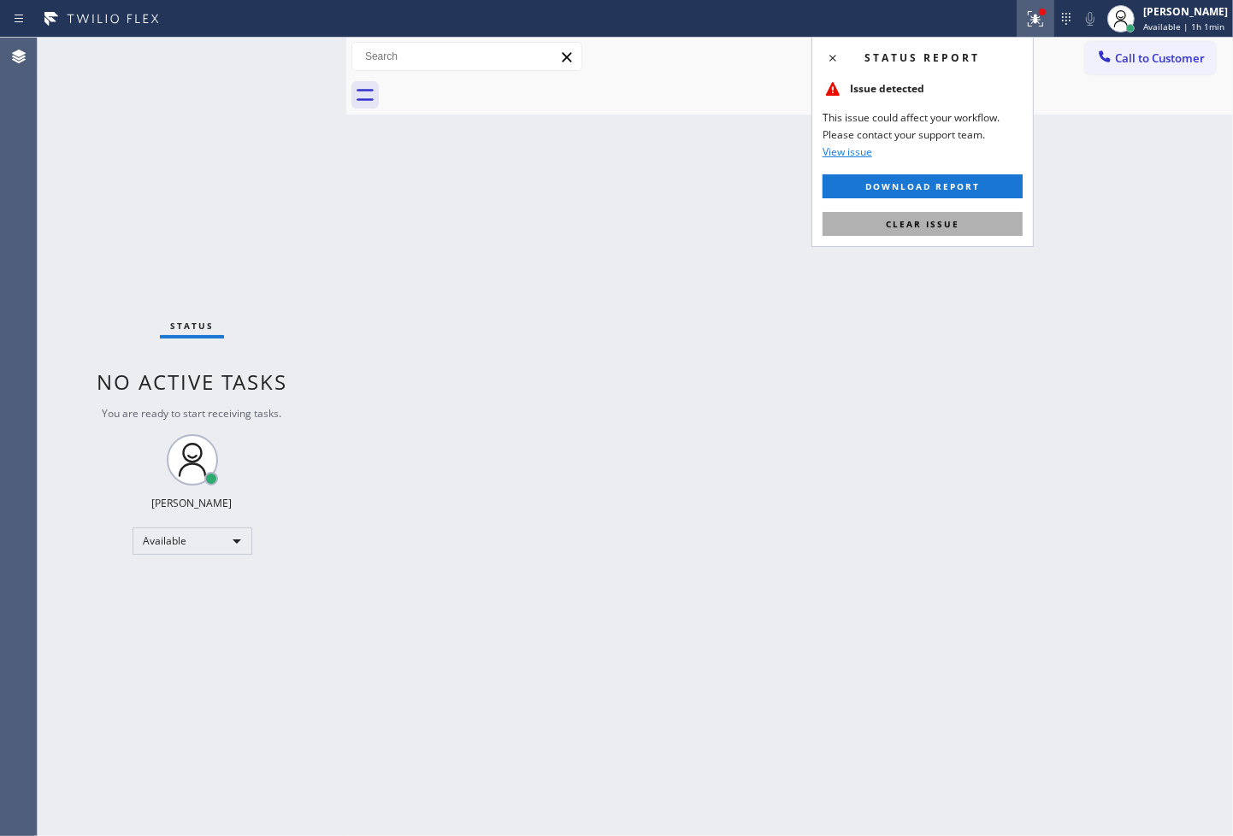
click at [994, 229] on button "Clear issue" at bounding box center [923, 224] width 200 height 24
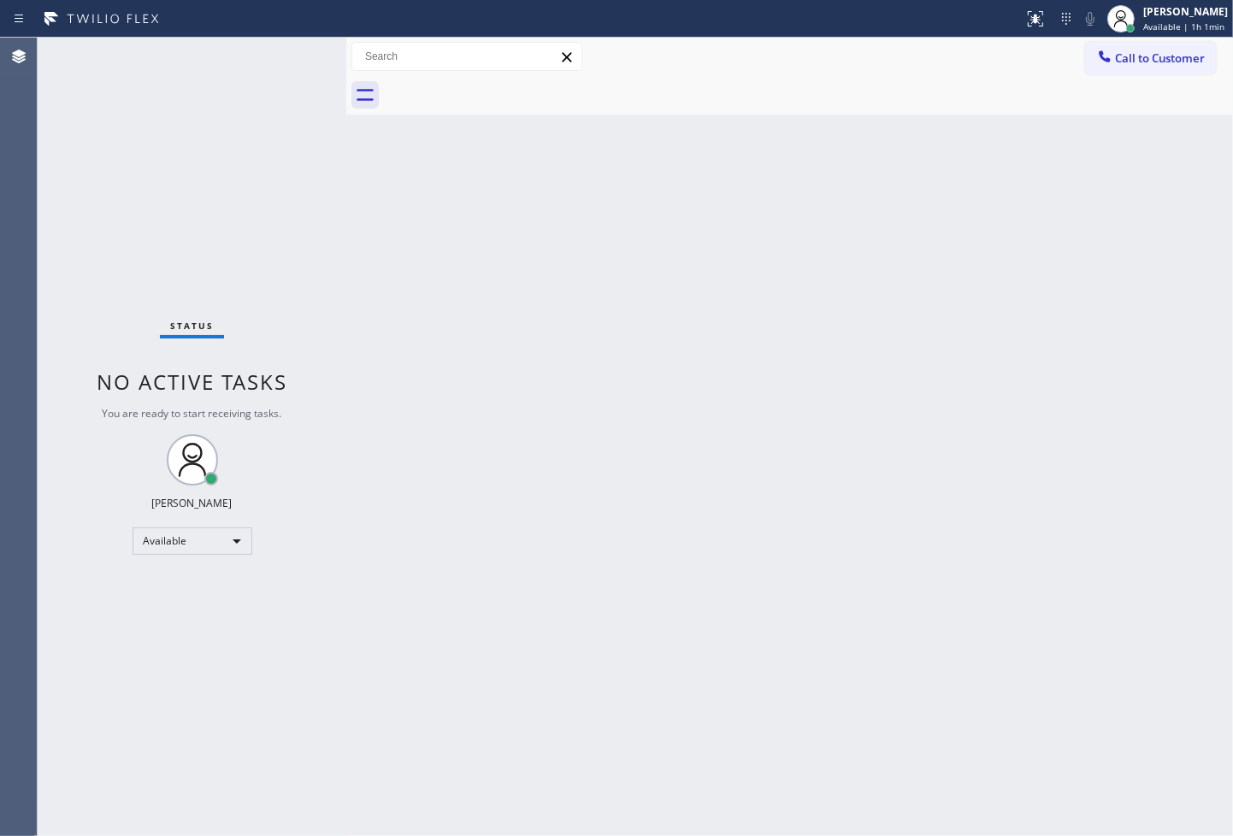
click at [469, 2] on div "Status report No issues detected If you experience an issue, please download th…" at bounding box center [616, 19] width 1233 height 38
click at [288, 96] on div "Status No active tasks You are ready to start receiving tasks. [PERSON_NAME]" at bounding box center [192, 437] width 309 height 799
click at [292, 65] on div "Status No active tasks You are ready to start receiving tasks. [PERSON_NAME]" at bounding box center [192, 437] width 309 height 799
click at [287, 233] on div "Status No active tasks You are ready to start receiving tasks. [PERSON_NAME]" at bounding box center [192, 437] width 309 height 799
click at [146, 263] on div "Status No active tasks You are ready to start receiving tasks. [PERSON_NAME]" at bounding box center [192, 437] width 309 height 799
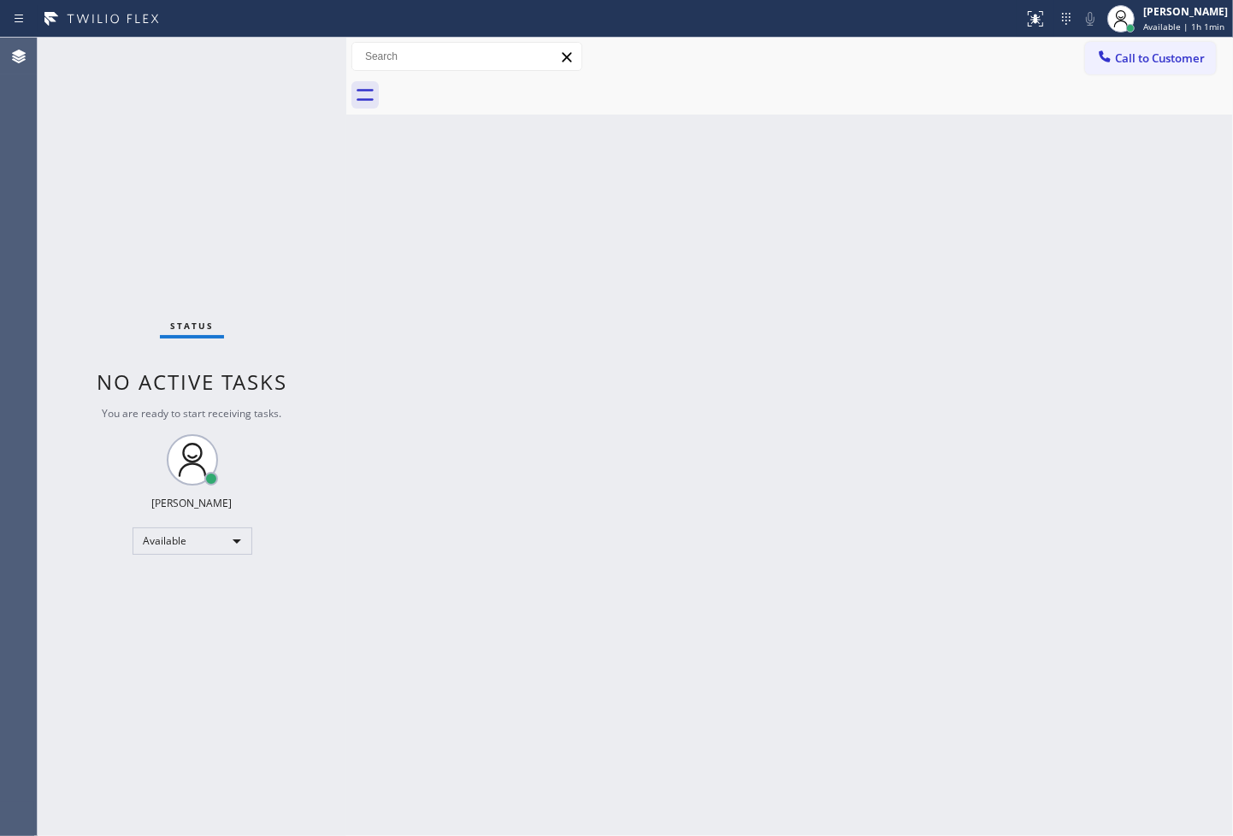
click at [239, 222] on div "Status No active tasks You are ready to start receiving tasks. [PERSON_NAME]" at bounding box center [192, 437] width 309 height 799
click at [294, 64] on div "Status No active tasks You are ready to start receiving tasks. [PERSON_NAME]" at bounding box center [192, 437] width 309 height 799
click at [115, 201] on div "Status No active tasks You are ready to start receiving tasks. [PERSON_NAME]" at bounding box center [192, 437] width 309 height 799
click at [392, 221] on div "Back to Dashboard Change Sender ID Customers Technicians Select a contact Outbo…" at bounding box center [789, 437] width 887 height 799
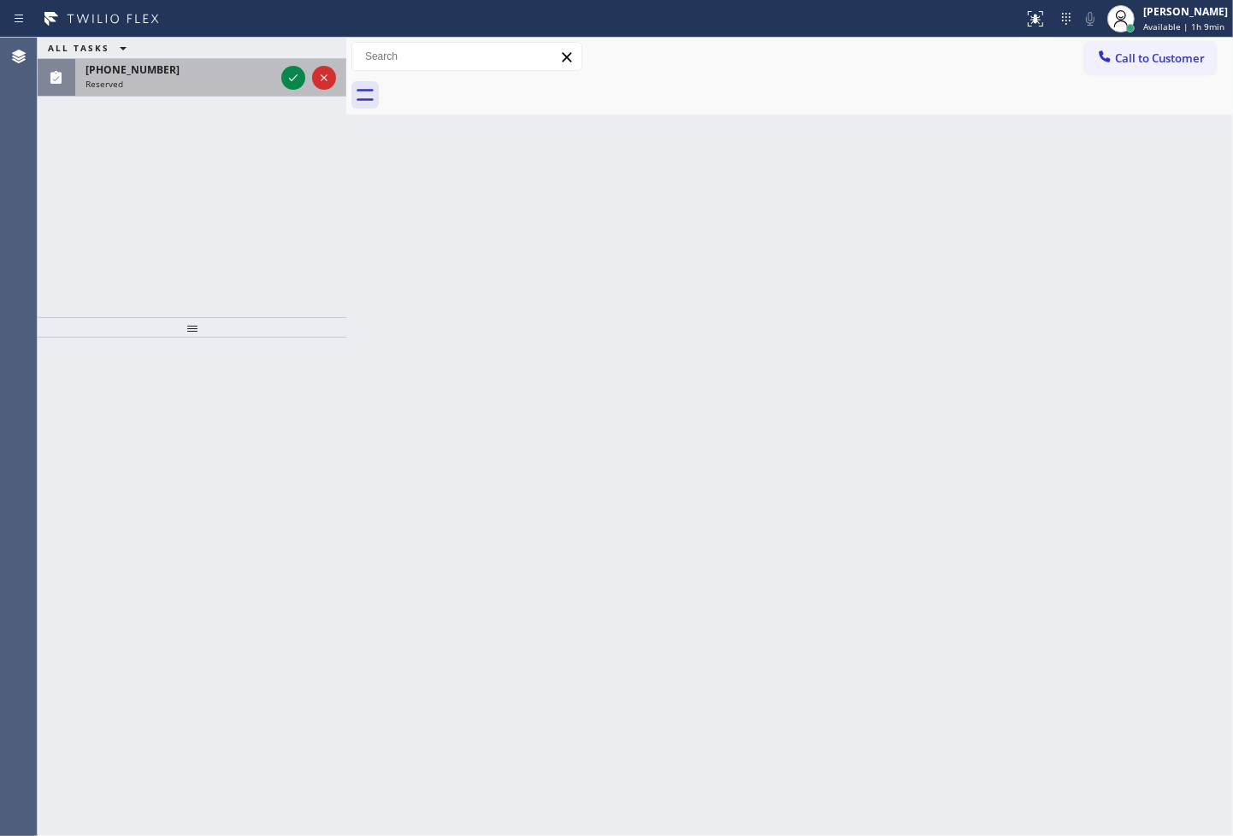
click at [280, 79] on div at bounding box center [309, 78] width 62 height 38
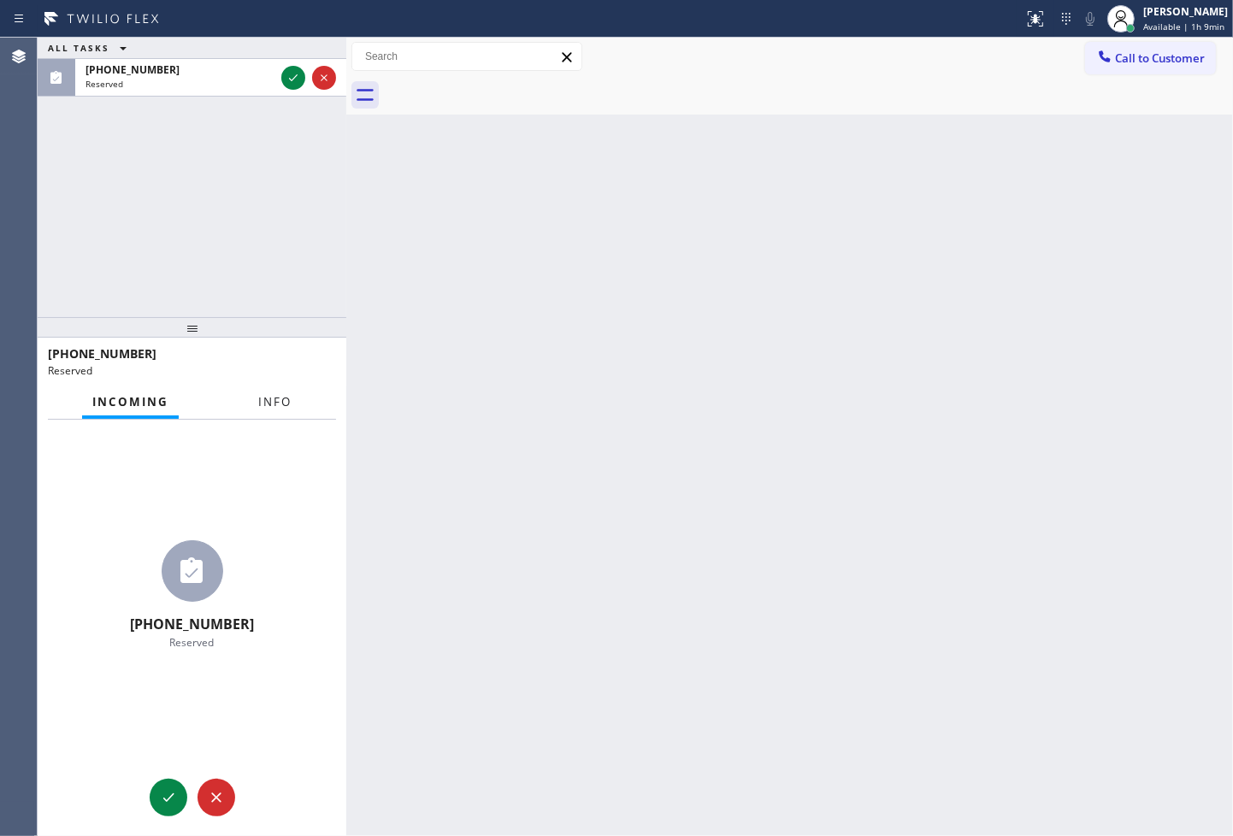
click at [285, 398] on span "Info" at bounding box center [274, 401] width 33 height 15
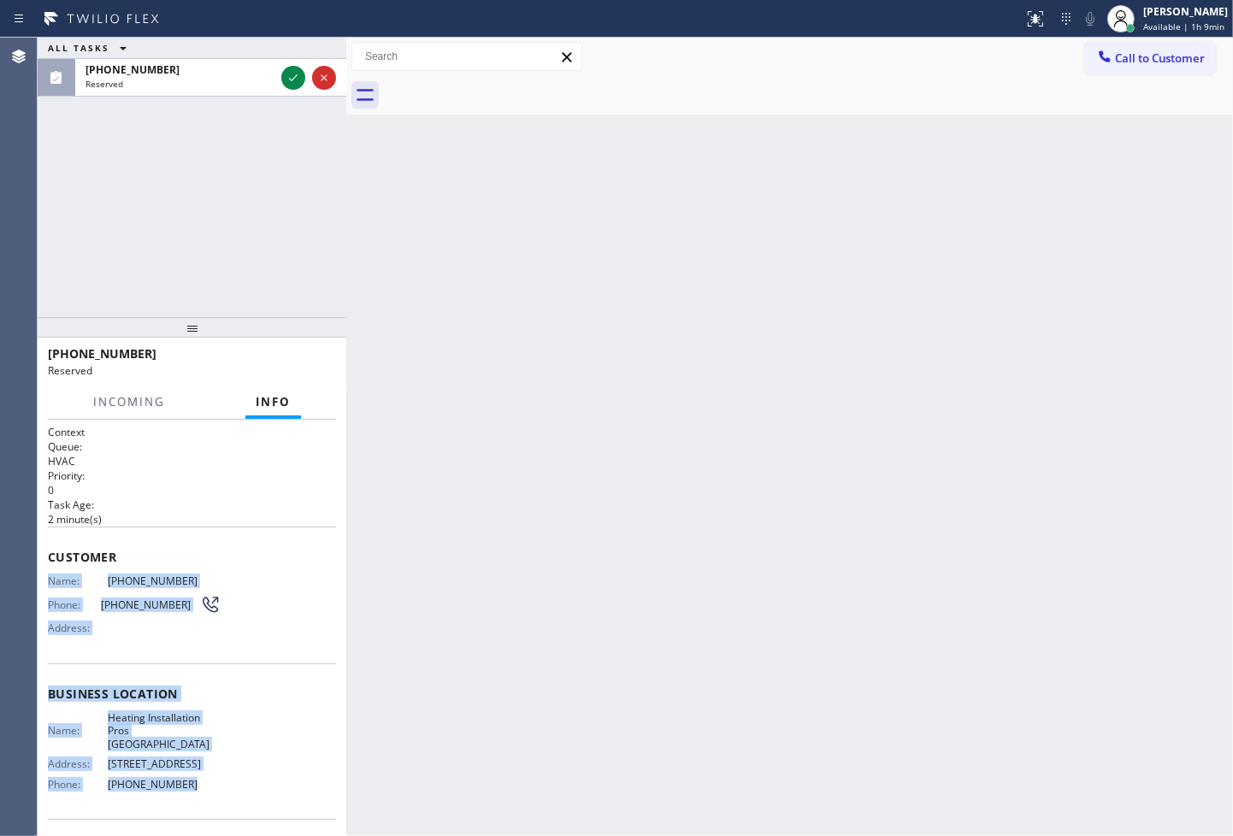
drag, startPoint x: 51, startPoint y: 576, endPoint x: 279, endPoint y: 801, distance: 319.9
click at [279, 801] on div "Context Queue: HVAC Priority: 0 Task Age: [DEMOGRAPHIC_DATA] minute(s) Customer…" at bounding box center [192, 687] width 288 height 524
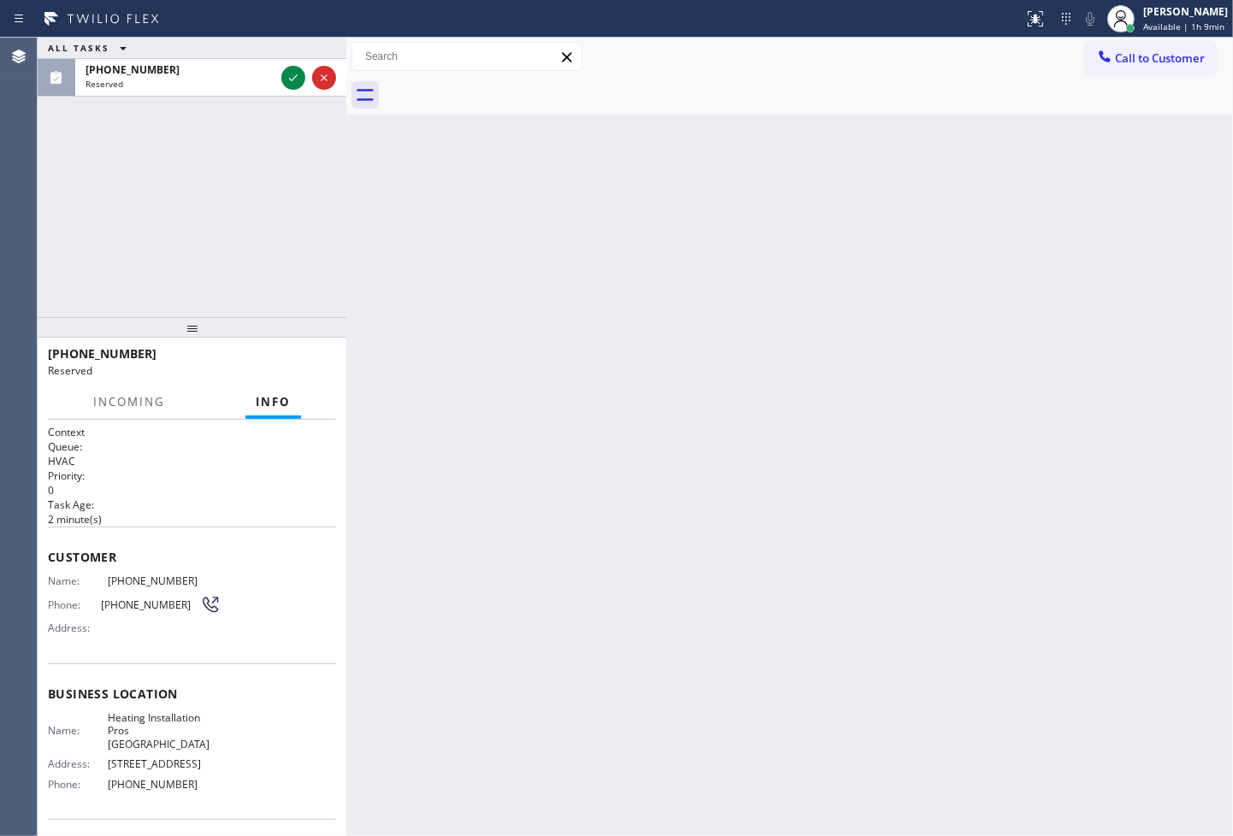
click at [330, 379] on div "[PHONE_NUMBER] Reserved" at bounding box center [192, 362] width 288 height 44
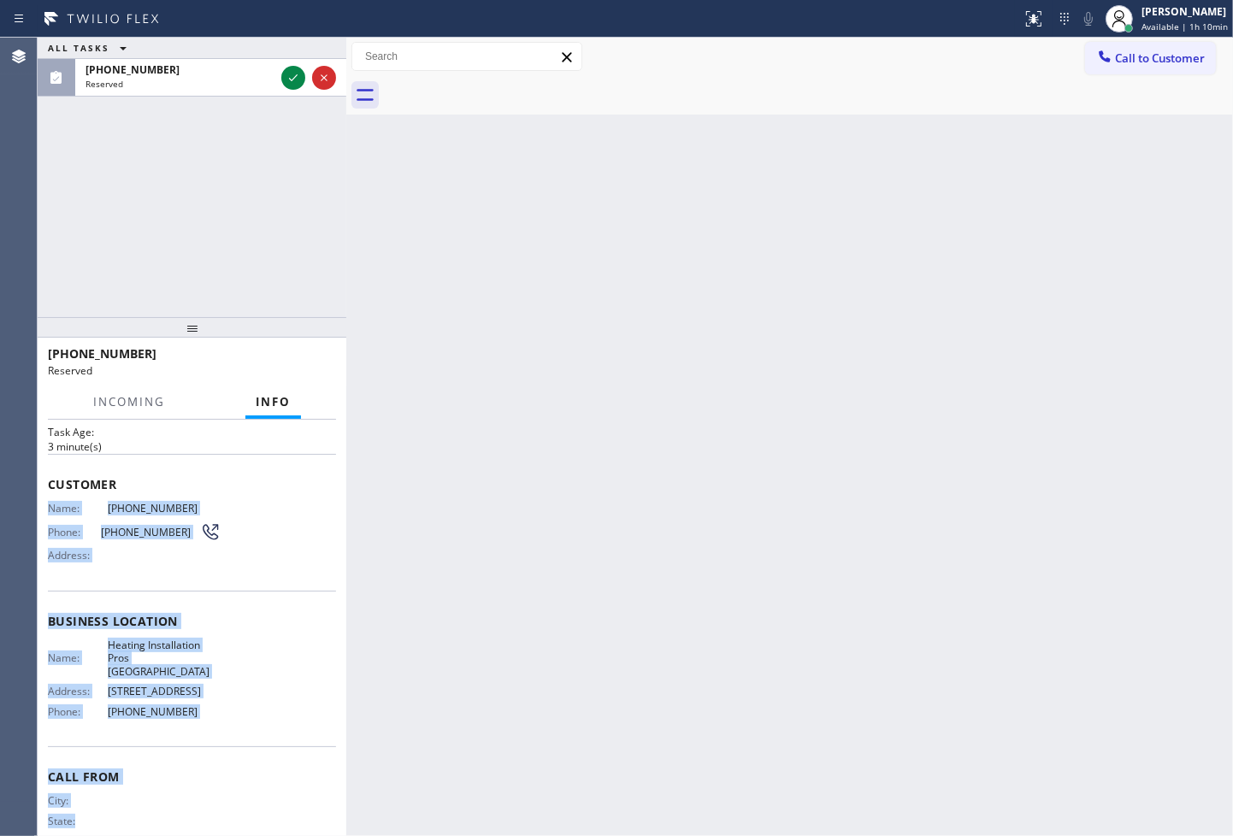
scroll to position [74, 0]
drag, startPoint x: 49, startPoint y: 576, endPoint x: 287, endPoint y: 725, distance: 280.9
click at [287, 725] on div "Context Queue: HVAC Priority: 0 Task Age: [DEMOGRAPHIC_DATA] minute(s) Customer…" at bounding box center [192, 613] width 288 height 524
copy div "Name: [PHONE_NUMBER] Phone: [PHONE_NUMBER] Address: Business location Name: Hea…"
click at [274, 403] on span "Info" at bounding box center [273, 401] width 35 height 15
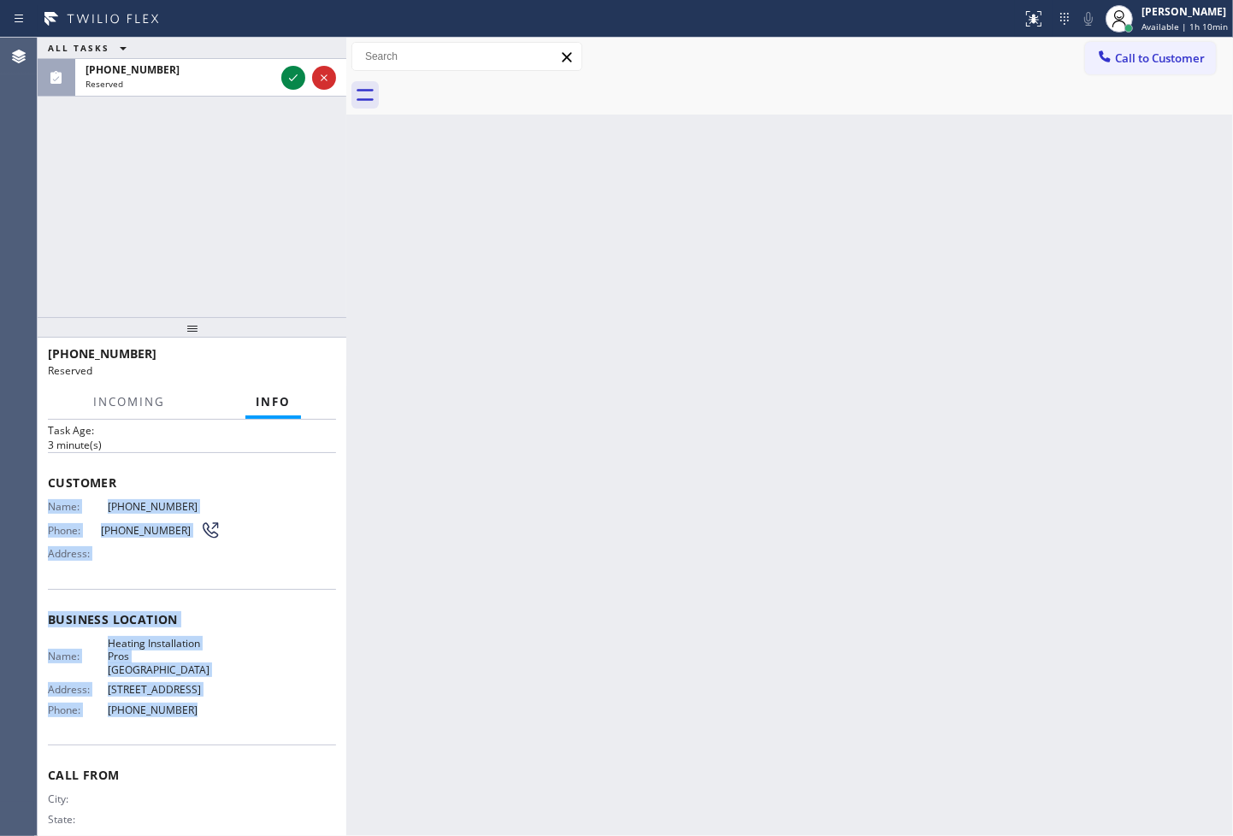
click at [296, 387] on button "Info" at bounding box center [273, 402] width 56 height 33
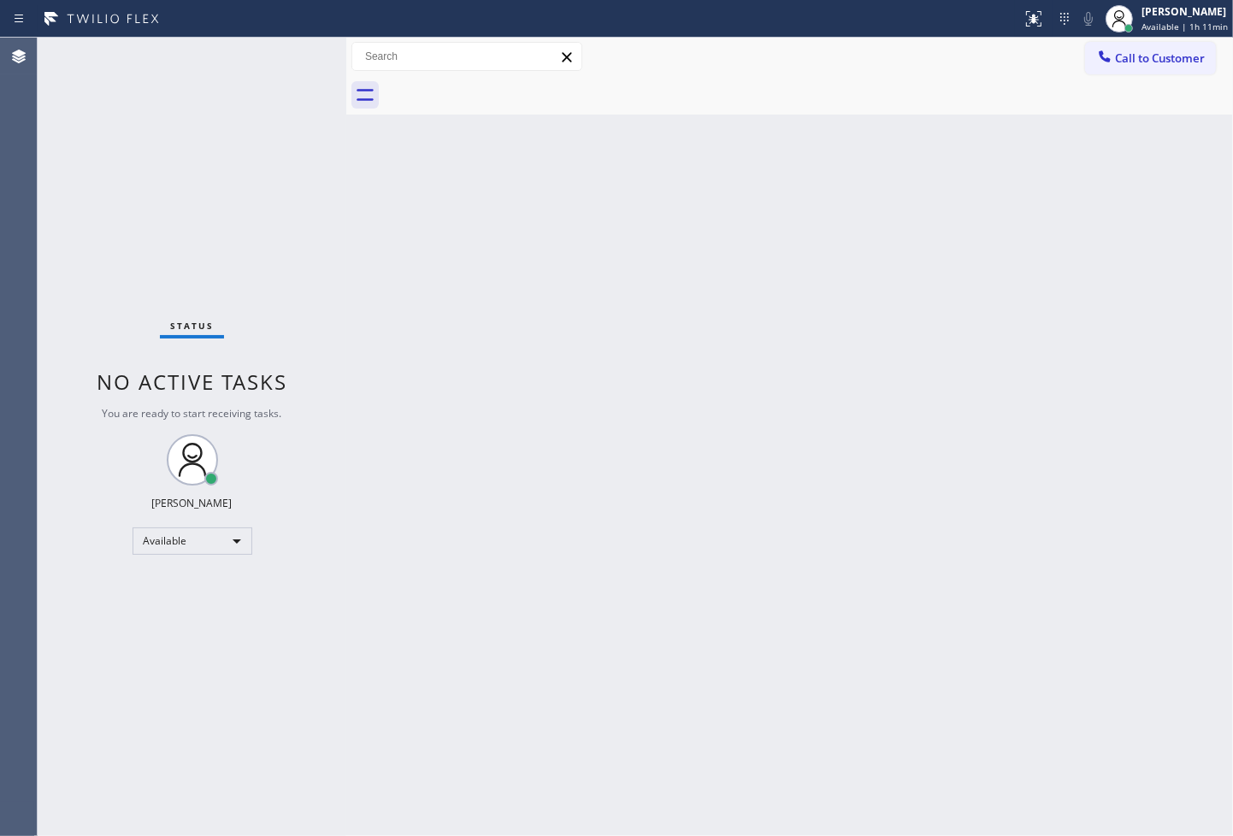
click at [289, 240] on div "Status No active tasks You are ready to start receiving tasks. [PERSON_NAME]" at bounding box center [192, 437] width 309 height 799
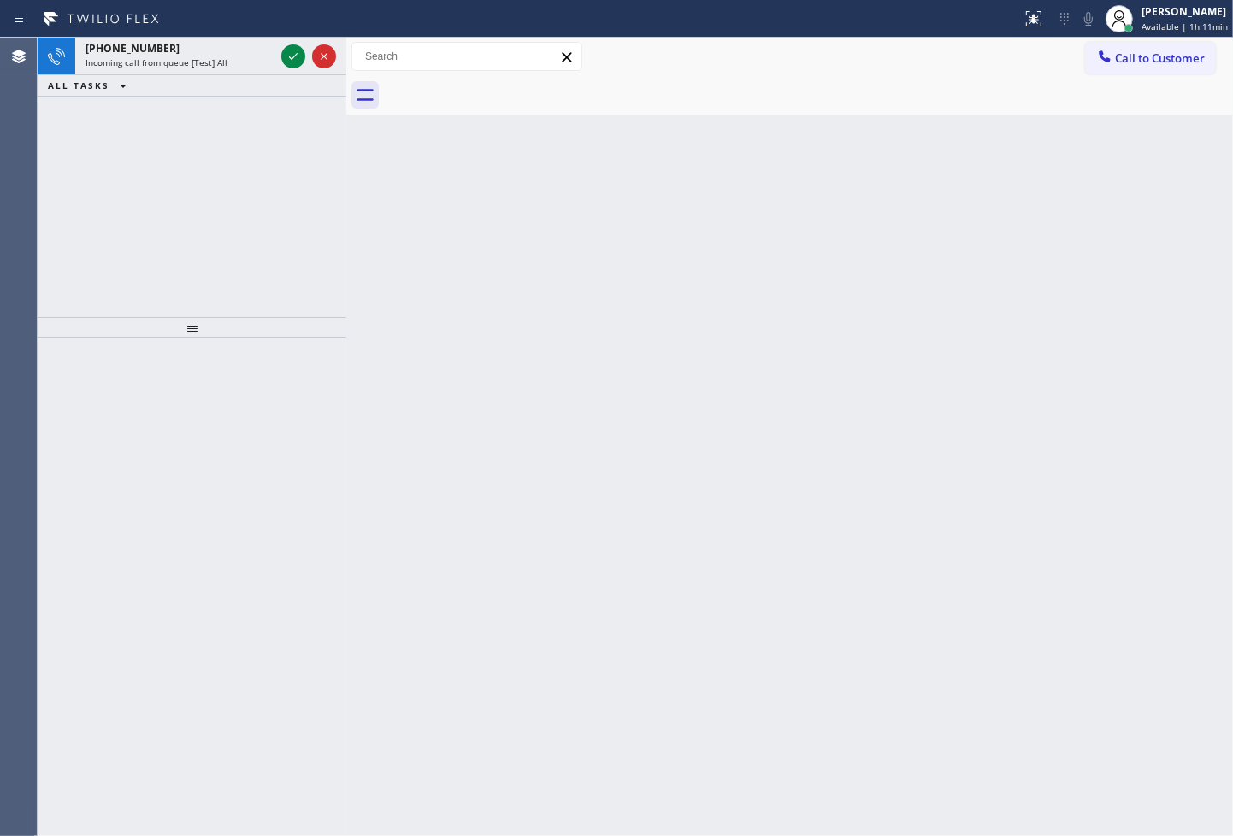
click at [92, 182] on div "[PHONE_NUMBER] Incoming call from queue [Test] All ALL TASKS ALL TASKS ACTIVE T…" at bounding box center [192, 178] width 309 height 280
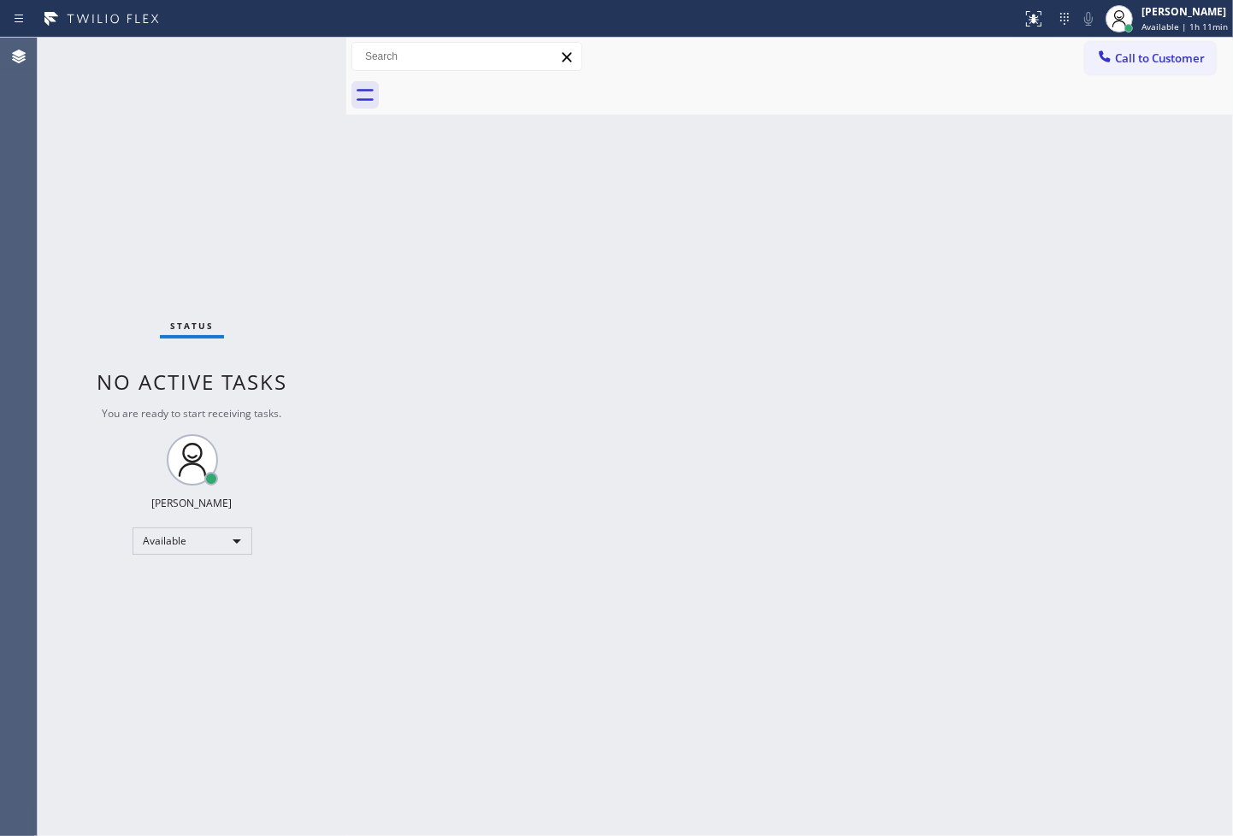
click at [289, 55] on div "Status No active tasks You are ready to start receiving tasks. [PERSON_NAME]" at bounding box center [192, 437] width 309 height 799
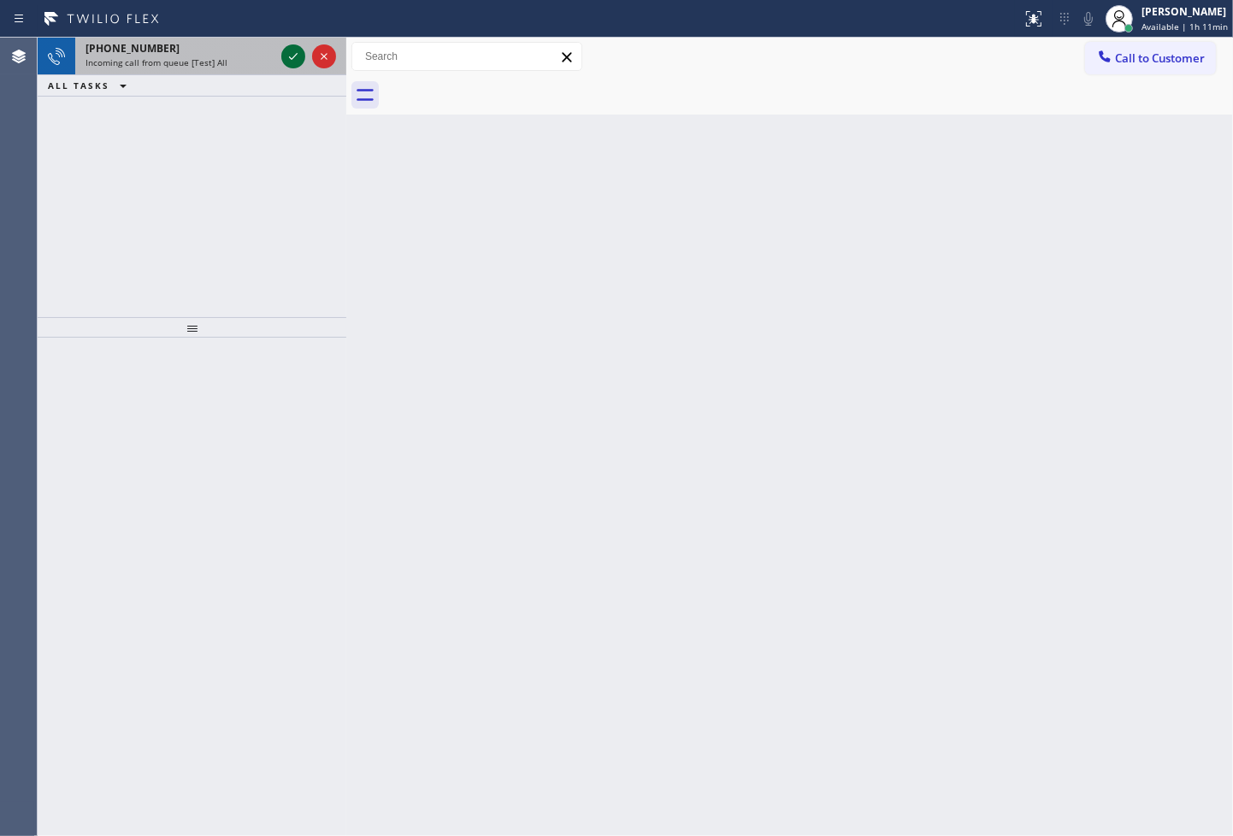
click at [291, 54] on icon at bounding box center [293, 56] width 21 height 21
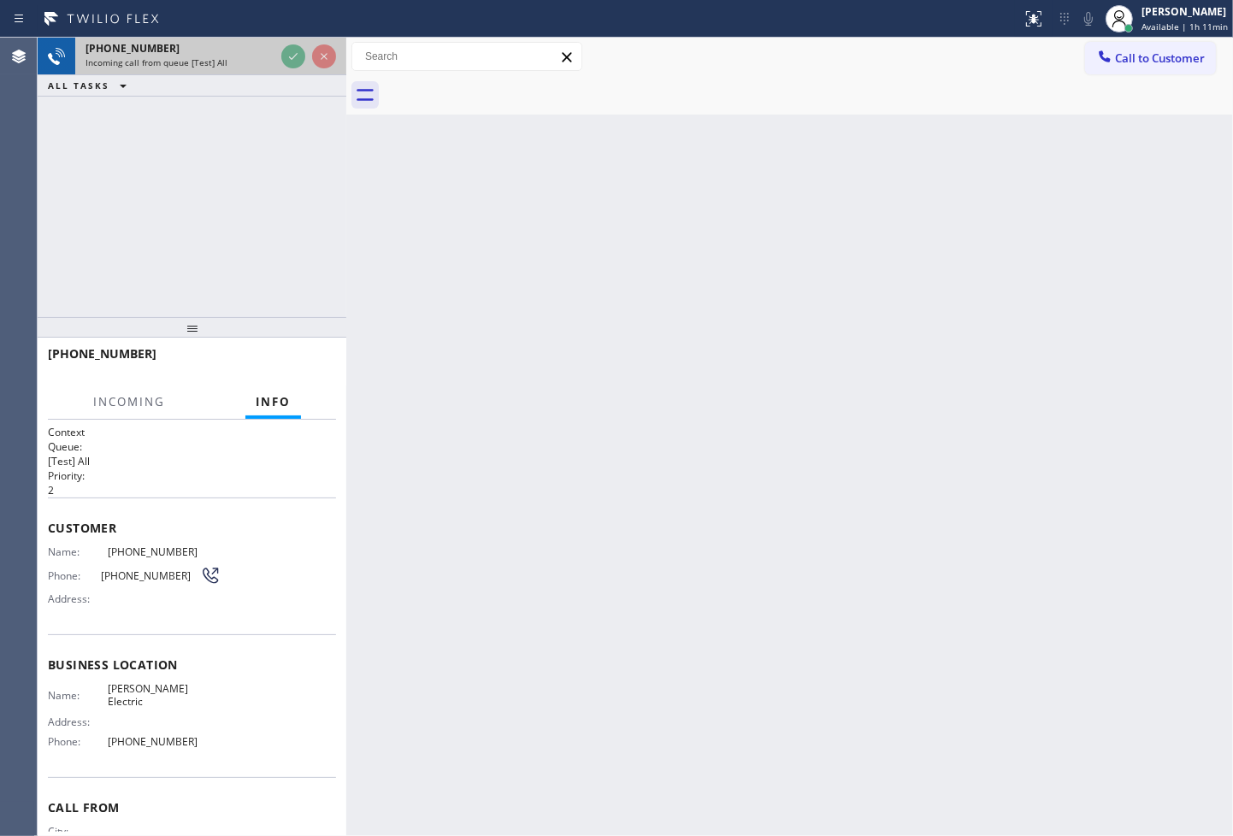
click at [289, 38] on div at bounding box center [309, 57] width 62 height 38
click at [711, 599] on div "Back to Dashboard Change Sender ID Customers Technicians Select a contact Outbo…" at bounding box center [789, 437] width 887 height 799
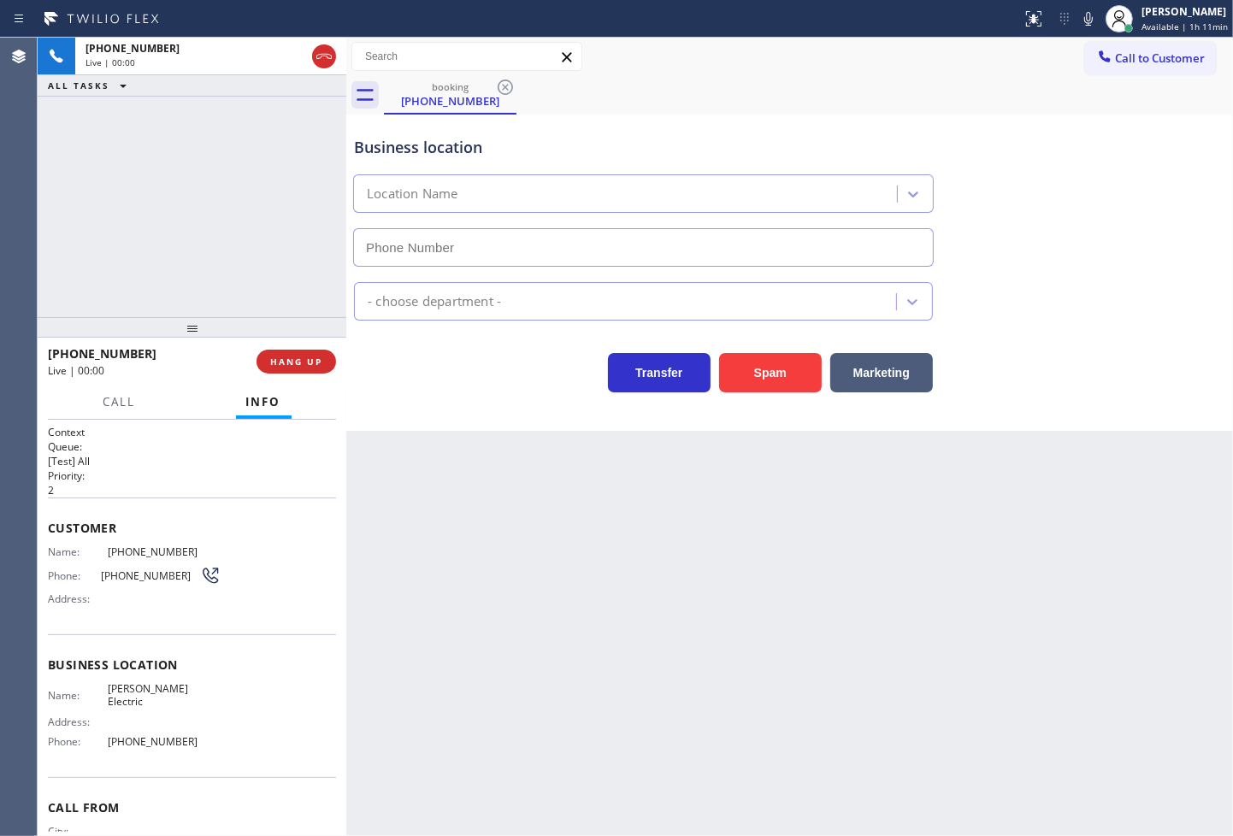
type input "[PHONE_NUMBER]"
click at [436, 356] on div "Transfer Spam Marketing" at bounding box center [644, 369] width 586 height 48
click at [439, 357] on div "Transfer Spam Marketing" at bounding box center [644, 369] width 586 height 48
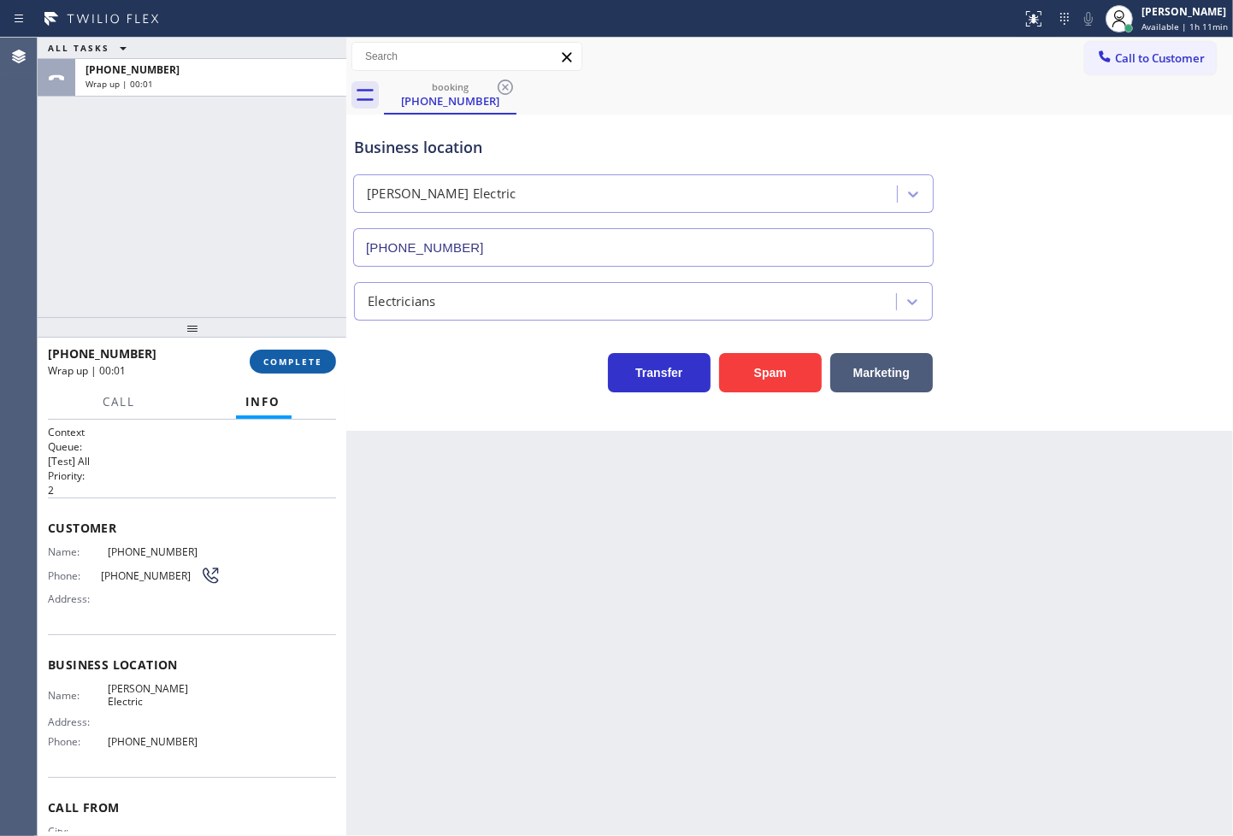
click at [315, 366] on span "COMPLETE" at bounding box center [292, 362] width 59 height 12
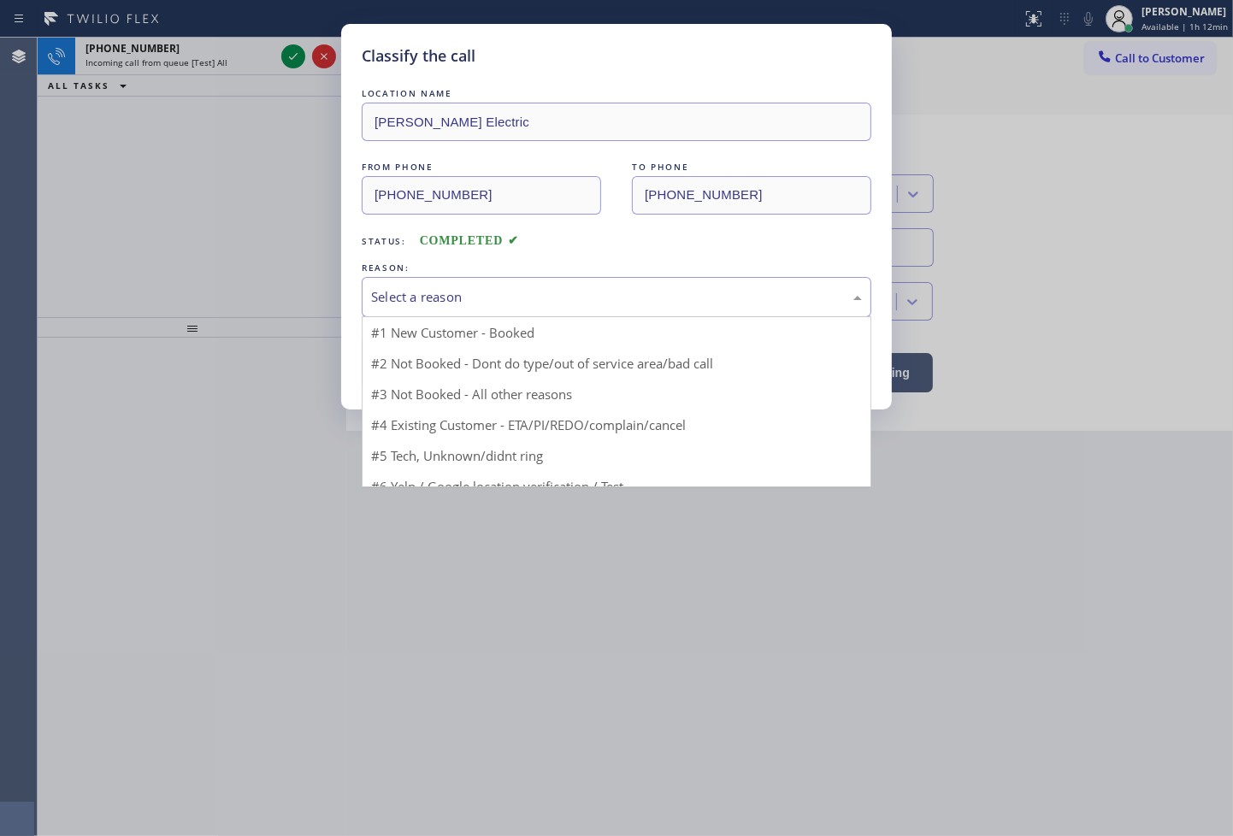
click at [464, 303] on div "Select a reason" at bounding box center [616, 297] width 491 height 20
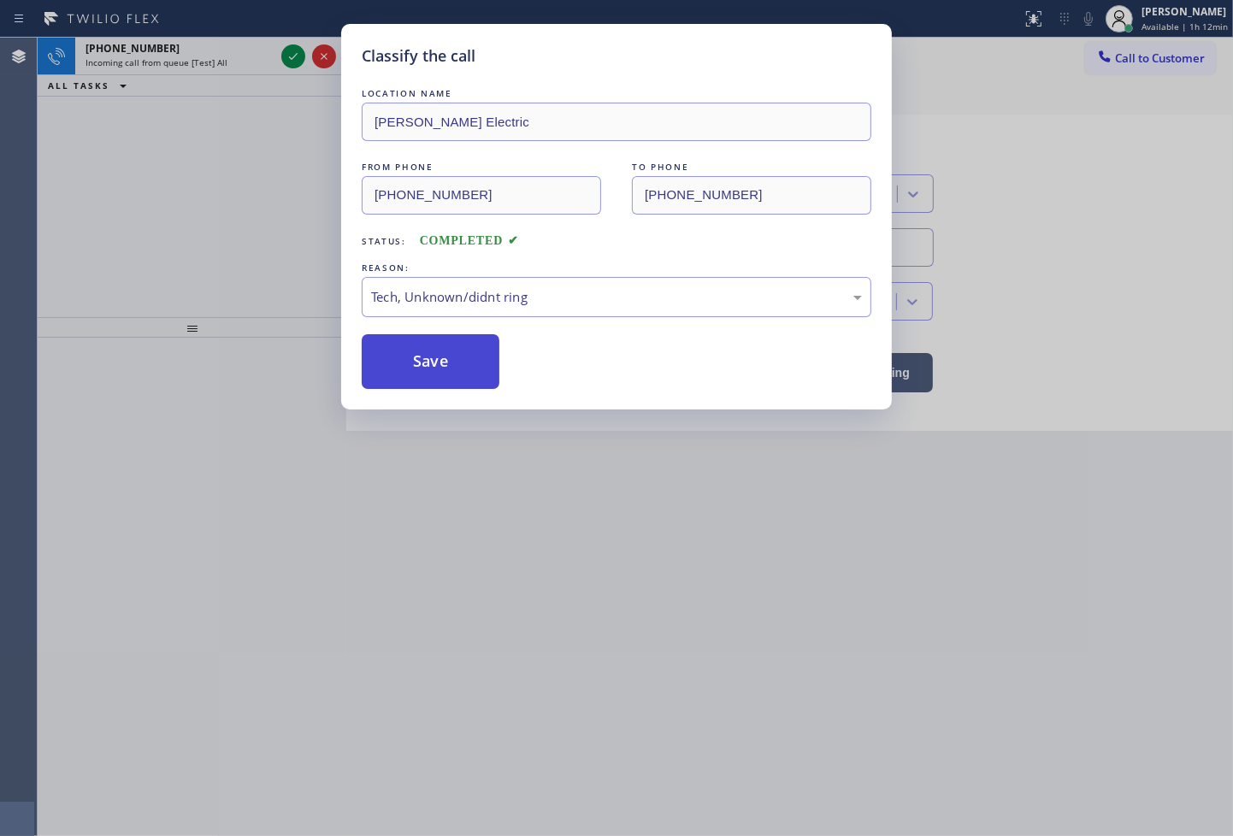
click at [471, 376] on button "Save" at bounding box center [431, 361] width 138 height 55
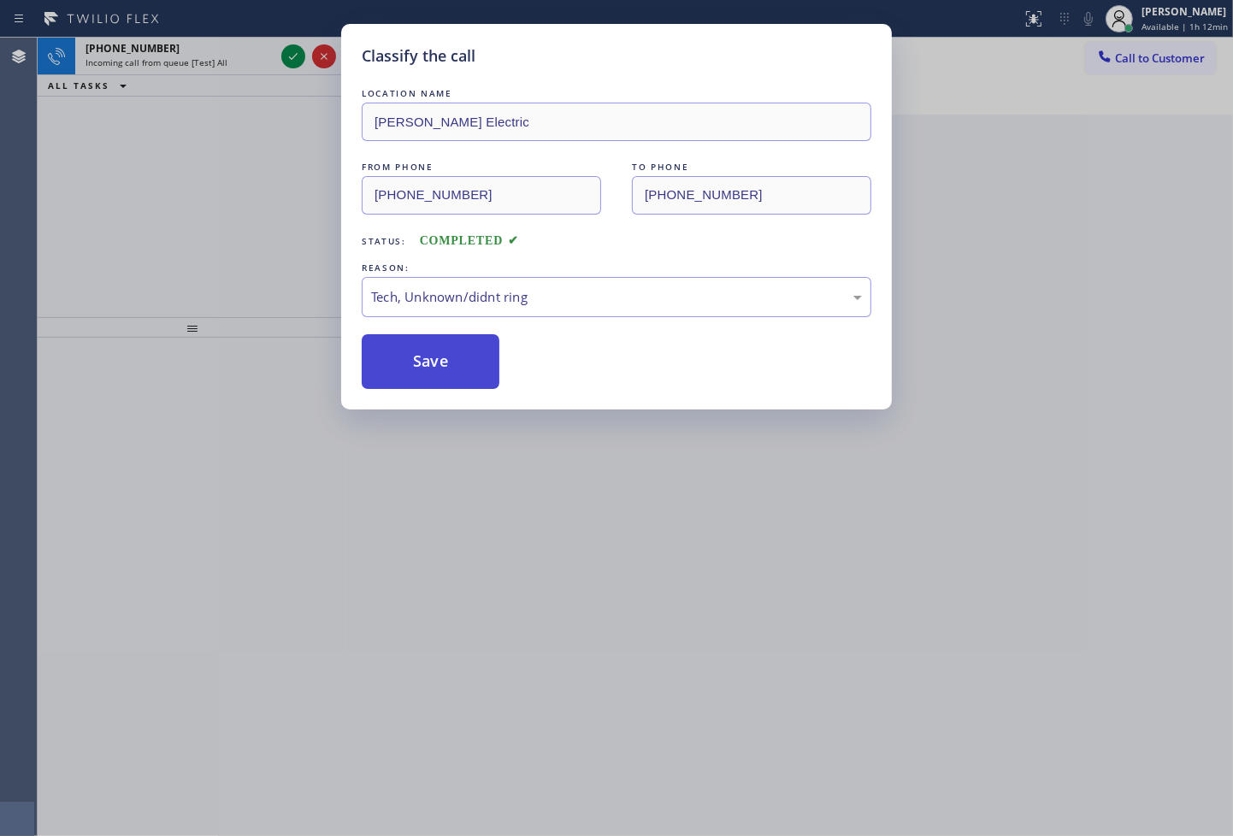
click at [471, 376] on button "Save" at bounding box center [431, 361] width 138 height 55
click at [458, 361] on button "Save" at bounding box center [431, 361] width 138 height 55
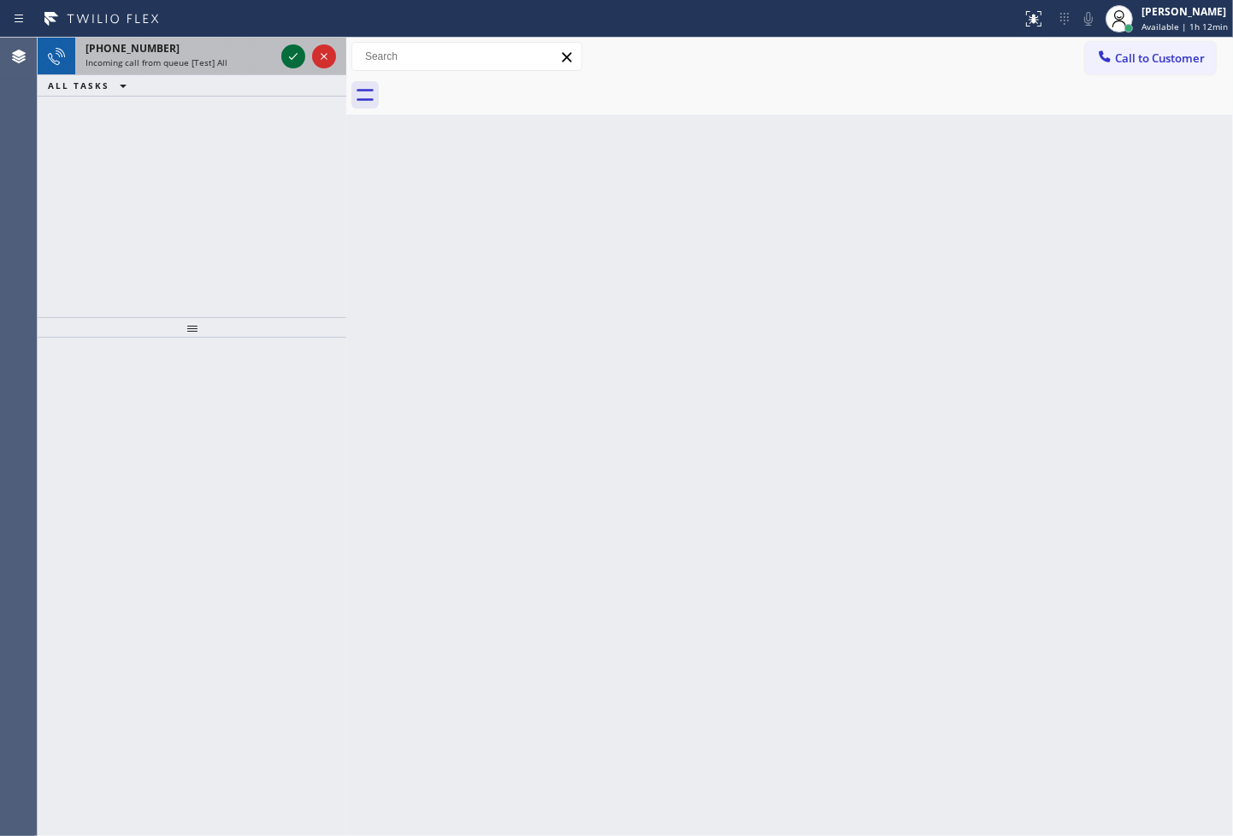
click at [287, 55] on icon at bounding box center [293, 56] width 21 height 21
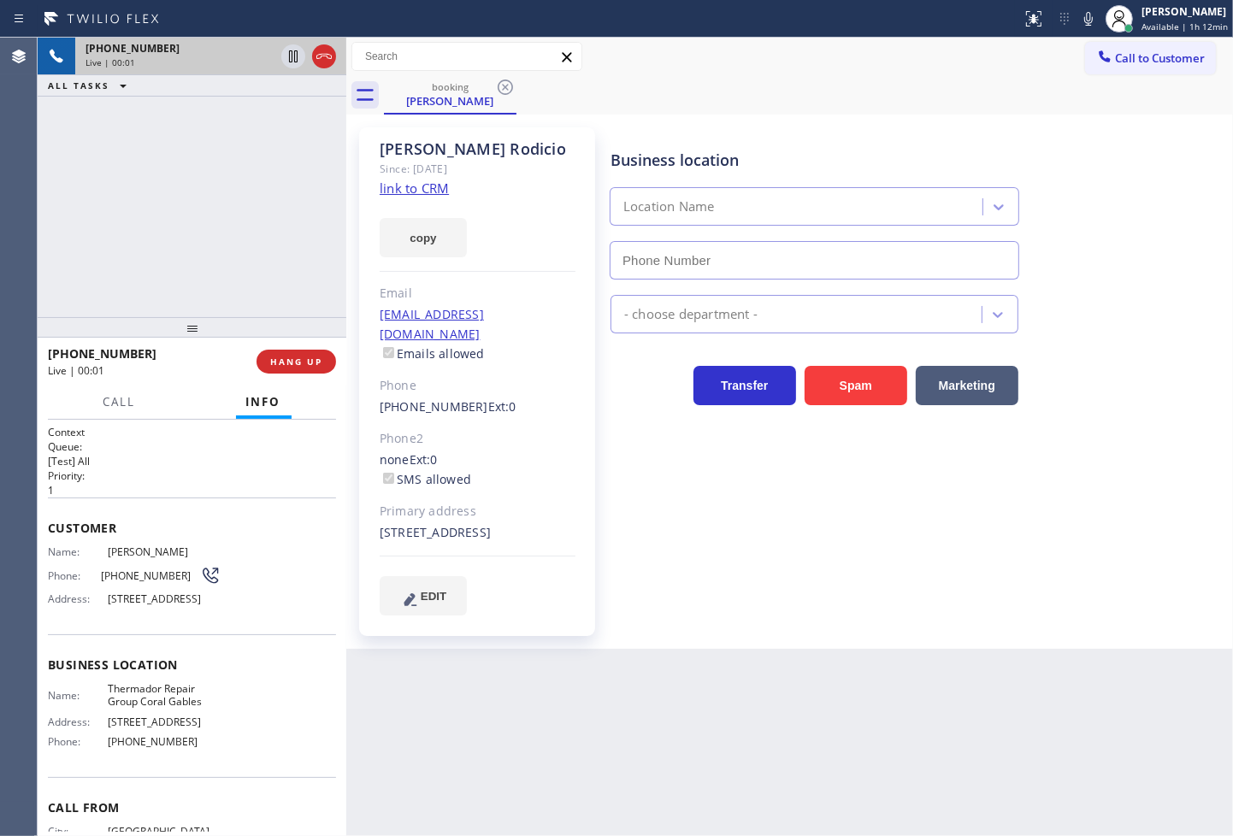
type input "[PHONE_NUMBER]"
click at [242, 288] on div "[PHONE_NUMBER] Live | 00:28 ALL TASKS ALL TASKS ACTIVE TASKS TASKS IN WRAP UP" at bounding box center [192, 178] width 309 height 280
click at [111, 413] on button "Call" at bounding box center [119, 402] width 53 height 33
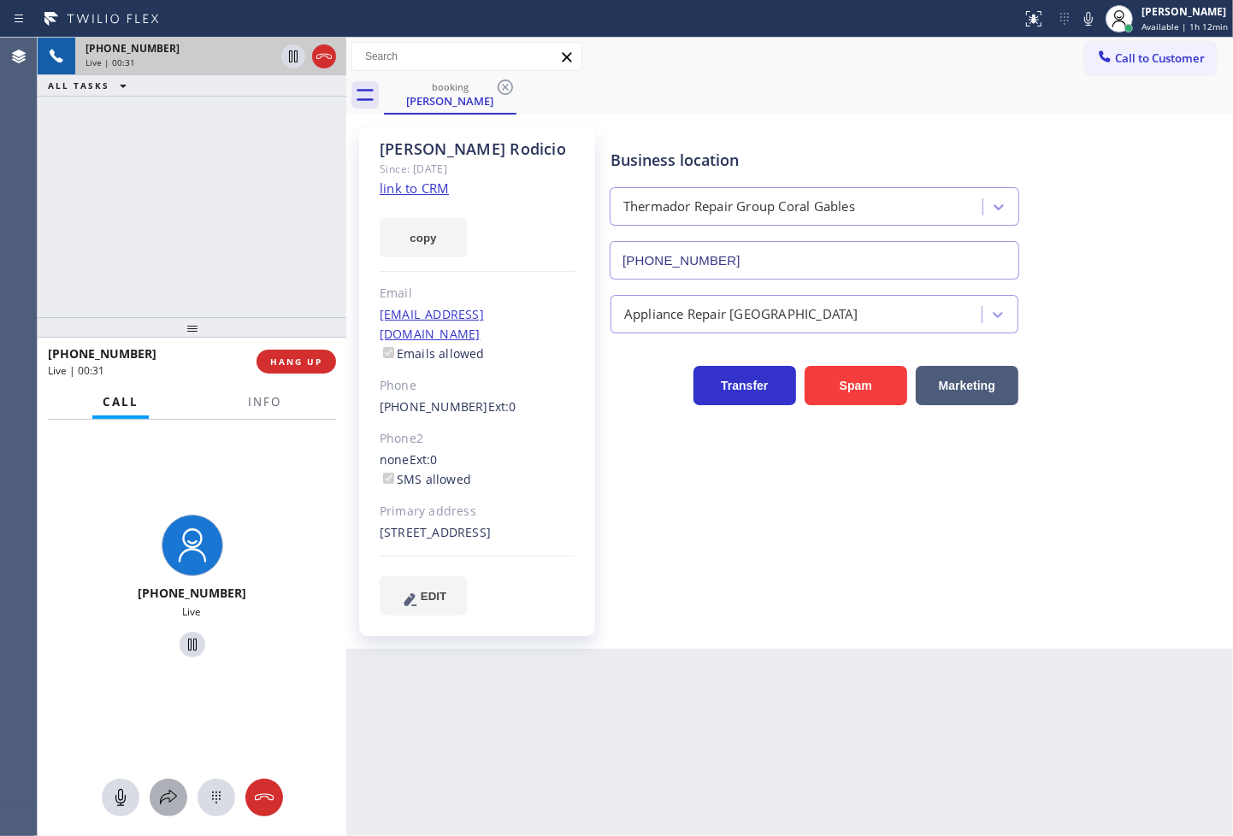
click at [180, 790] on div at bounding box center [169, 798] width 38 height 21
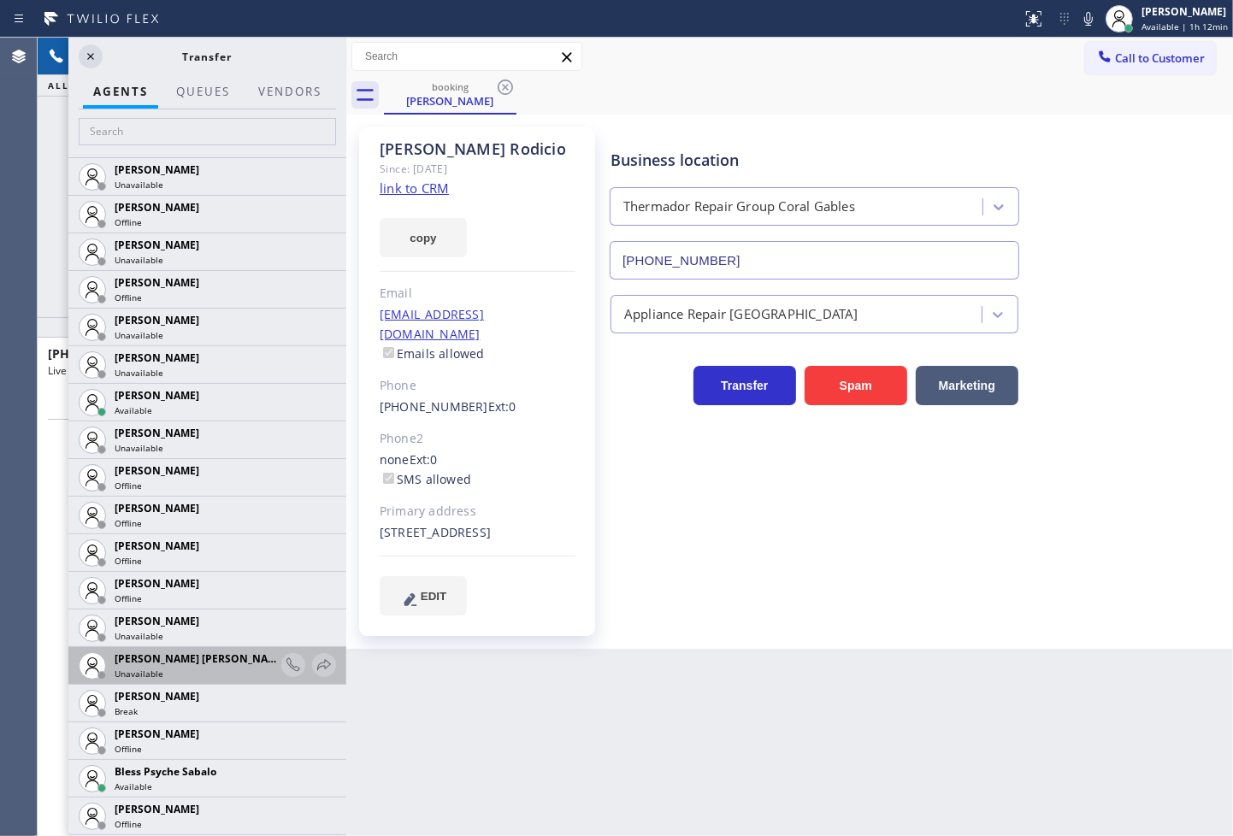
scroll to position [285, 0]
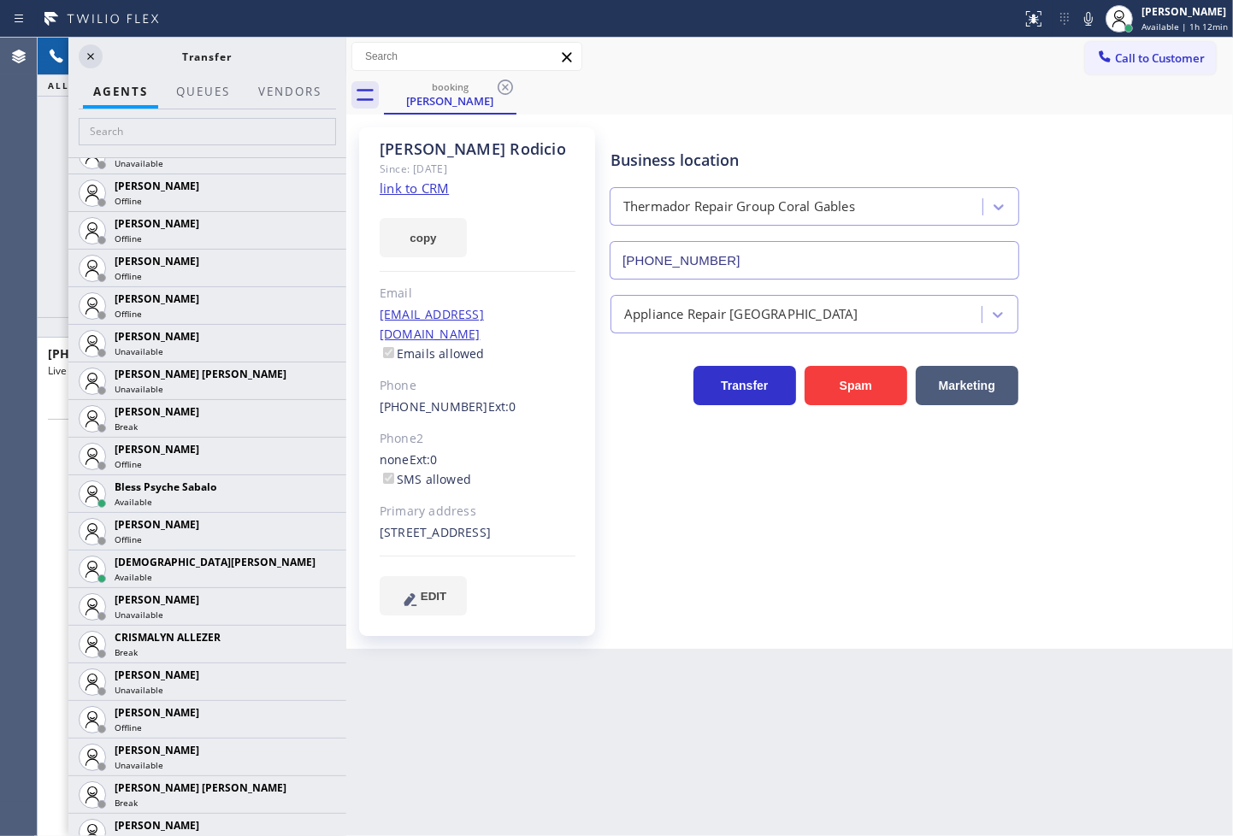
click at [468, 706] on div "Back to Dashboard Change Sender ID Customers Technicians Select a contact Outbo…" at bounding box center [789, 437] width 887 height 799
click at [505, 728] on div "Back to Dashboard Change Sender ID Customers Technicians Select a contact Outbo…" at bounding box center [789, 437] width 887 height 799
click at [472, 714] on div "Back to Dashboard Change Sender ID Customers Technicians Select a contact Outbo…" at bounding box center [789, 437] width 887 height 799
click at [69, 32] on div "Status report No issues detected If you experience an issue, please download th…" at bounding box center [616, 19] width 1233 height 38
click at [88, 48] on icon at bounding box center [90, 56] width 21 height 21
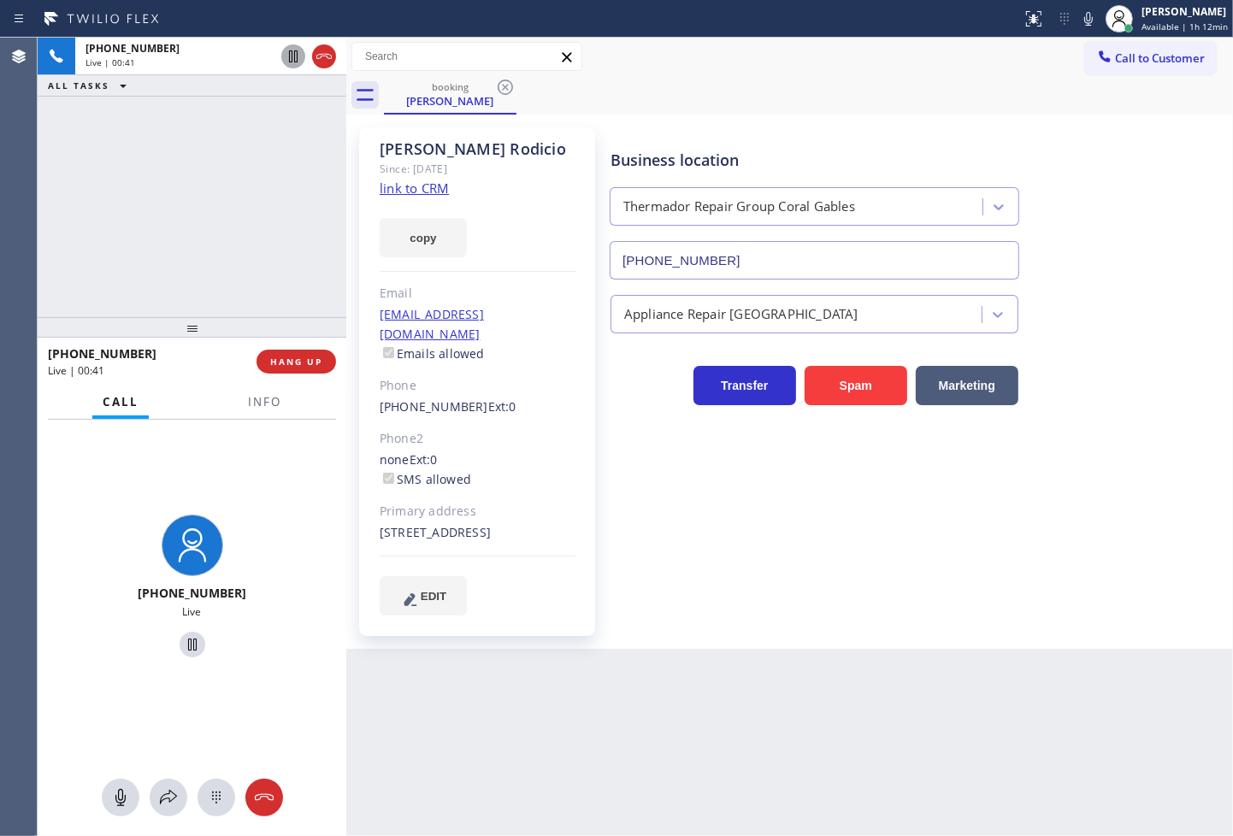
click at [287, 54] on icon at bounding box center [293, 56] width 21 height 21
click at [174, 791] on icon at bounding box center [168, 798] width 21 height 21
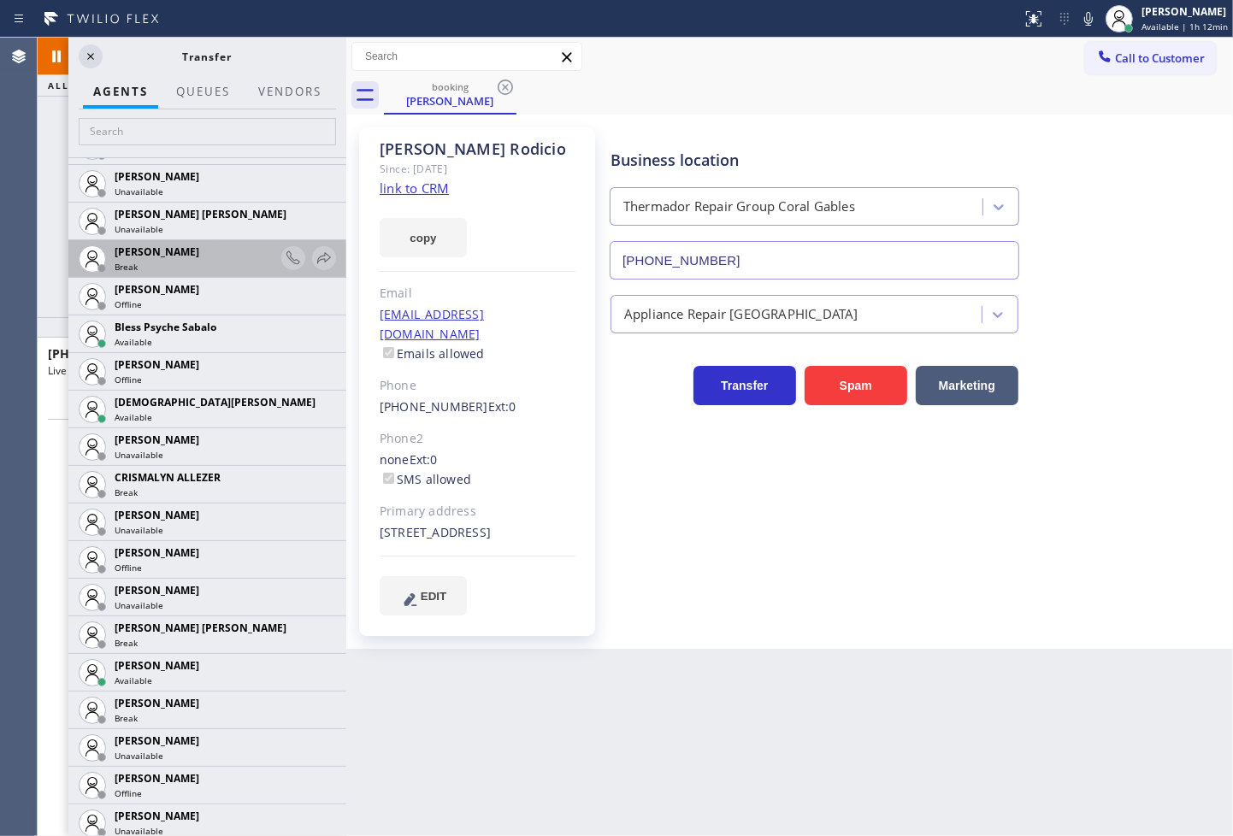
scroll to position [475, 0]
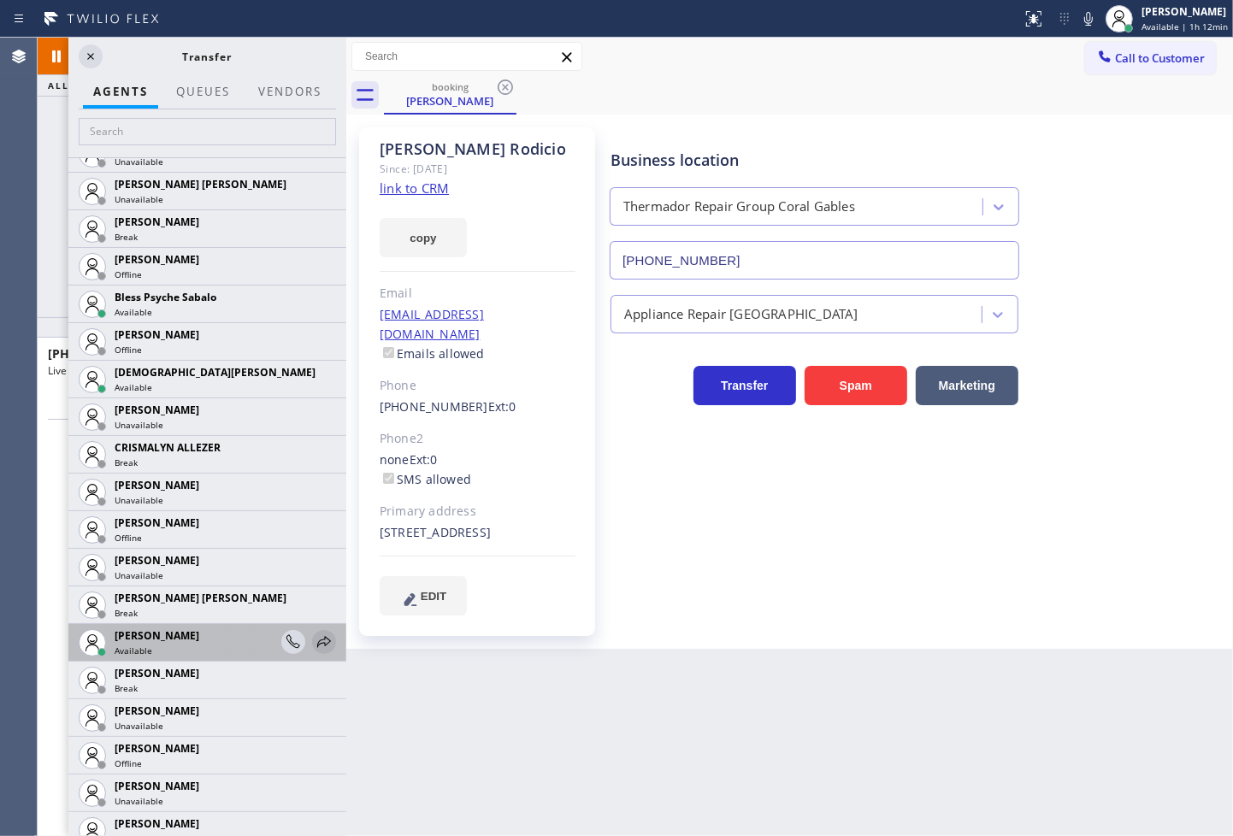
click at [314, 641] on icon at bounding box center [324, 642] width 21 height 21
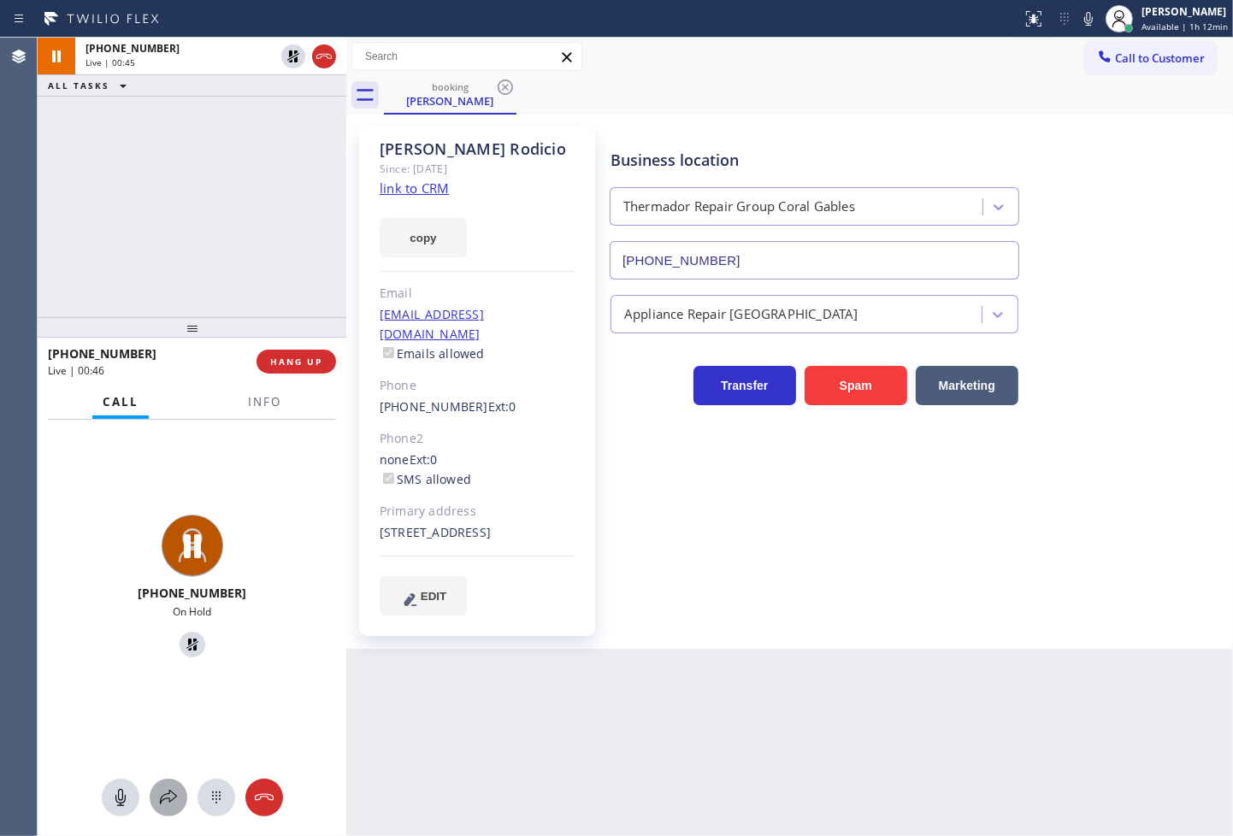
click at [168, 795] on icon at bounding box center [168, 798] width 21 height 21
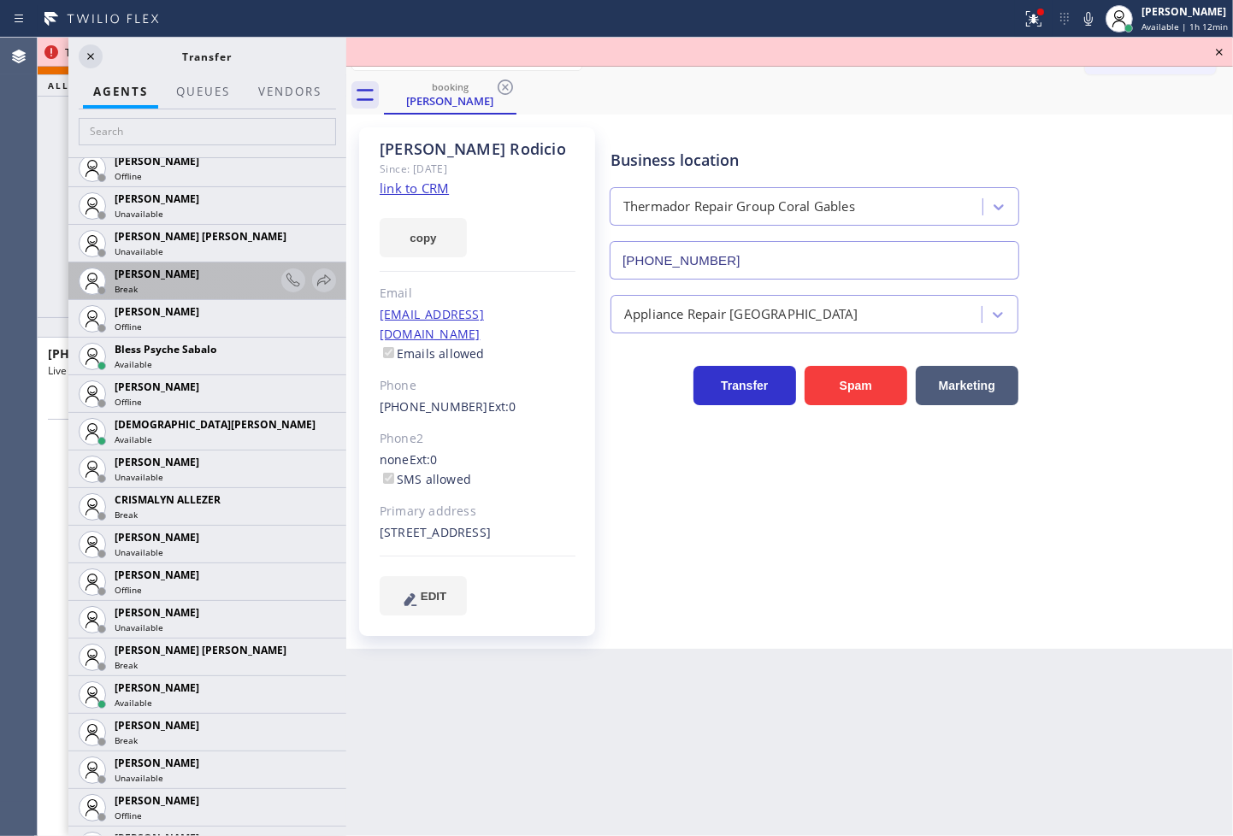
scroll to position [665, 0]
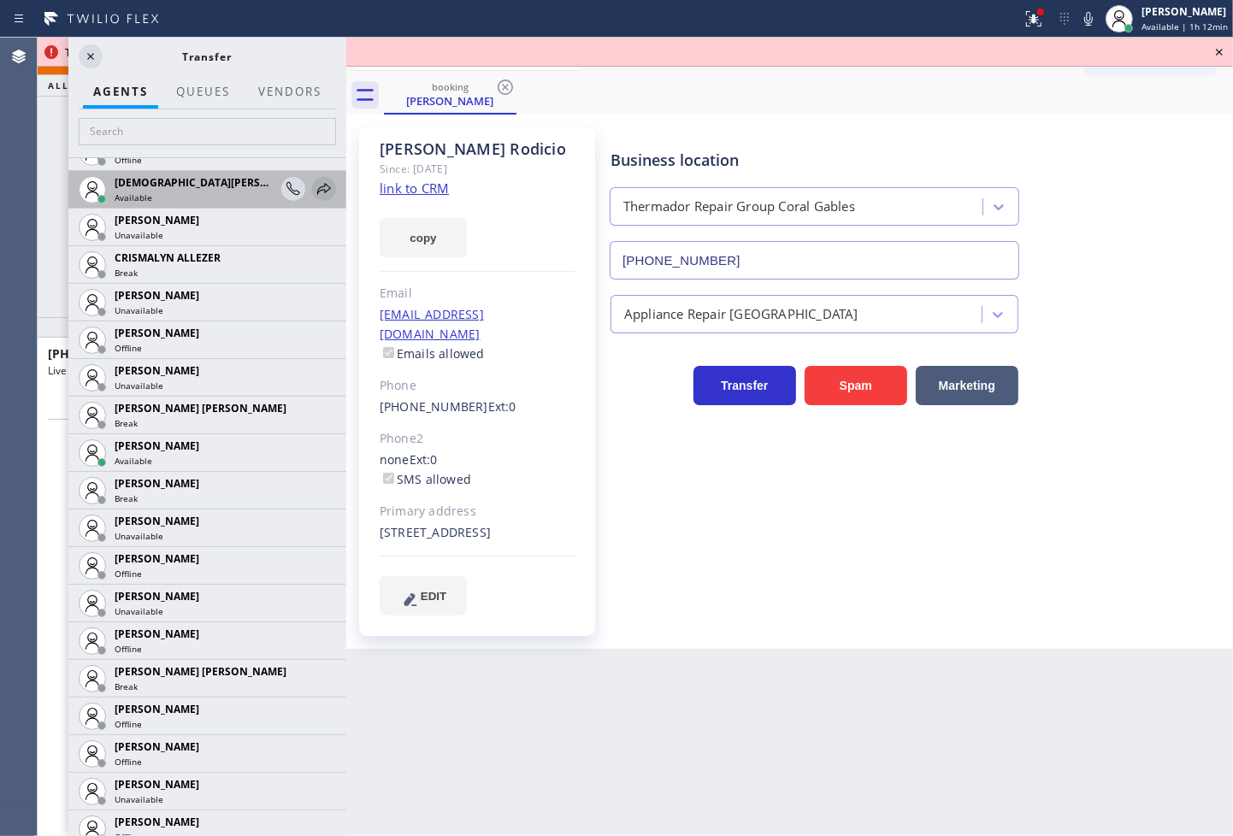
click at [314, 186] on icon at bounding box center [324, 189] width 21 height 21
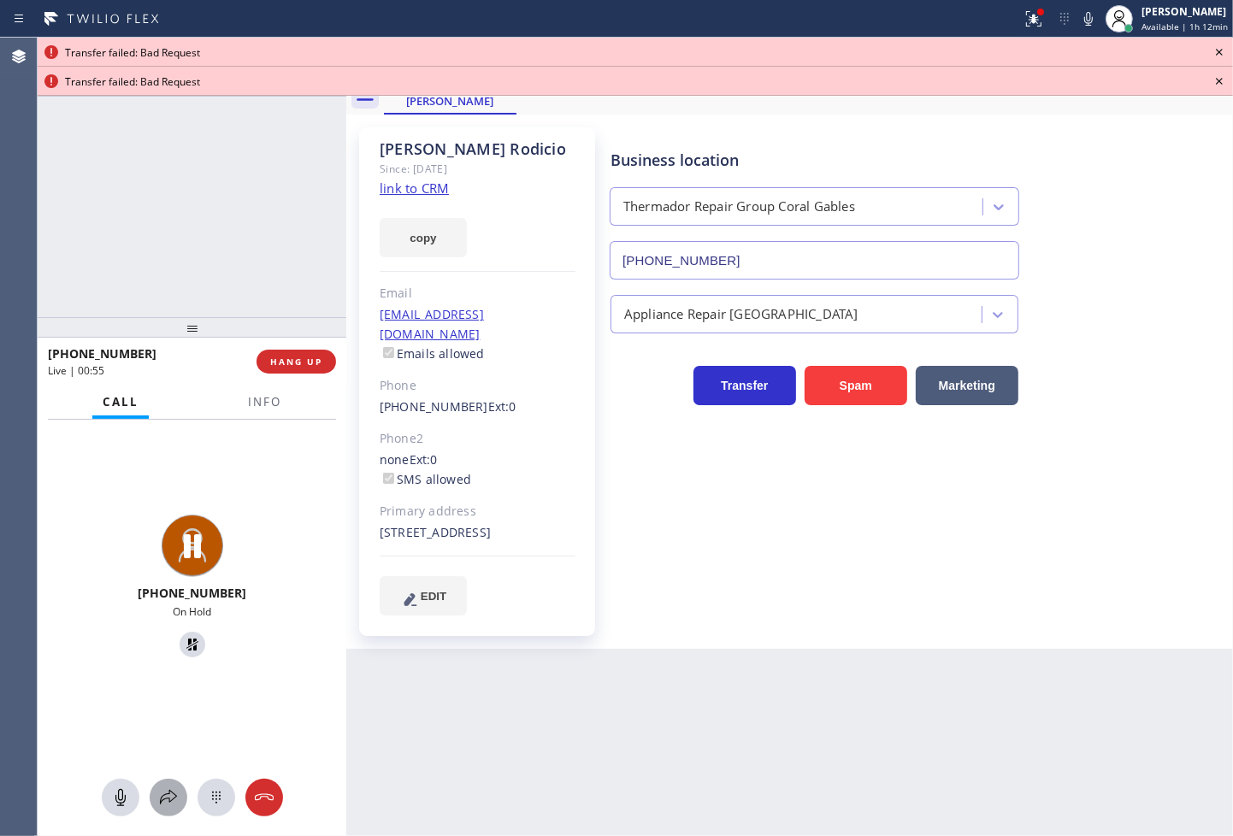
click at [173, 808] on button at bounding box center [169, 798] width 38 height 38
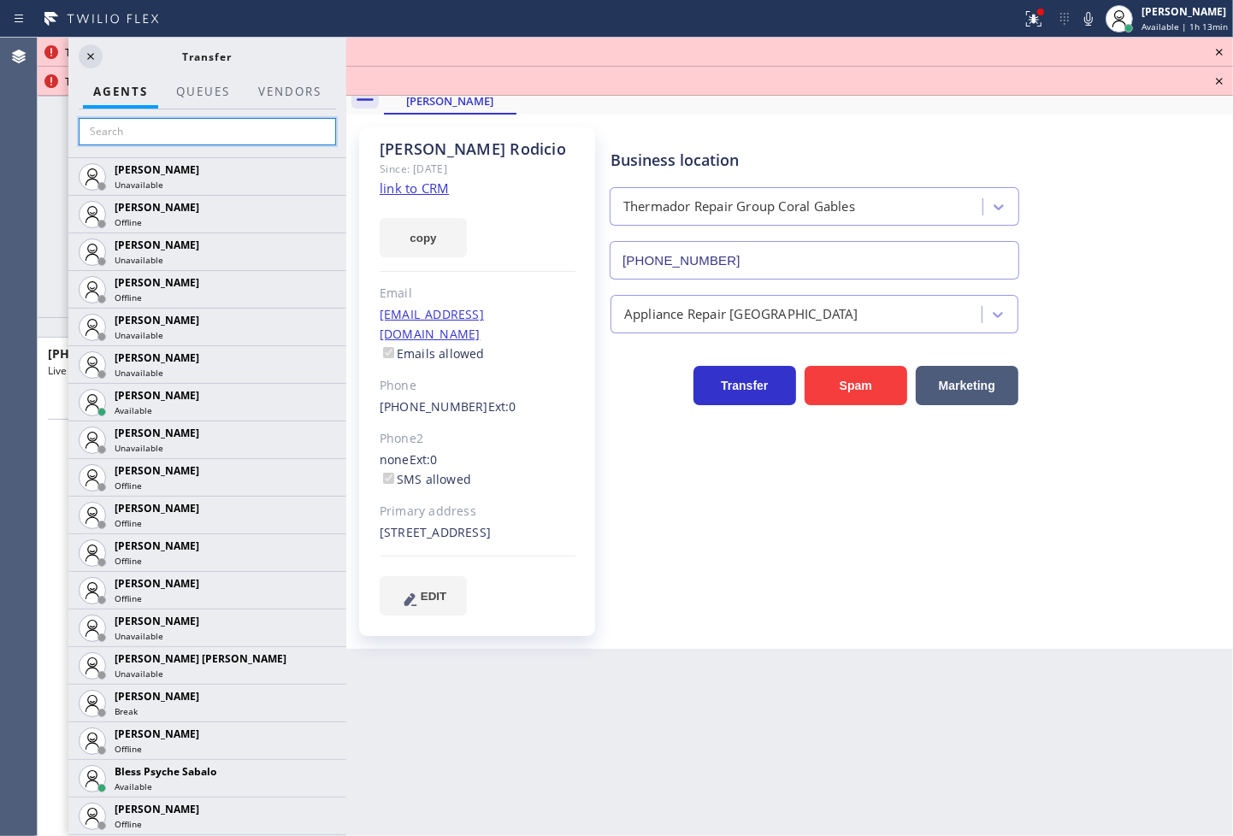
click at [206, 132] on input "text" at bounding box center [207, 131] width 257 height 27
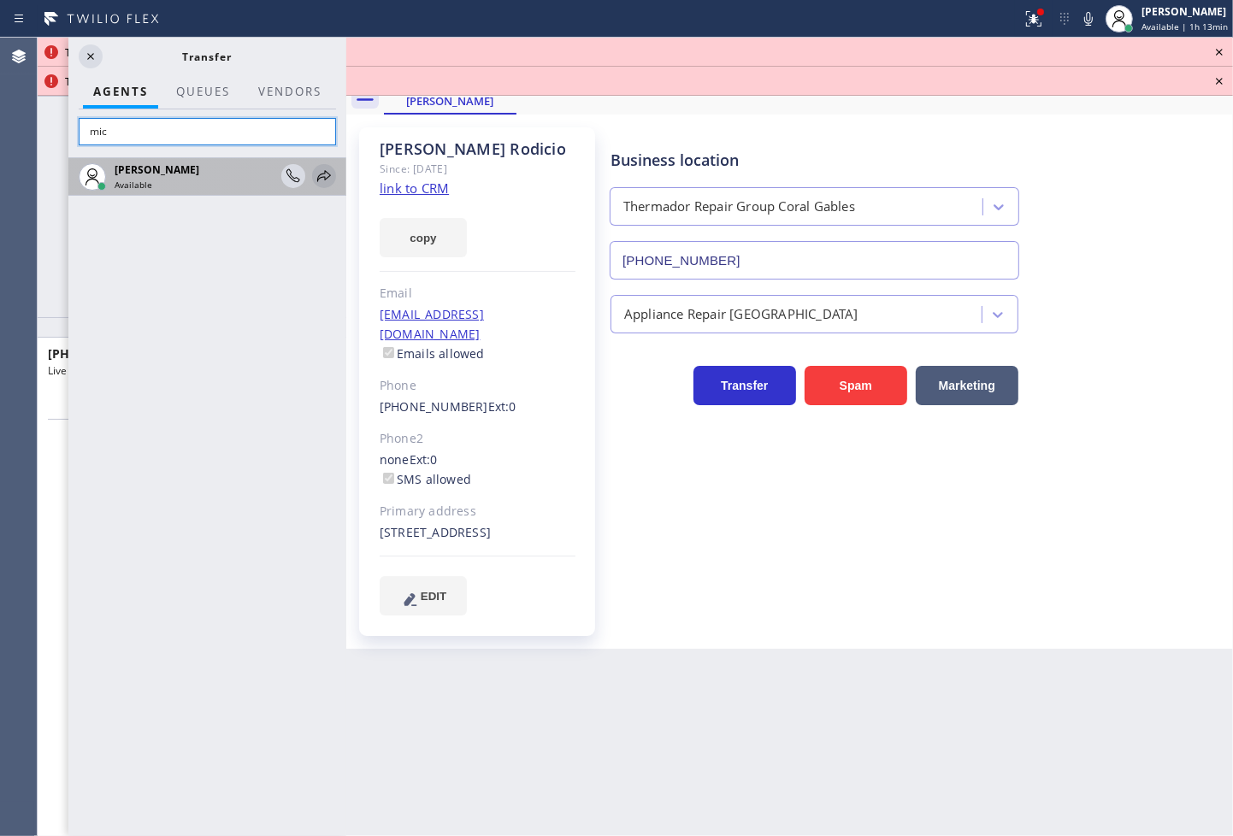
type input "mic"
click at [323, 175] on icon at bounding box center [324, 176] width 21 height 21
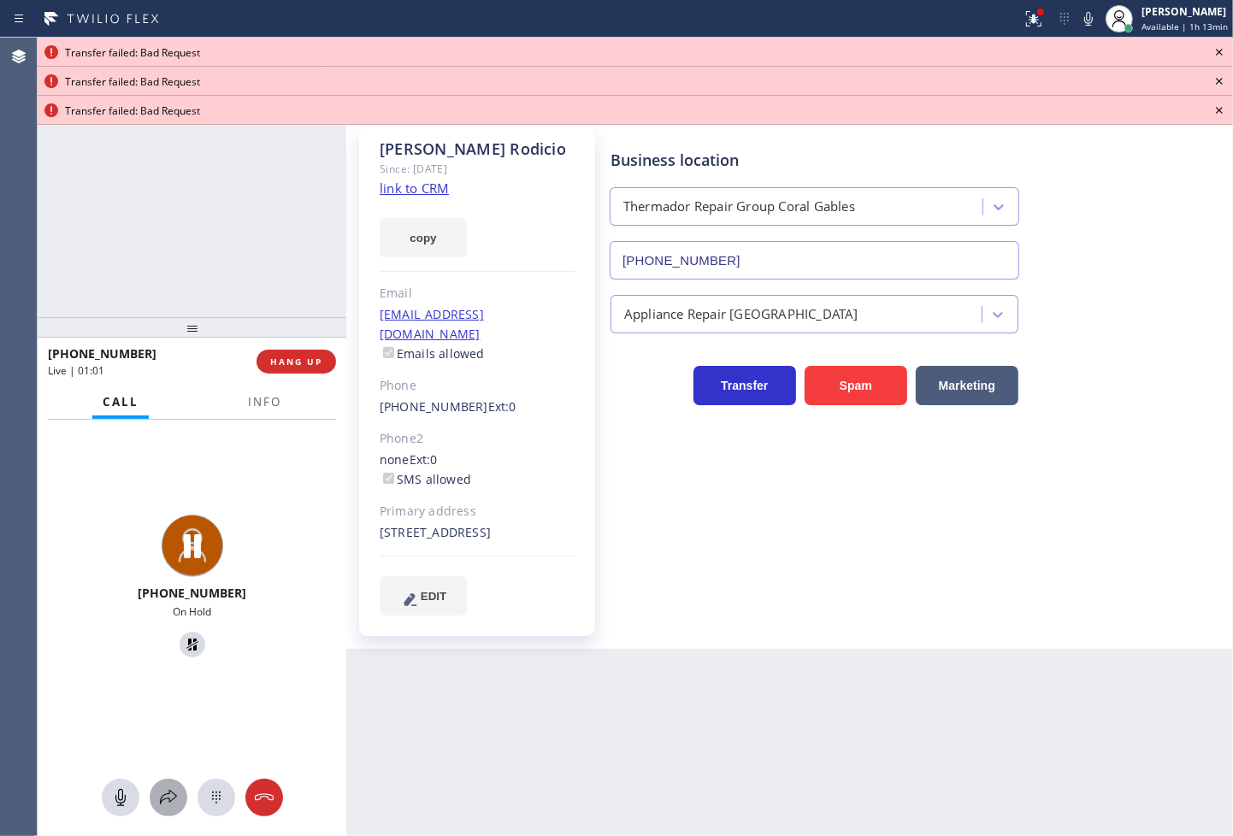
drag, startPoint x: 169, startPoint y: 796, endPoint x: 174, endPoint y: 781, distance: 16.2
click at [174, 781] on button at bounding box center [169, 798] width 38 height 38
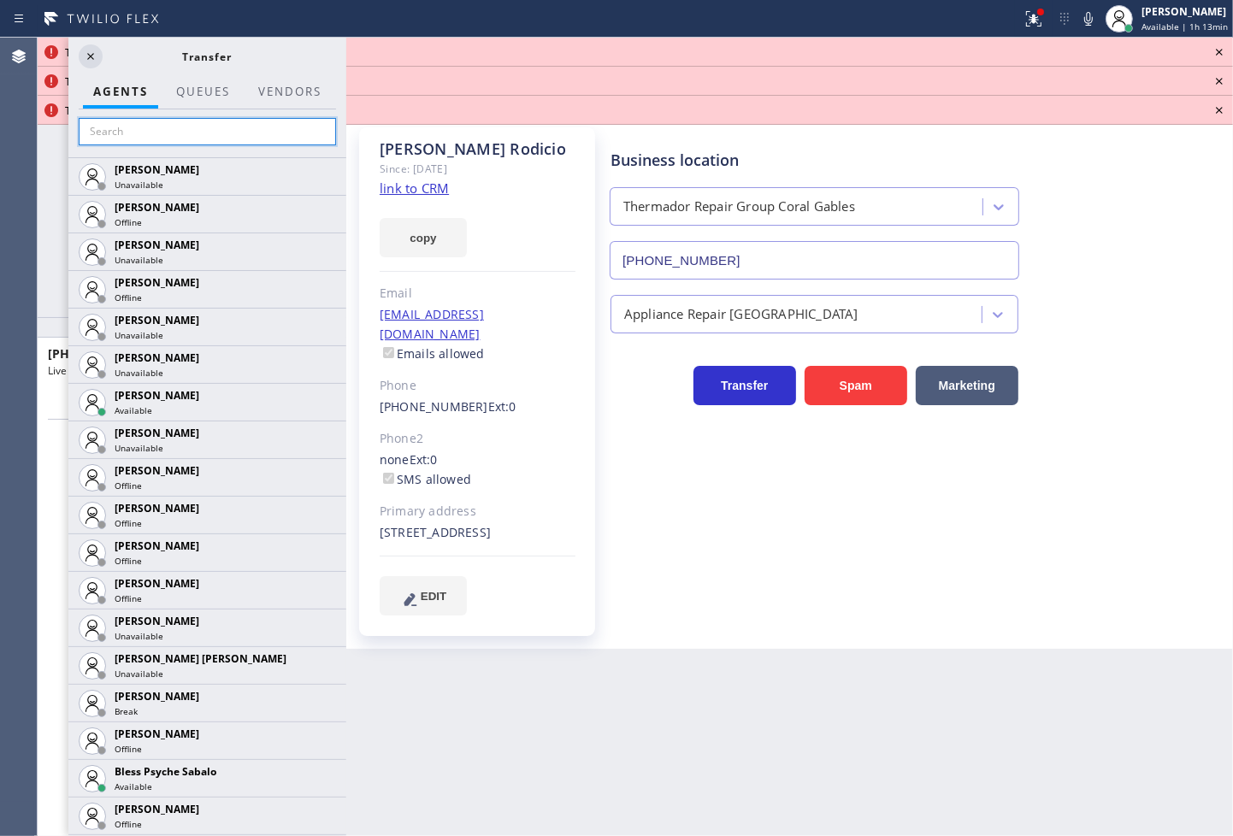
click at [151, 130] on input "text" at bounding box center [207, 131] width 257 height 27
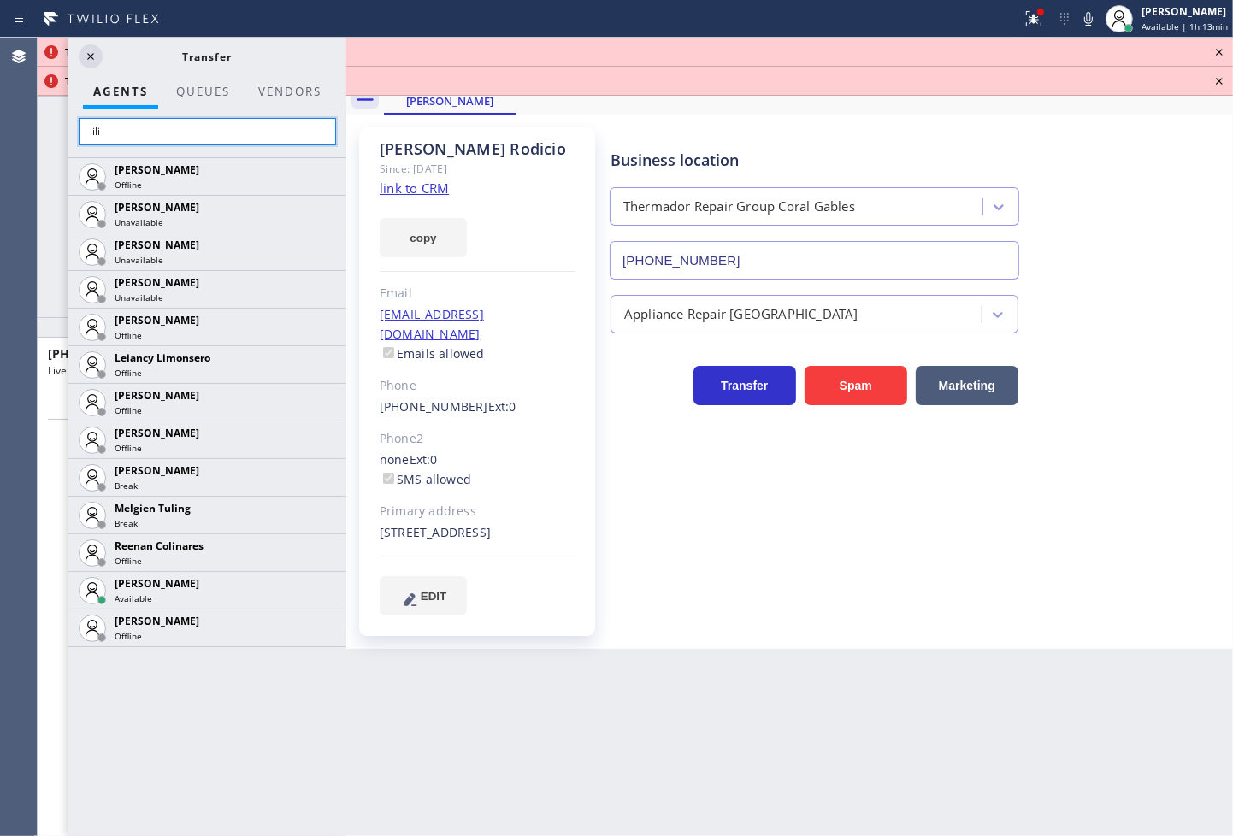
click at [124, 133] on input "lili" at bounding box center [207, 131] width 257 height 27
type input "l"
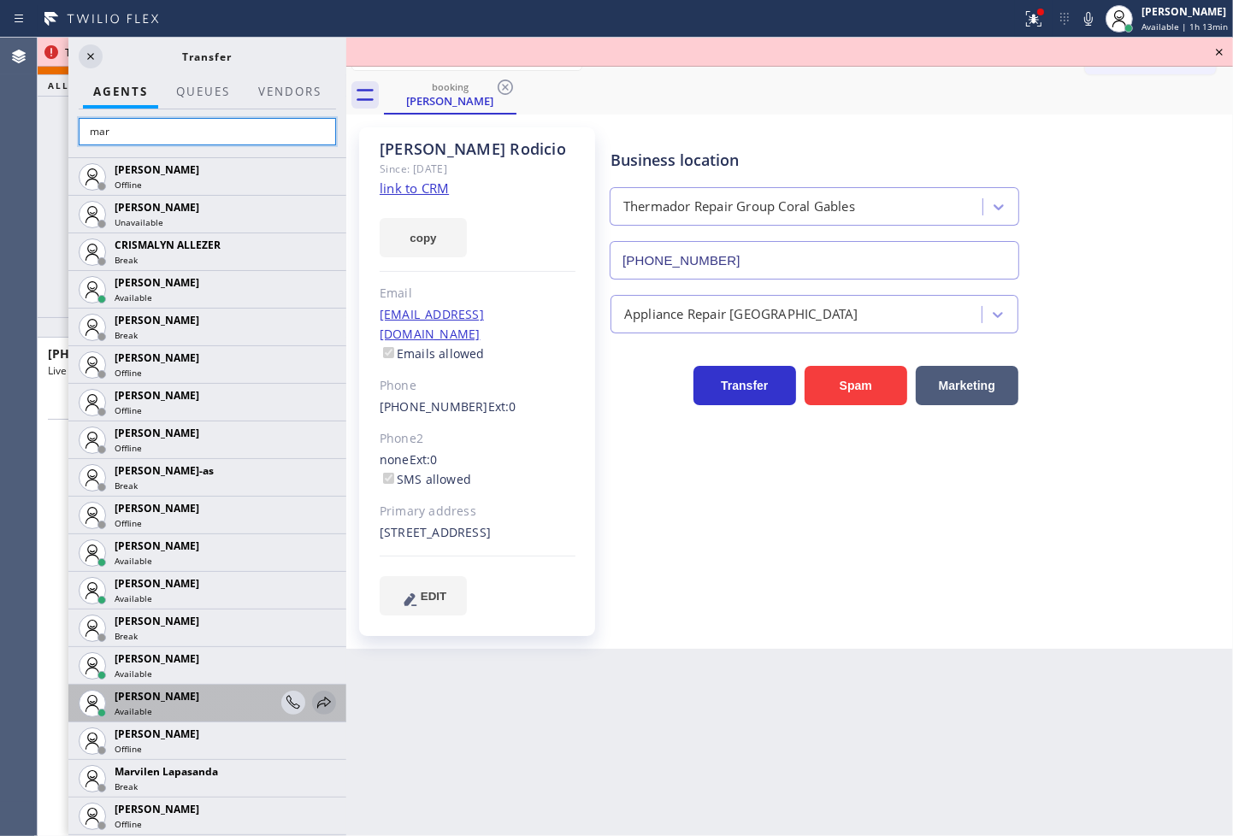
type input "mar"
click at [314, 694] on icon at bounding box center [324, 703] width 21 height 21
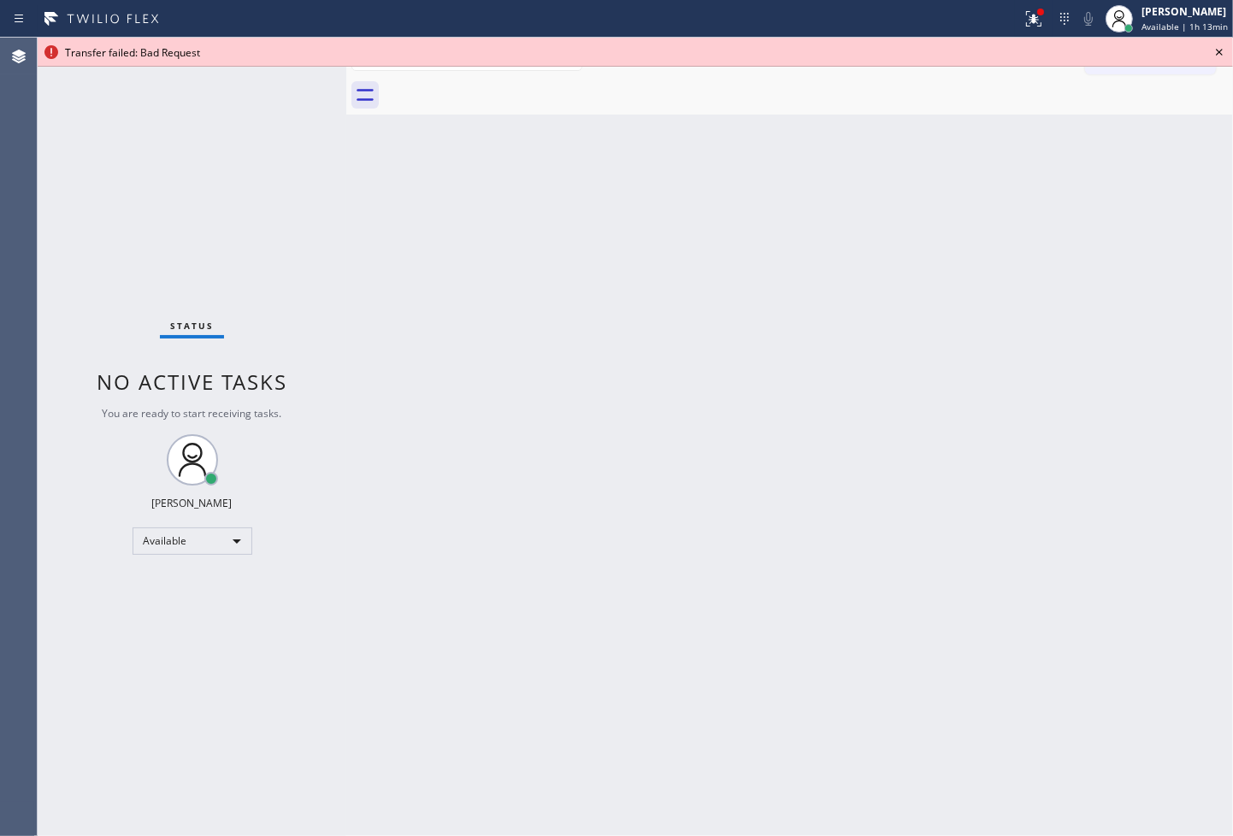
click at [1218, 46] on icon at bounding box center [1219, 52] width 21 height 21
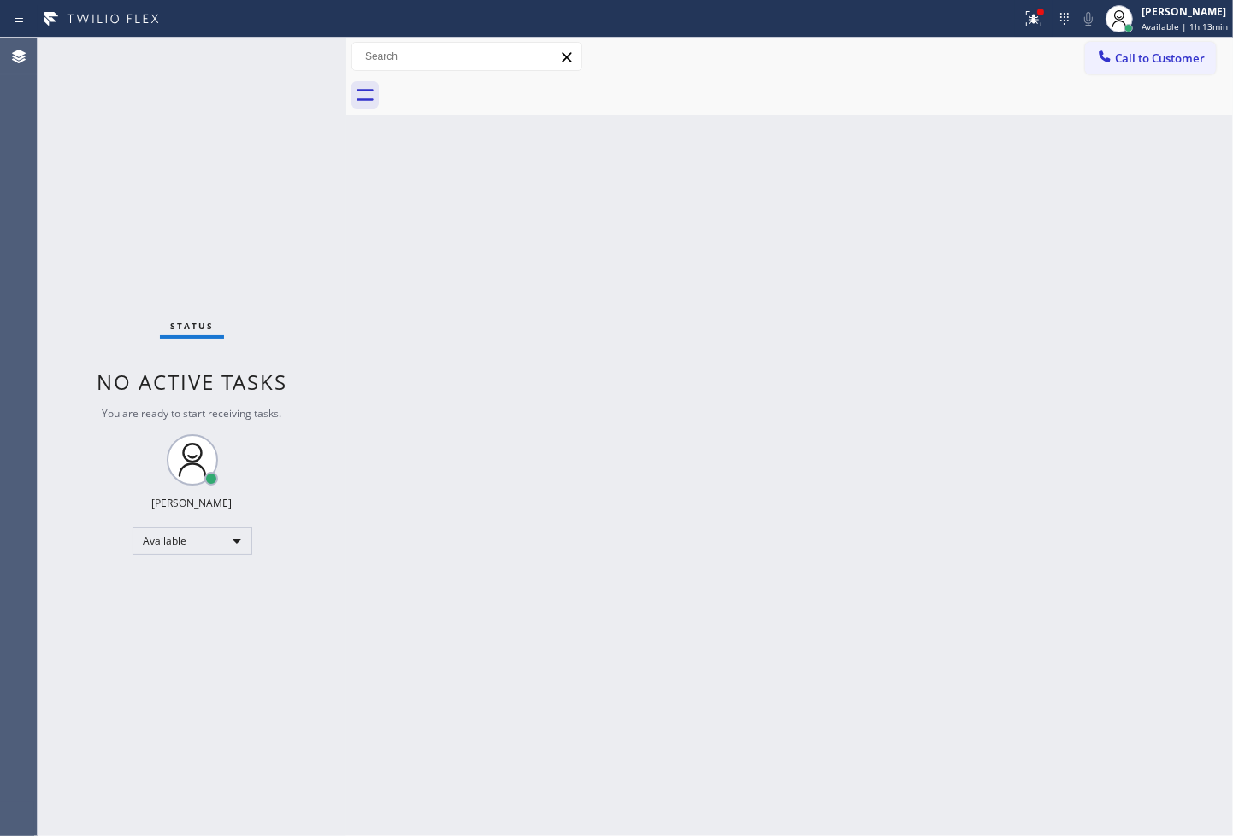
click at [285, 192] on div "Status No active tasks You are ready to start receiving tasks. [PERSON_NAME]" at bounding box center [192, 437] width 309 height 799
click at [284, 62] on div "Status No active tasks You are ready to start receiving tasks. [PERSON_NAME]" at bounding box center [192, 437] width 309 height 799
drag, startPoint x: 1012, startPoint y: 21, endPoint x: 1009, endPoint y: 56, distance: 36.0
click at [1011, 47] on div "Status report Issues detected These issues could affect your workflow. Please c…" at bounding box center [616, 418] width 1233 height 836
click at [1015, 32] on button at bounding box center [1034, 19] width 38 height 38
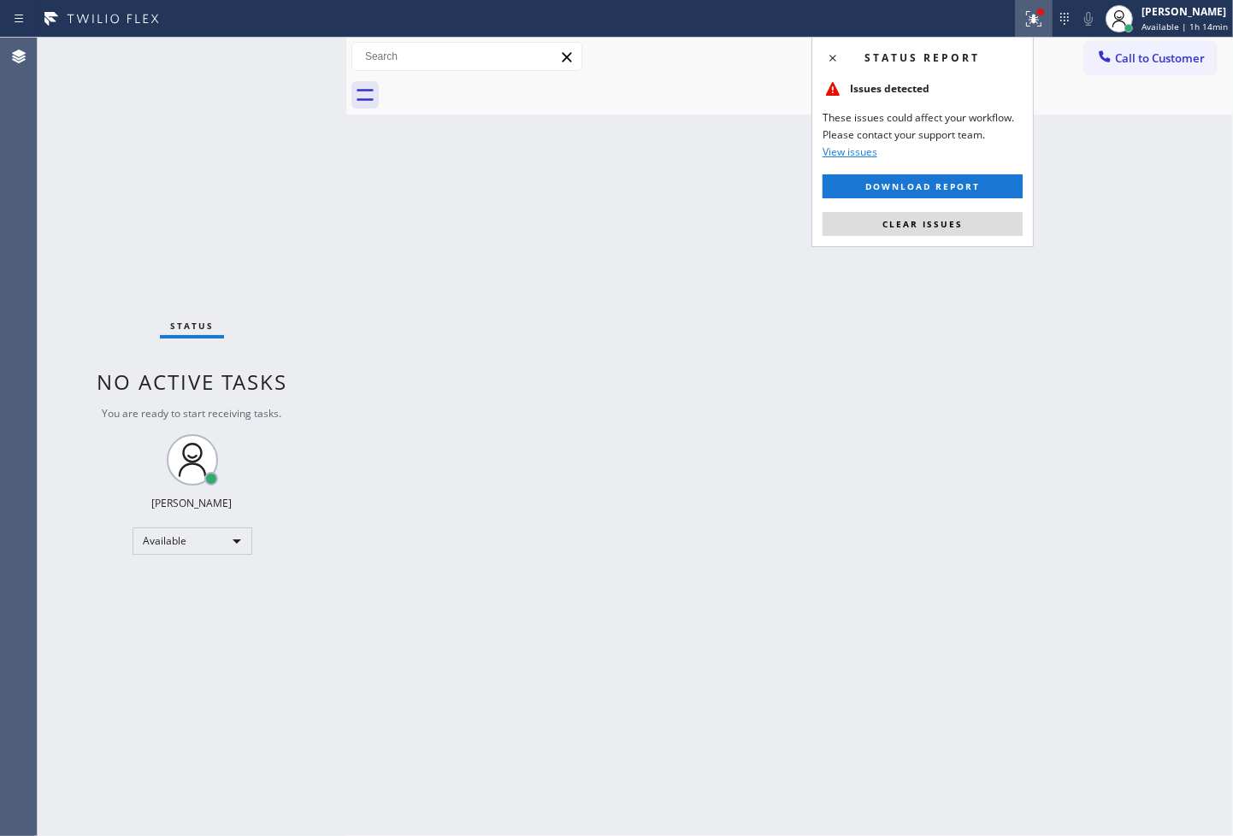
click at [970, 236] on div "Status report Issues detected These issues could affect your workflow. Please c…" at bounding box center [923, 142] width 222 height 210
click at [166, 303] on div "Status No active tasks You are ready to start receiving tasks. [PERSON_NAME]" at bounding box center [192, 437] width 309 height 799
click at [937, 224] on span "Clear issues" at bounding box center [923, 224] width 80 height 12
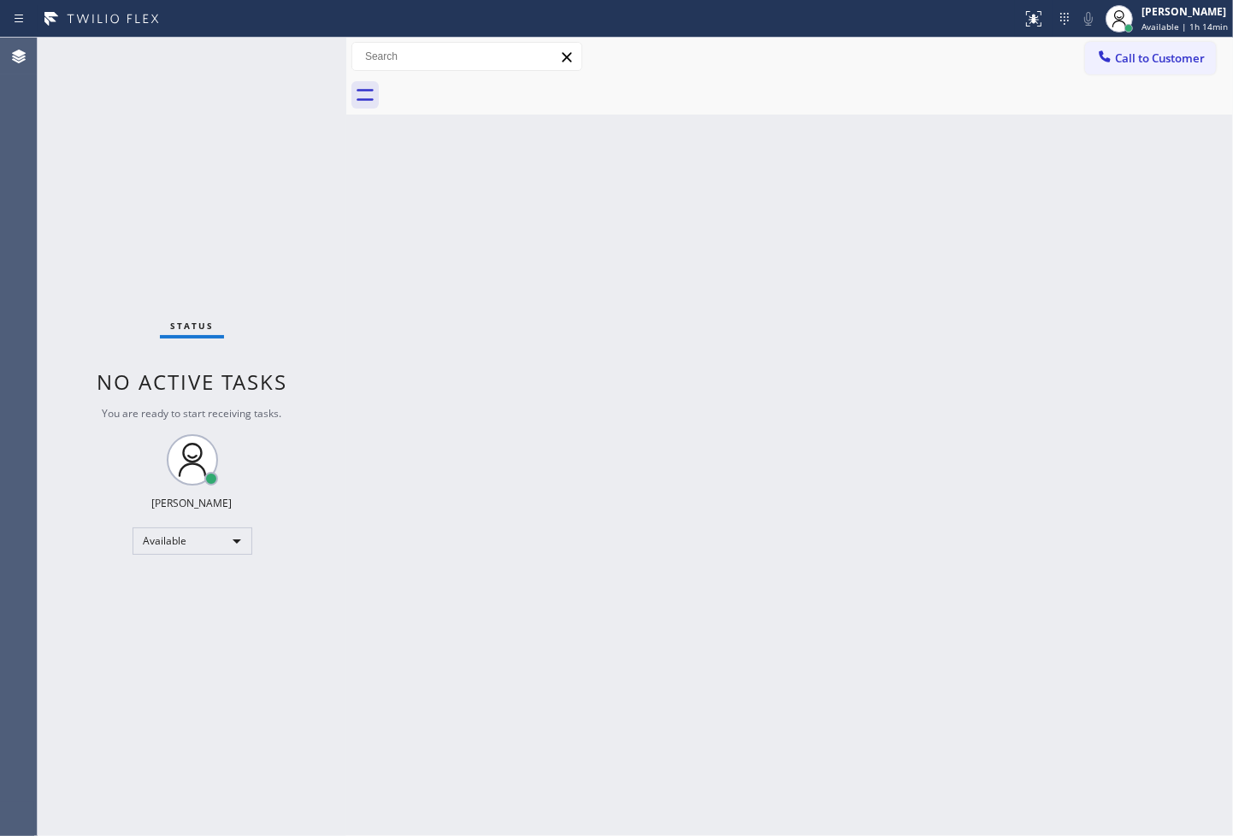
click at [259, 244] on div "Status No active tasks You are ready to start receiving tasks. [PERSON_NAME]" at bounding box center [192, 437] width 309 height 799
click at [275, 56] on div "Status No active tasks You are ready to start receiving tasks. [PERSON_NAME]" at bounding box center [192, 437] width 309 height 799
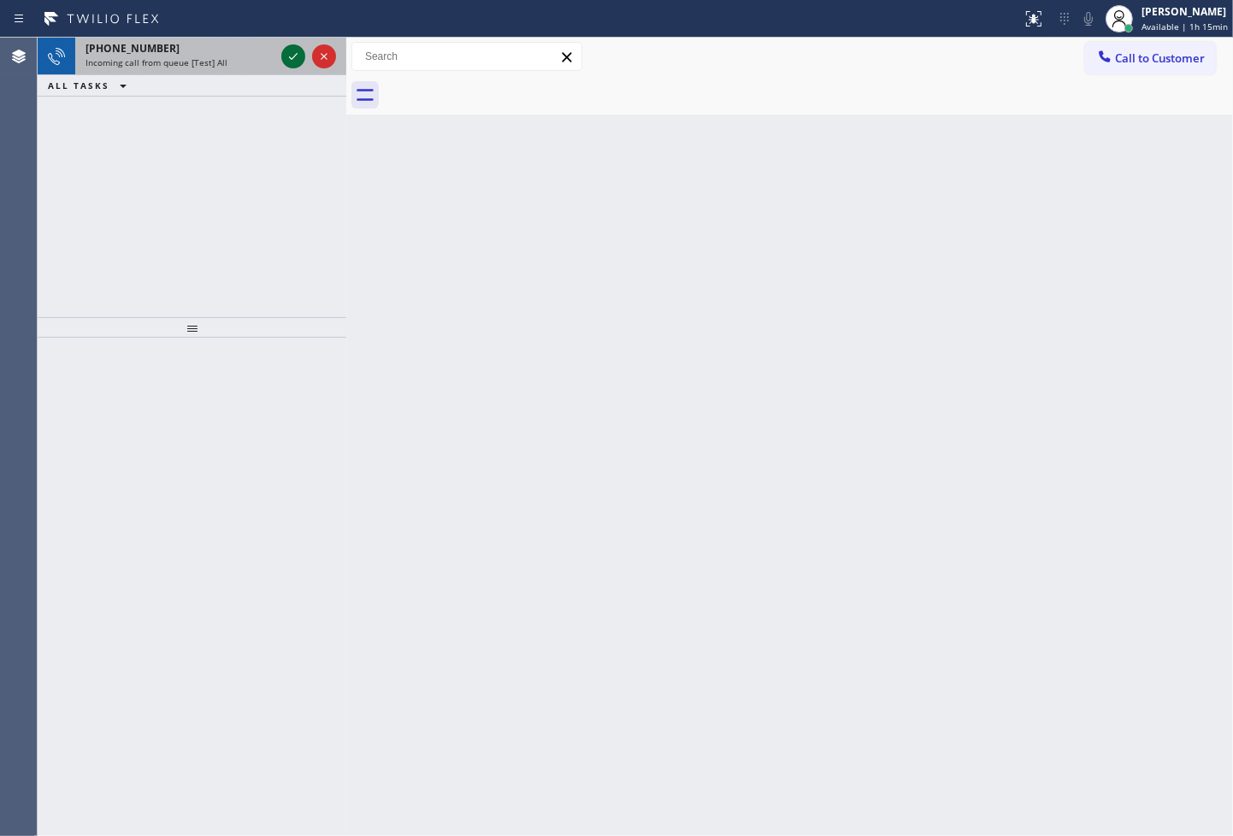
click at [291, 50] on icon at bounding box center [293, 56] width 21 height 21
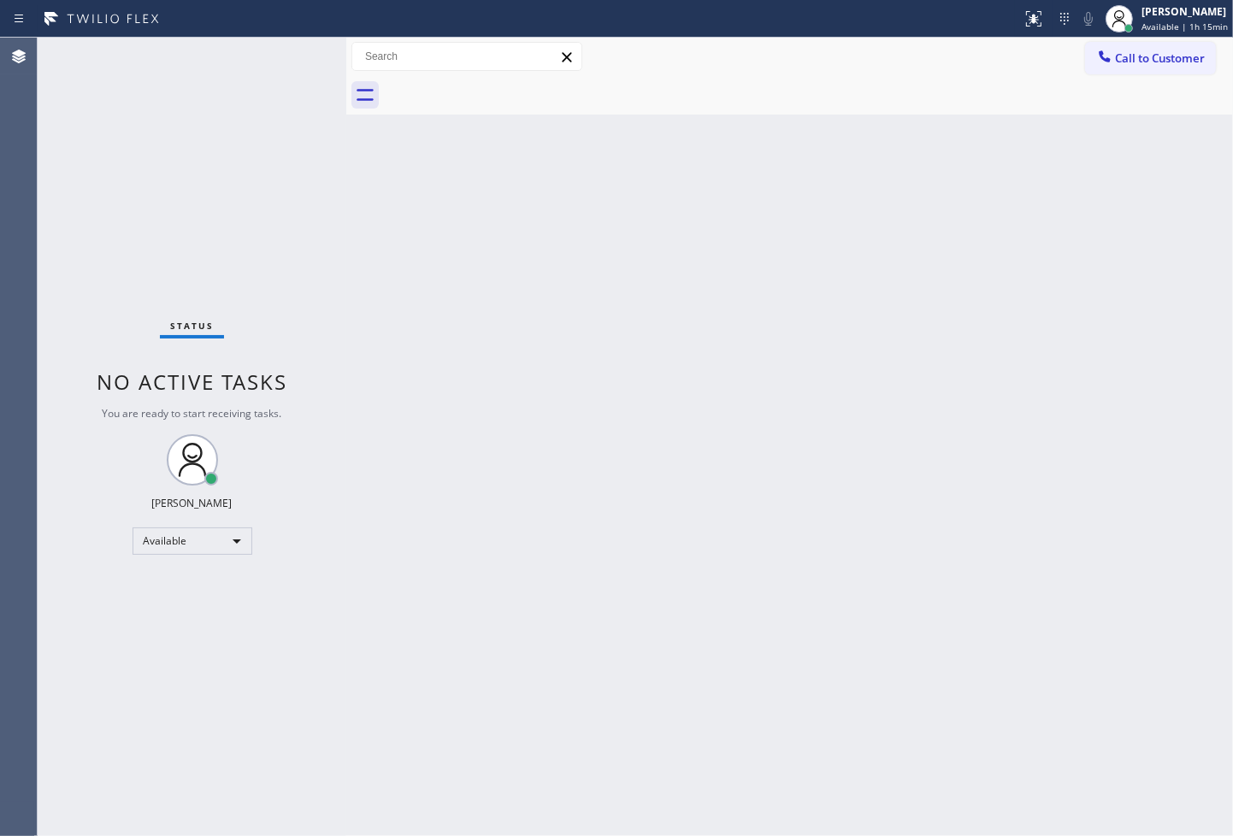
click at [291, 50] on div "Status No active tasks You are ready to start receiving tasks. [PERSON_NAME]" at bounding box center [192, 437] width 309 height 799
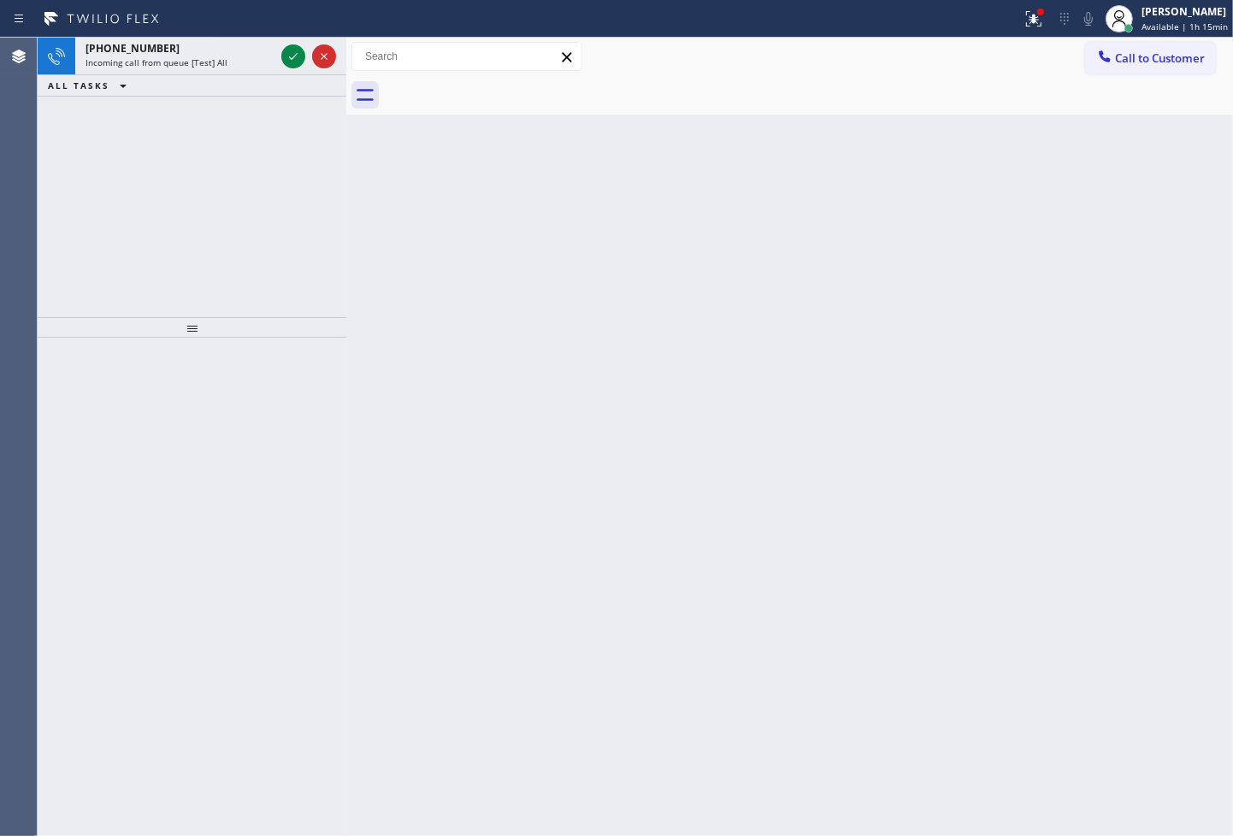
click at [291, 50] on icon at bounding box center [293, 56] width 21 height 21
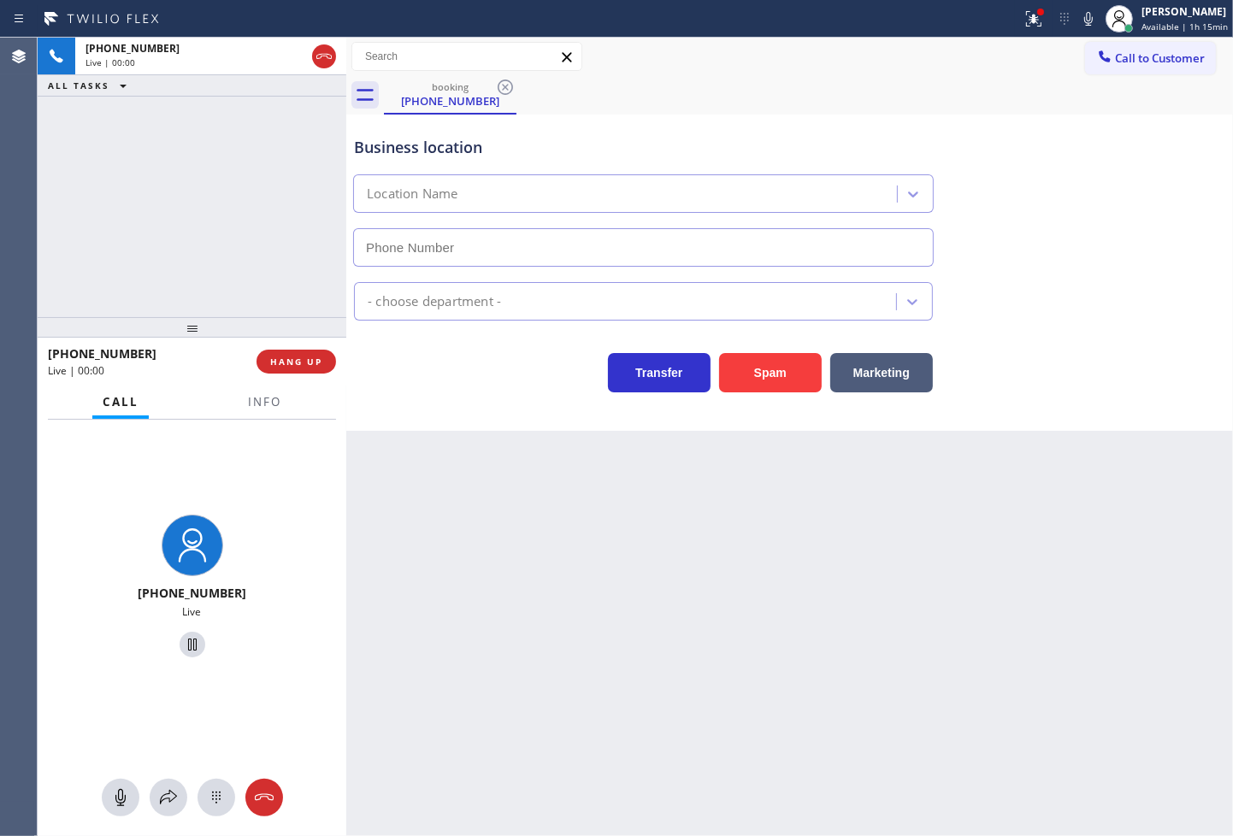
type input "[PHONE_NUMBER]"
drag, startPoint x: 782, startPoint y: 387, endPoint x: 1053, endPoint y: 198, distance: 330.5
click at [785, 381] on button "Spam" at bounding box center [770, 372] width 103 height 39
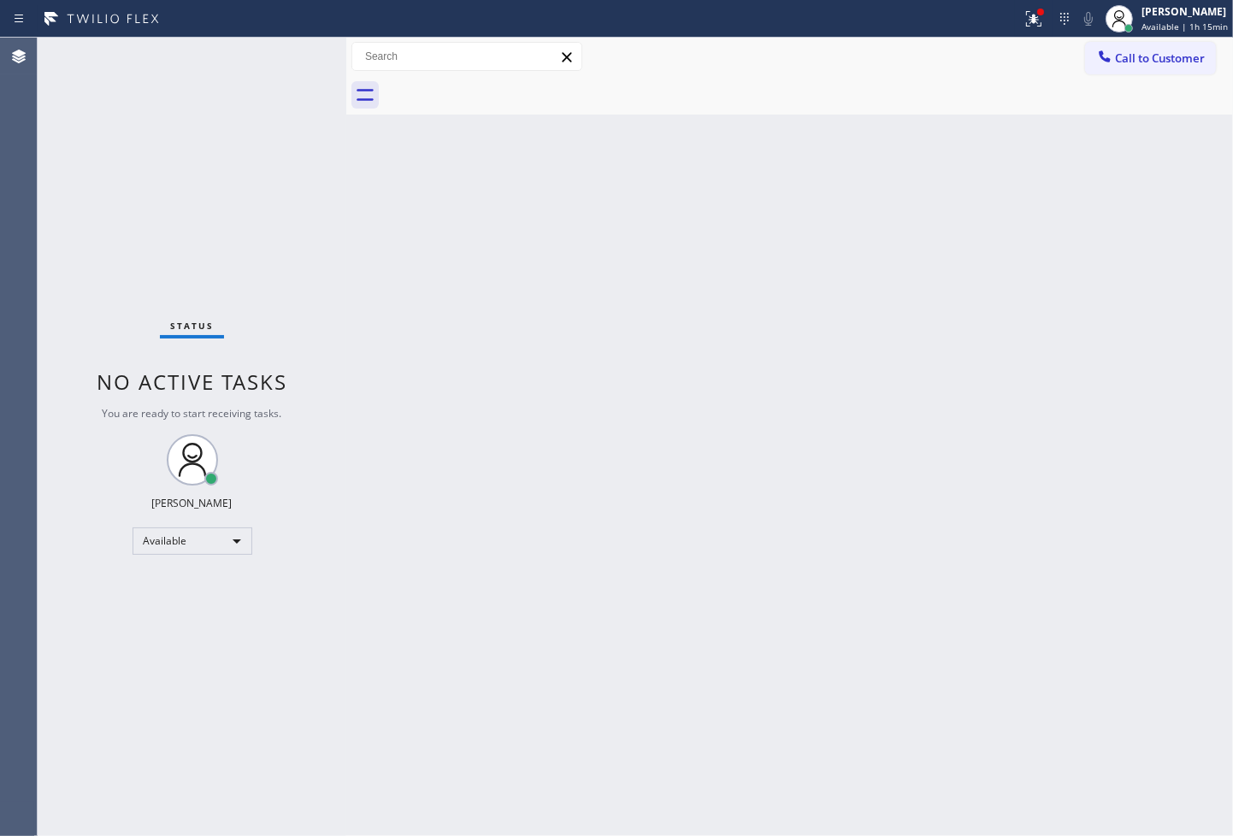
click at [312, 171] on div "Status No active tasks You are ready to start receiving tasks. [PERSON_NAME]" at bounding box center [192, 437] width 309 height 799
click at [276, 83] on div "Status No active tasks You are ready to start receiving tasks. [PERSON_NAME]" at bounding box center [192, 437] width 309 height 799
click at [291, 47] on div "Status No active tasks You are ready to start receiving tasks. [PERSON_NAME]" at bounding box center [192, 437] width 309 height 799
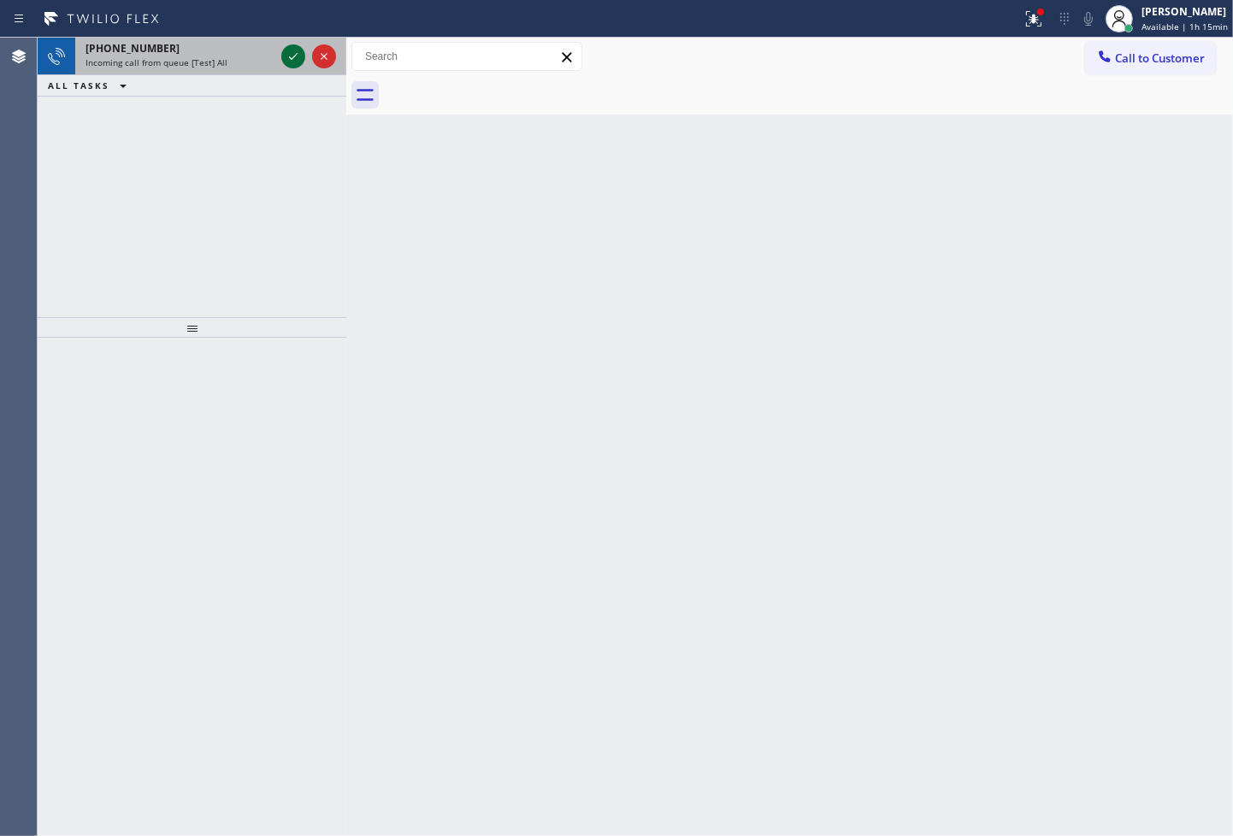
click at [291, 47] on icon at bounding box center [293, 56] width 21 height 21
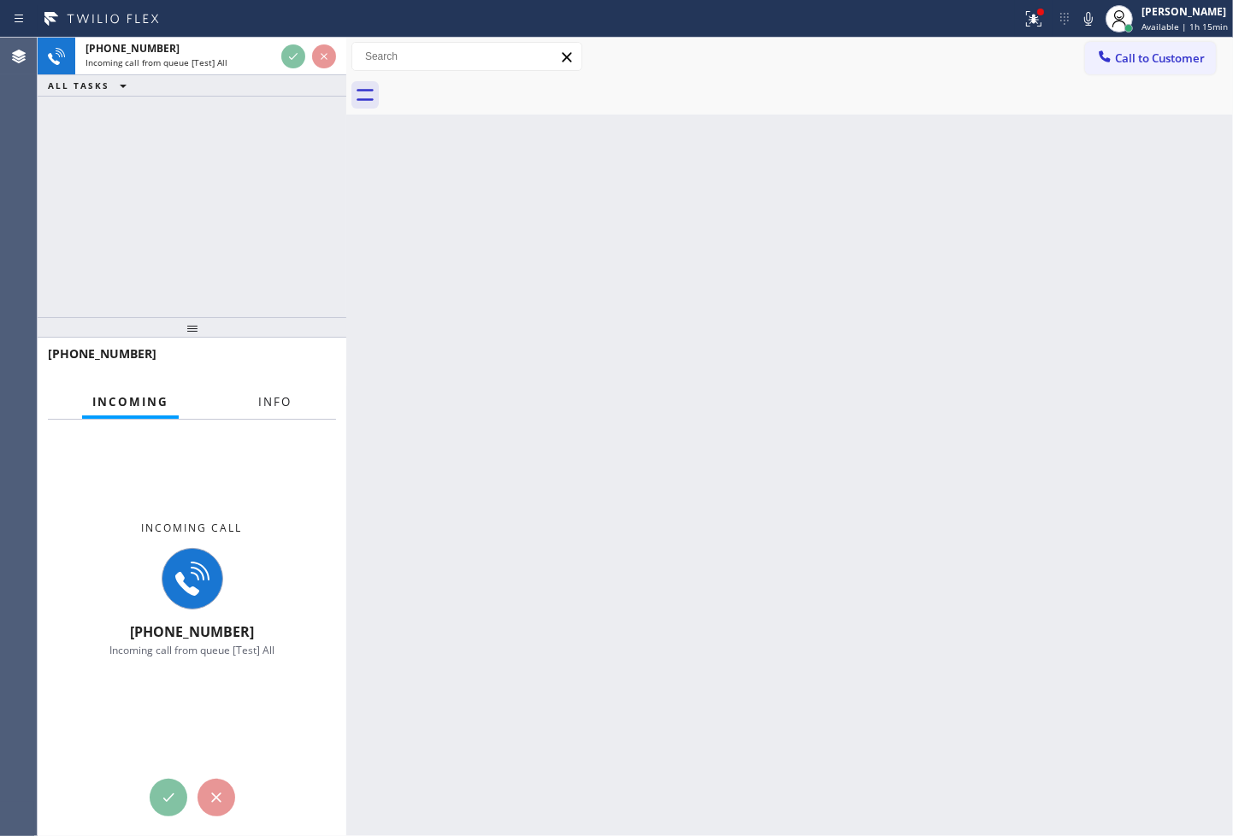
click at [267, 408] on span "Info" at bounding box center [274, 401] width 33 height 15
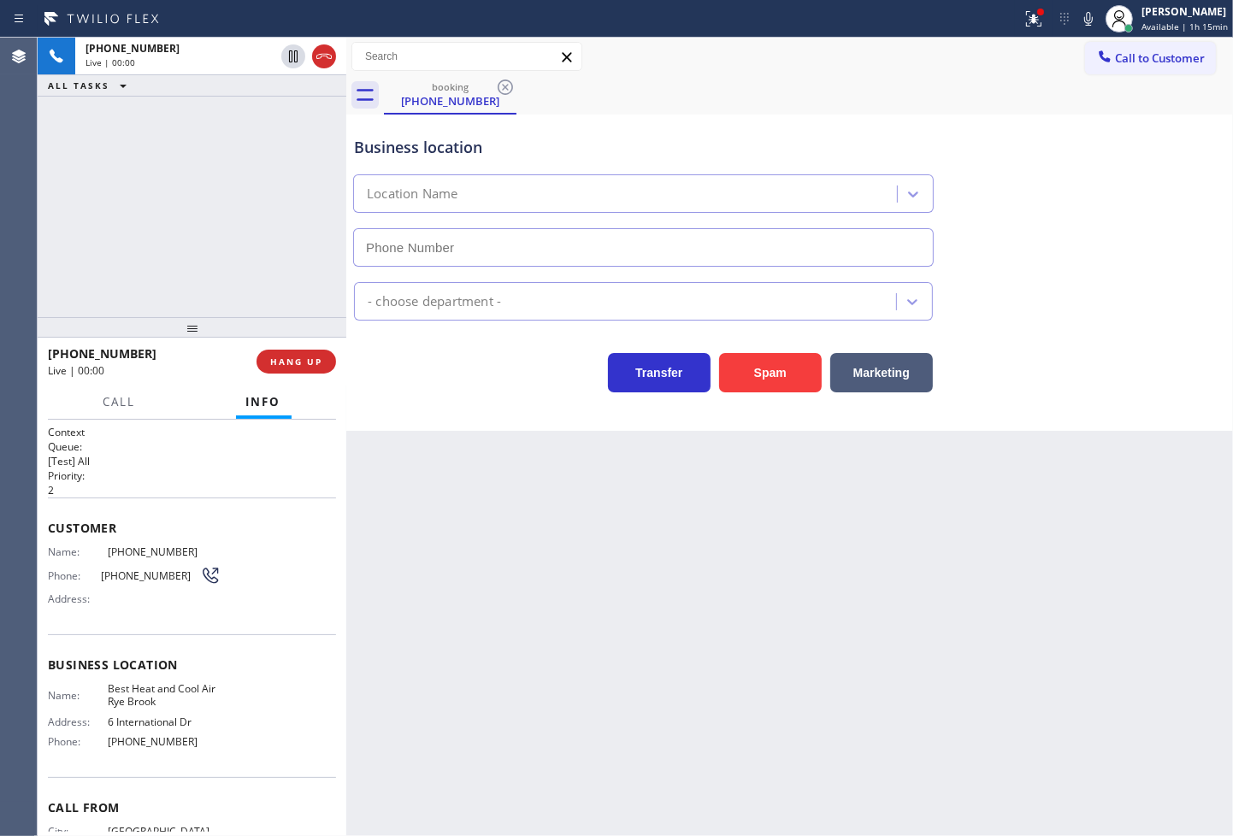
type input "[PHONE_NUMBER]"
click at [490, 369] on div "Transfer Spam Marketing" at bounding box center [644, 369] width 586 height 48
drag, startPoint x: 114, startPoint y: 166, endPoint x: 241, endPoint y: 330, distance: 207.9
click at [115, 168] on div "[PHONE_NUMBER] Live | 00:01 ALL TASKS ALL TASKS ACTIVE TASKS TASKS IN WRAP UP" at bounding box center [192, 178] width 309 height 280
click at [419, 374] on div "Transfer Spam Marketing" at bounding box center [644, 369] width 586 height 48
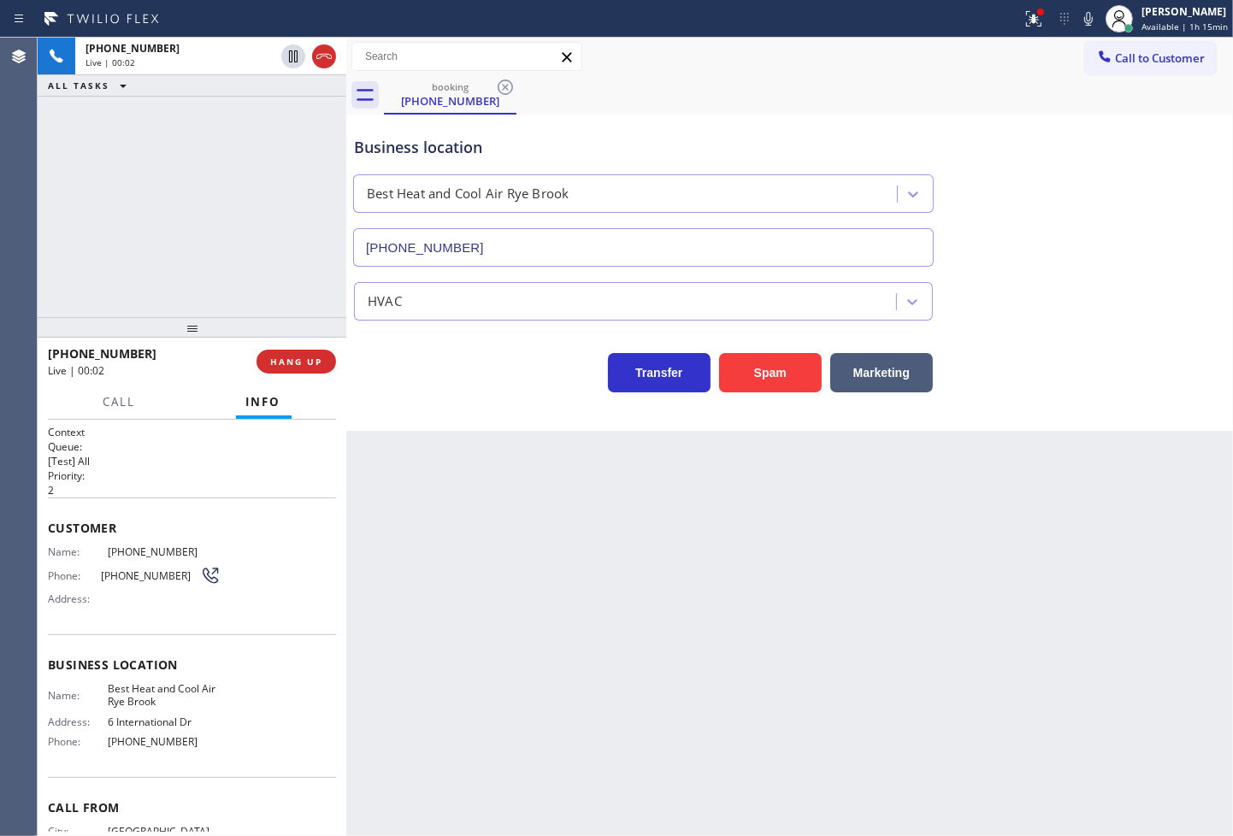
click at [184, 238] on div "[PHONE_NUMBER] Live | 00:02 ALL TASKS ALL TASKS ACTIVE TASKS TASKS IN WRAP UP" at bounding box center [192, 178] width 309 height 280
drag, startPoint x: 486, startPoint y: 425, endPoint x: 186, endPoint y: 204, distance: 373.1
click at [485, 425] on div "Business location Best Heat and [GEOGRAPHIC_DATA] [PHONE_NUMBER] HVAC Transfer …" at bounding box center [789, 273] width 887 height 316
click at [185, 202] on div "[PHONE_NUMBER] Live | 00:04 ALL TASKS ALL TASKS ACTIVE TASKS TASKS IN WRAP UP" at bounding box center [192, 178] width 309 height 280
click at [425, 381] on div "Transfer Spam Marketing" at bounding box center [644, 369] width 586 height 48
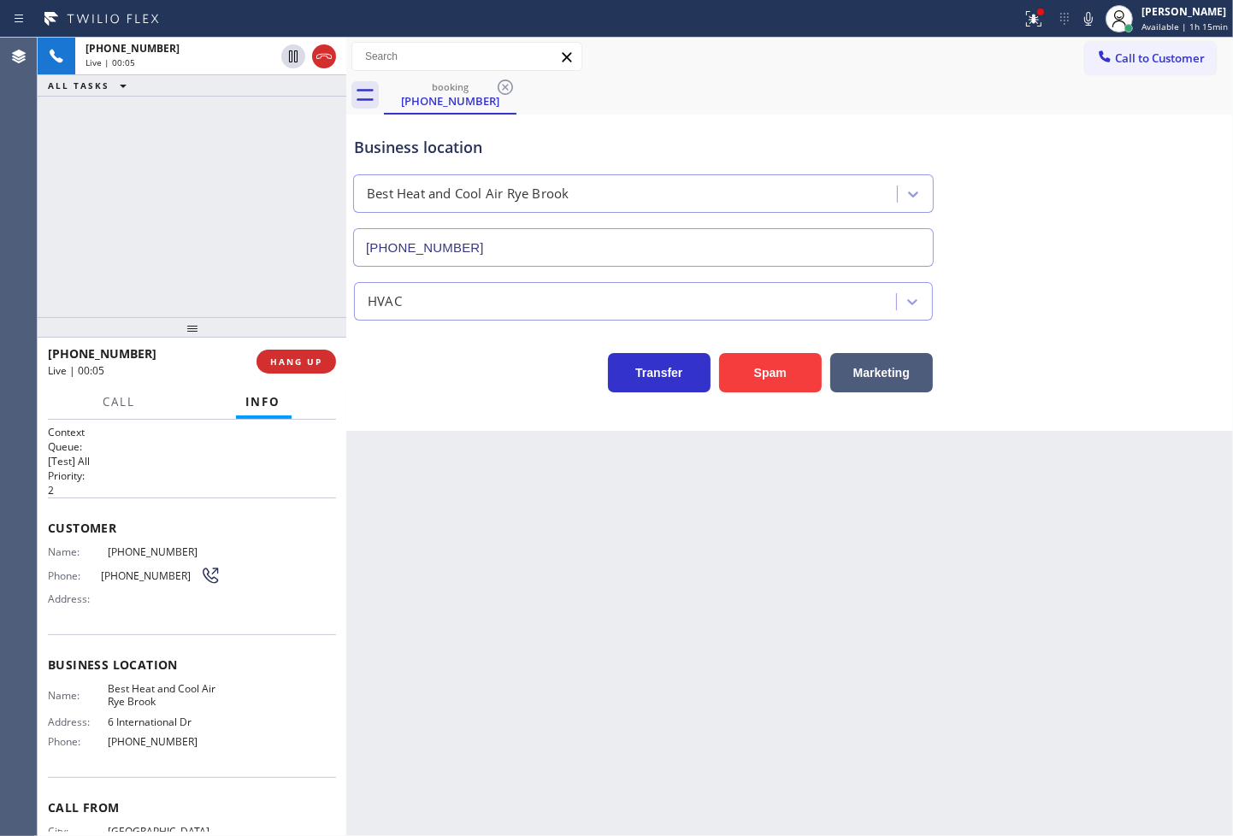
click at [294, 274] on div "[PHONE_NUMBER] Live | 00:05 ALL TASKS ALL TASKS ACTIVE TASKS TASKS IN WRAP UP" at bounding box center [192, 178] width 309 height 280
click at [298, 362] on span "HANG UP" at bounding box center [296, 362] width 52 height 12
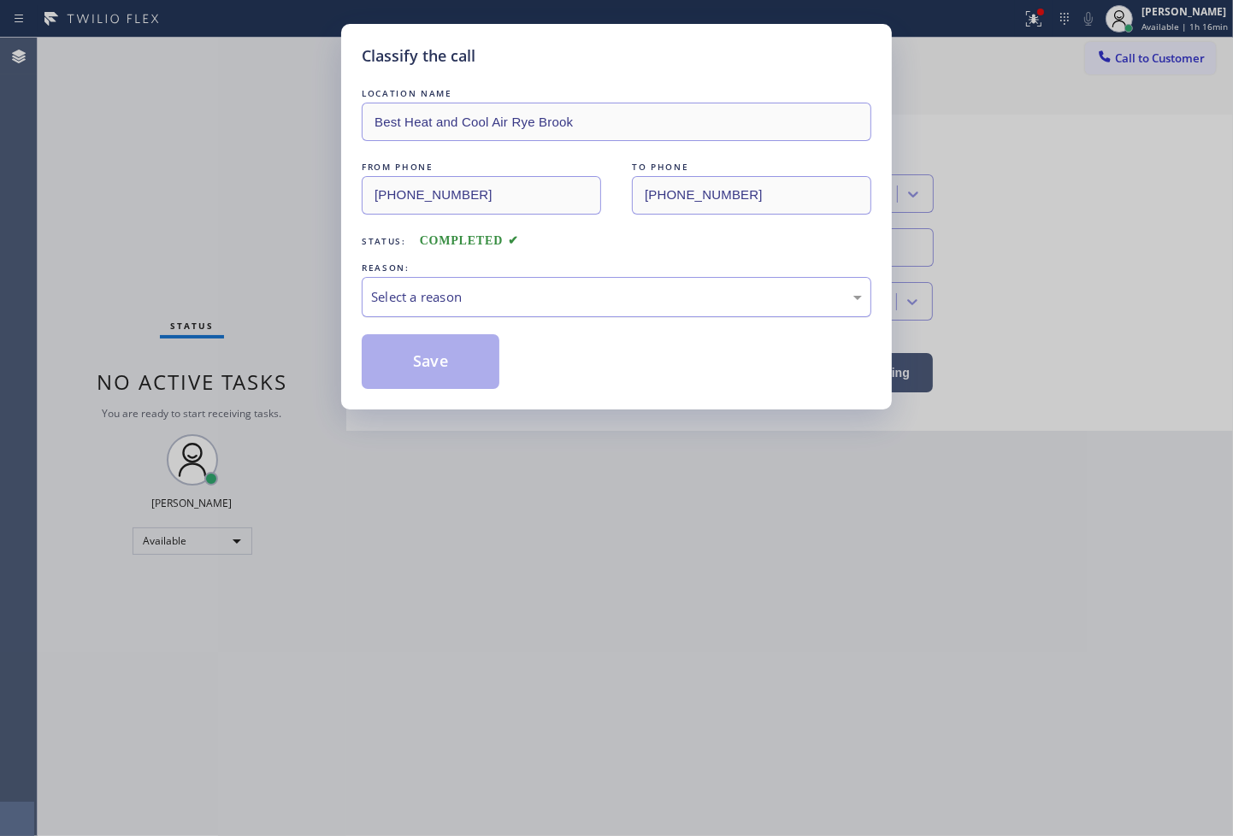
click at [445, 278] on div "Select a reason" at bounding box center [617, 297] width 510 height 40
click at [458, 357] on button "Save" at bounding box center [431, 361] width 138 height 55
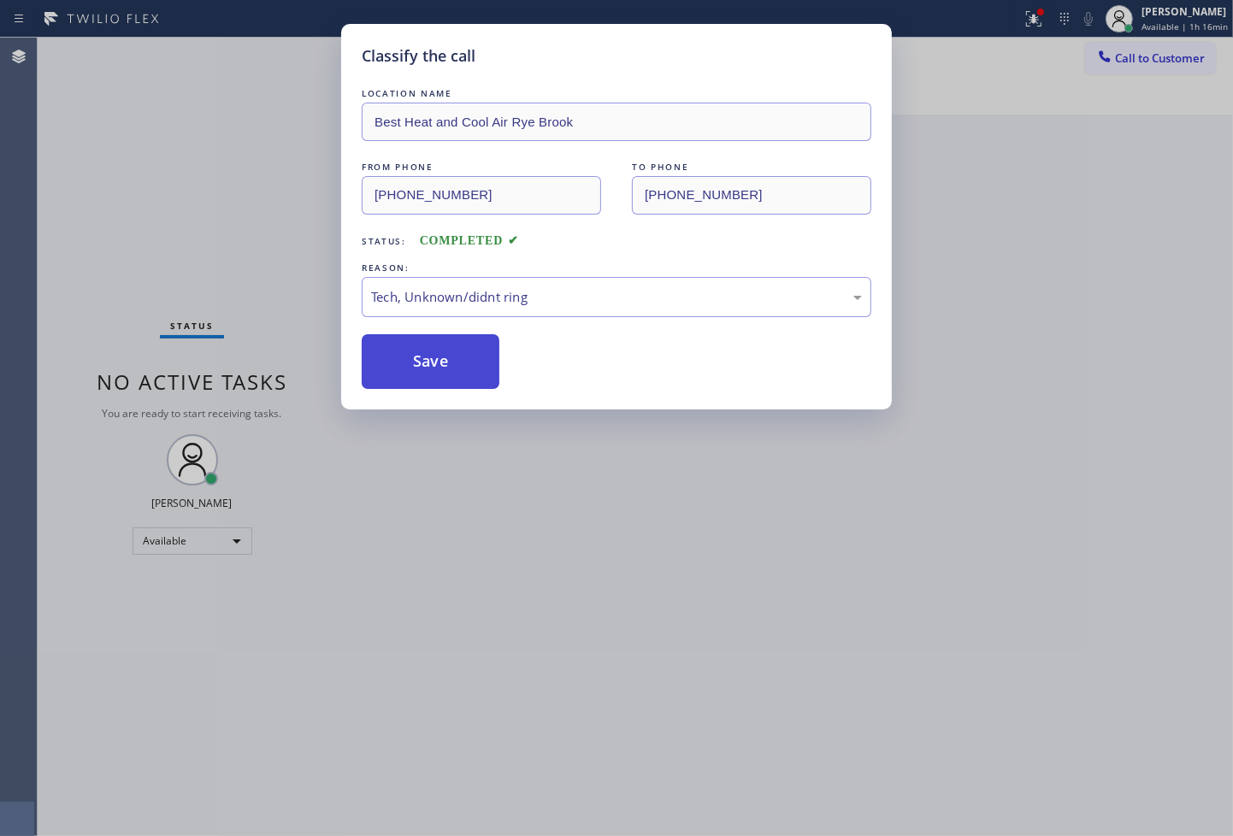
click at [458, 357] on button "Save" at bounding box center [431, 361] width 138 height 55
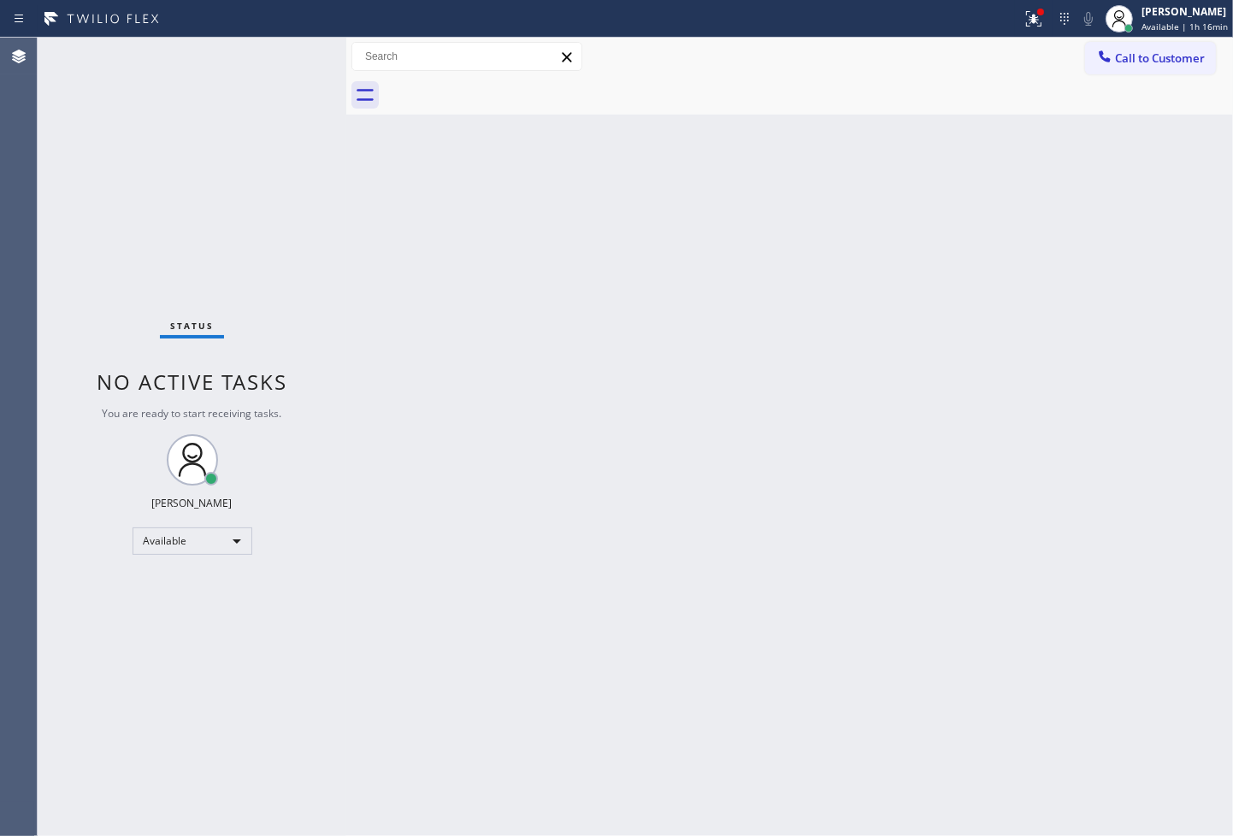
click at [281, 50] on div "Status No active tasks You are ready to start receiving tasks. [PERSON_NAME]" at bounding box center [192, 437] width 309 height 799
click at [994, 58] on div "Status report Issue detected This issue could affect your workflow. Please cont…" at bounding box center [616, 418] width 1233 height 836
click at [996, 68] on div "Call to Customer Outbound call Location Search location Your caller id phone nu…" at bounding box center [789, 57] width 887 height 30
click at [145, 174] on div "Status No active tasks You are ready to start receiving tasks. [PERSON_NAME]" at bounding box center [192, 437] width 309 height 799
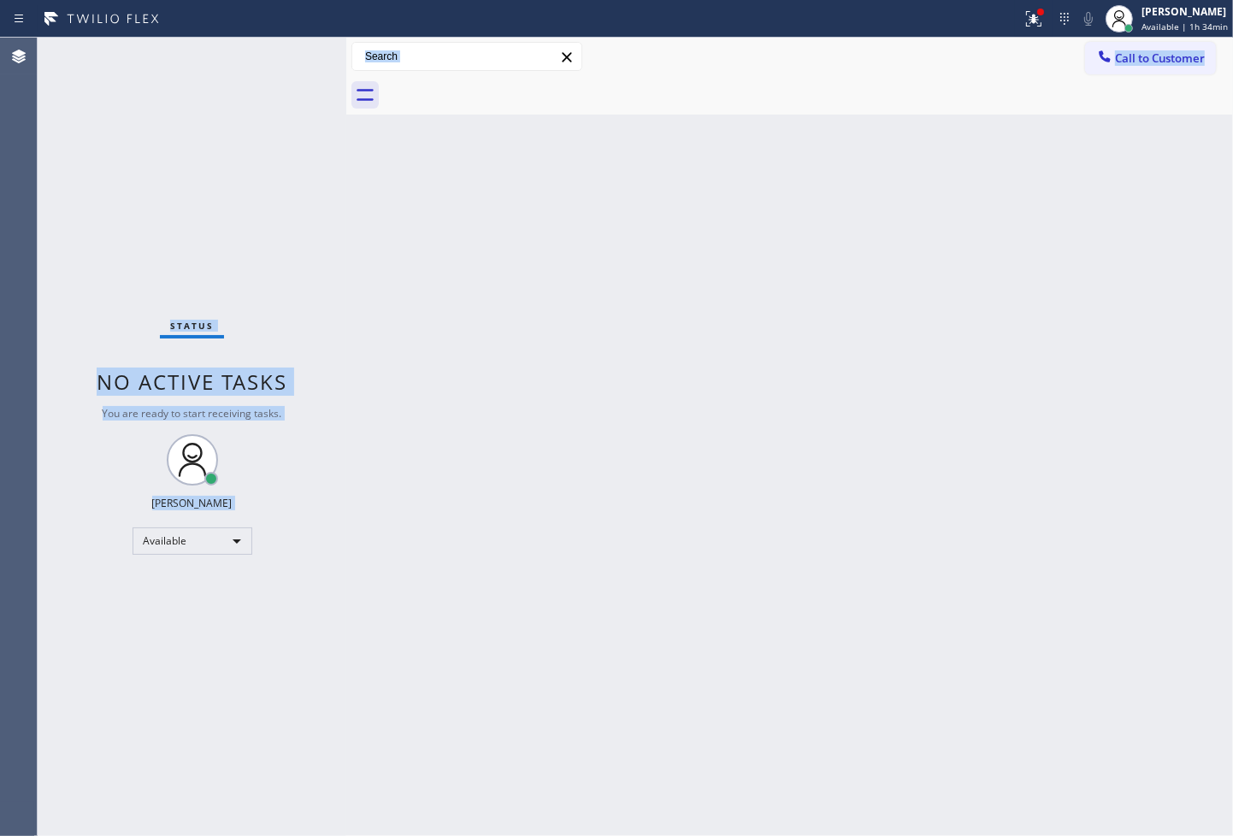
drag, startPoint x: 145, startPoint y: 174, endPoint x: 369, endPoint y: 576, distance: 459.0
click at [369, 575] on div "Status No active tasks You are ready to start receiving tasks. [PERSON_NAME] Av…" at bounding box center [636, 437] width 1196 height 799
click at [443, 560] on div "Back to Dashboard Change Sender ID Customers Technicians Select a contact Outbo…" at bounding box center [789, 437] width 887 height 799
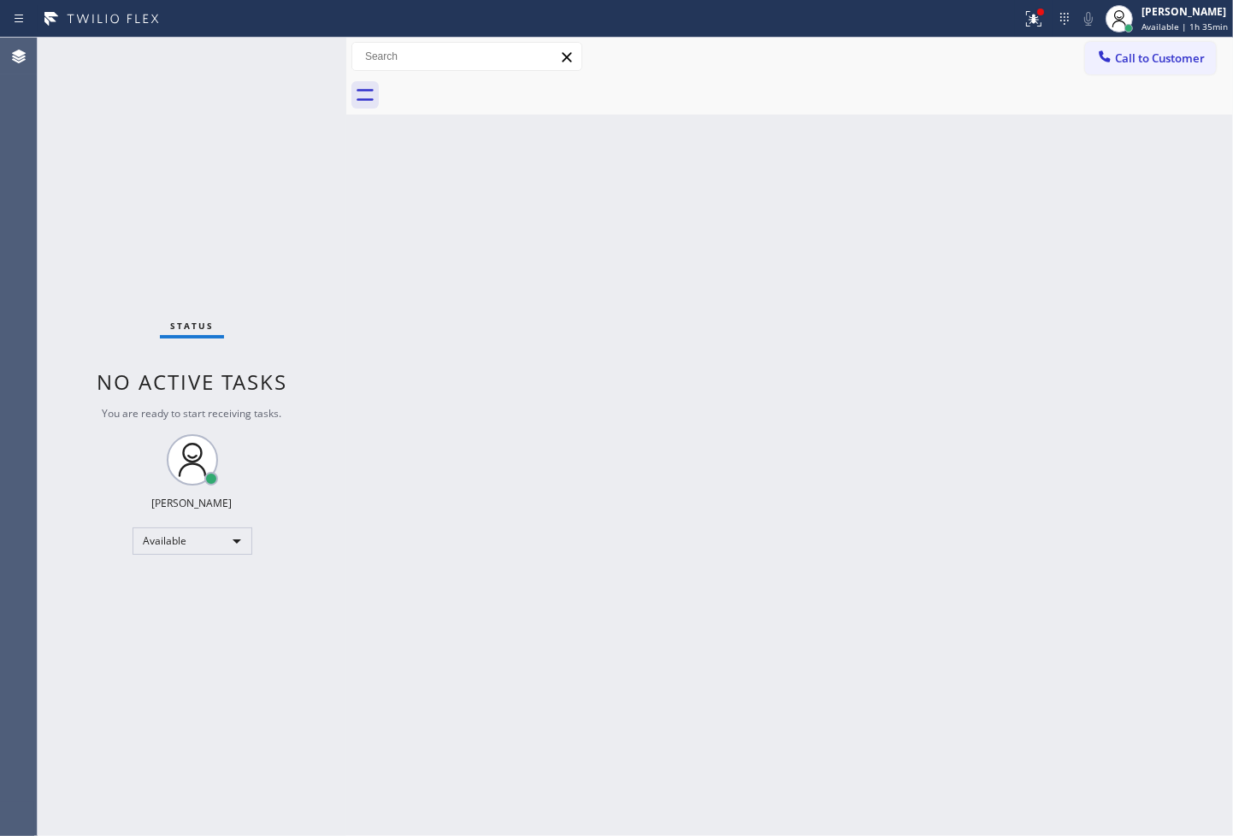
click at [227, 260] on div "Status No active tasks You are ready to start receiving tasks. [PERSON_NAME]" at bounding box center [192, 437] width 309 height 799
click at [242, 147] on div "Status No active tasks You are ready to start receiving tasks. [PERSON_NAME]" at bounding box center [192, 437] width 309 height 799
click at [1024, 27] on icon at bounding box center [1034, 19] width 21 height 21
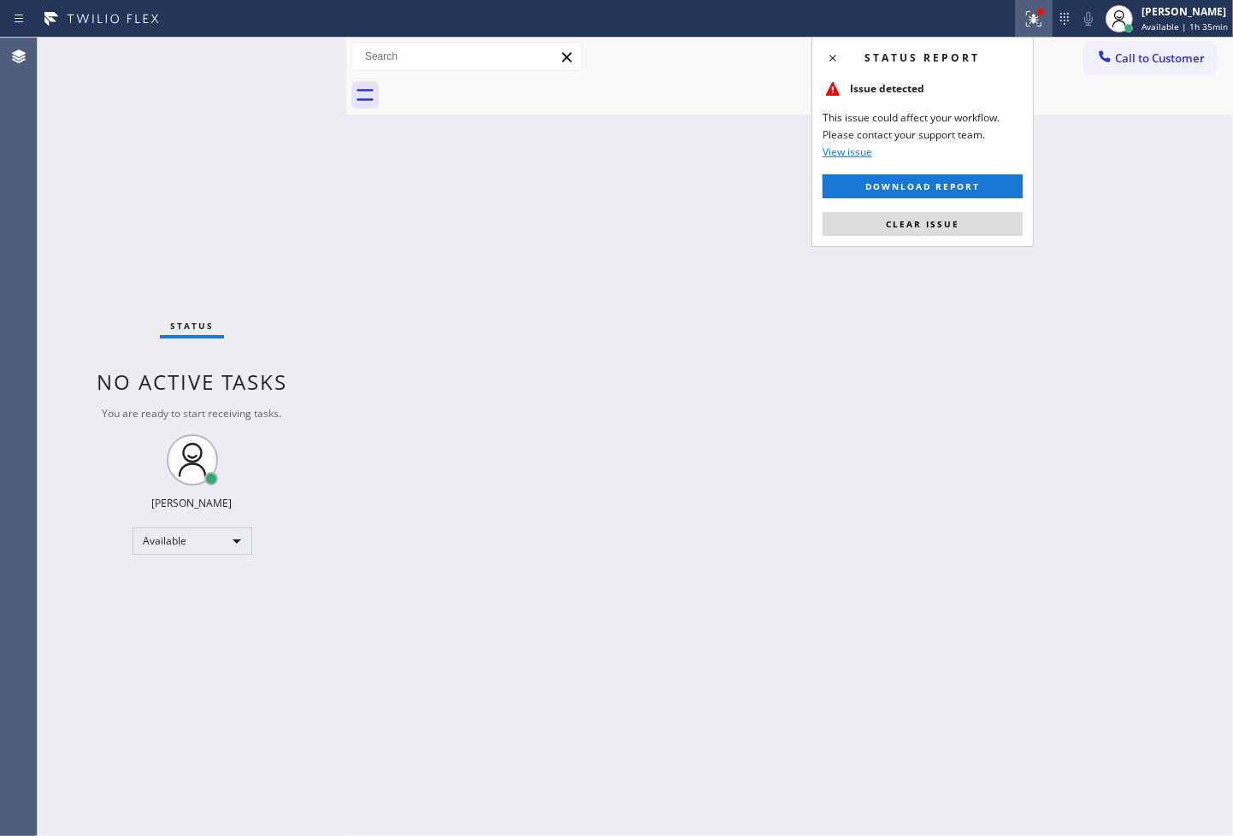
click at [973, 236] on div "Status report Issue detected This issue could affect your workflow. Please cont…" at bounding box center [923, 142] width 222 height 210
click at [704, 431] on div "Back to Dashboard Change Sender ID Customers Technicians Select a contact Outbo…" at bounding box center [789, 437] width 887 height 799
click at [1024, 11] on icon at bounding box center [1034, 19] width 21 height 21
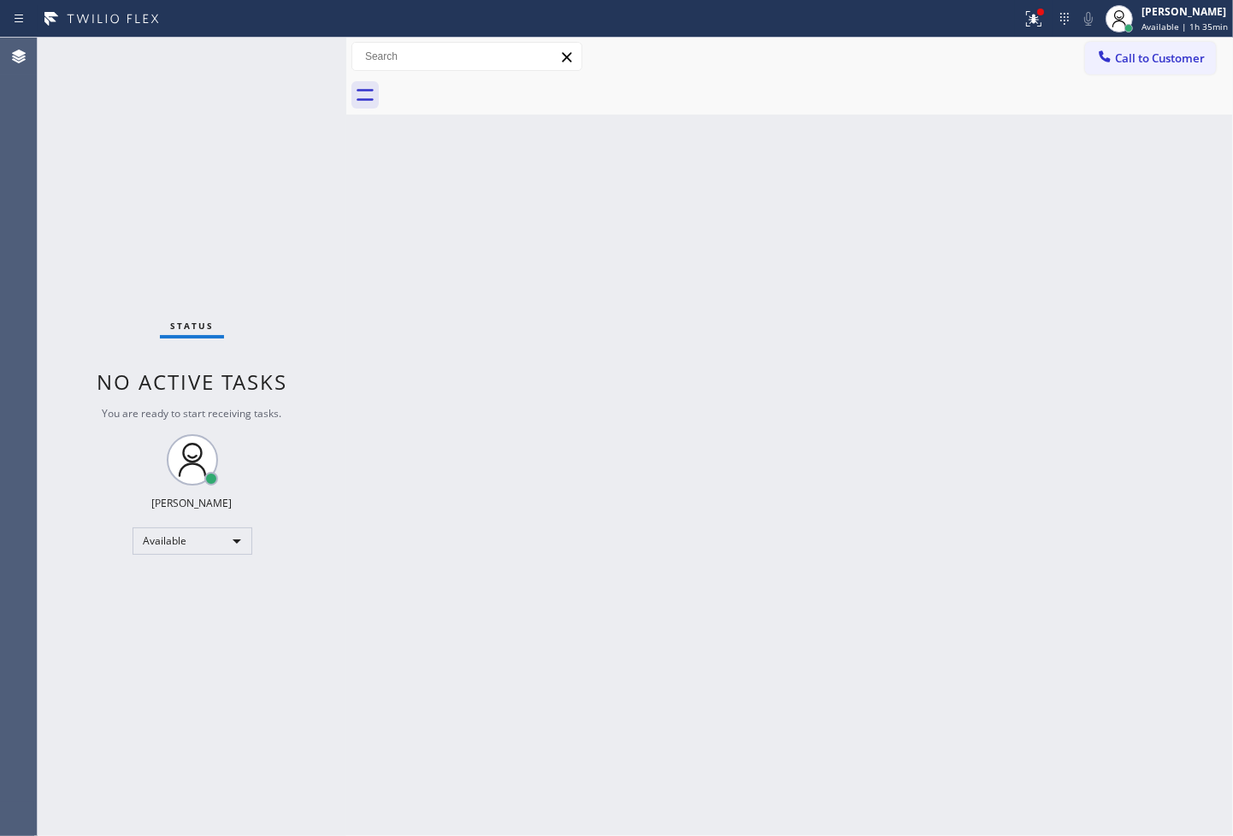
click at [449, 319] on div "Back to Dashboard Change Sender ID Customers Technicians Select a contact Outbo…" at bounding box center [789, 437] width 887 height 799
click at [161, 226] on div "Status No active tasks You are ready to start receiving tasks. [PERSON_NAME]" at bounding box center [192, 437] width 309 height 799
click at [1026, 18] on icon at bounding box center [1031, 17] width 10 height 12
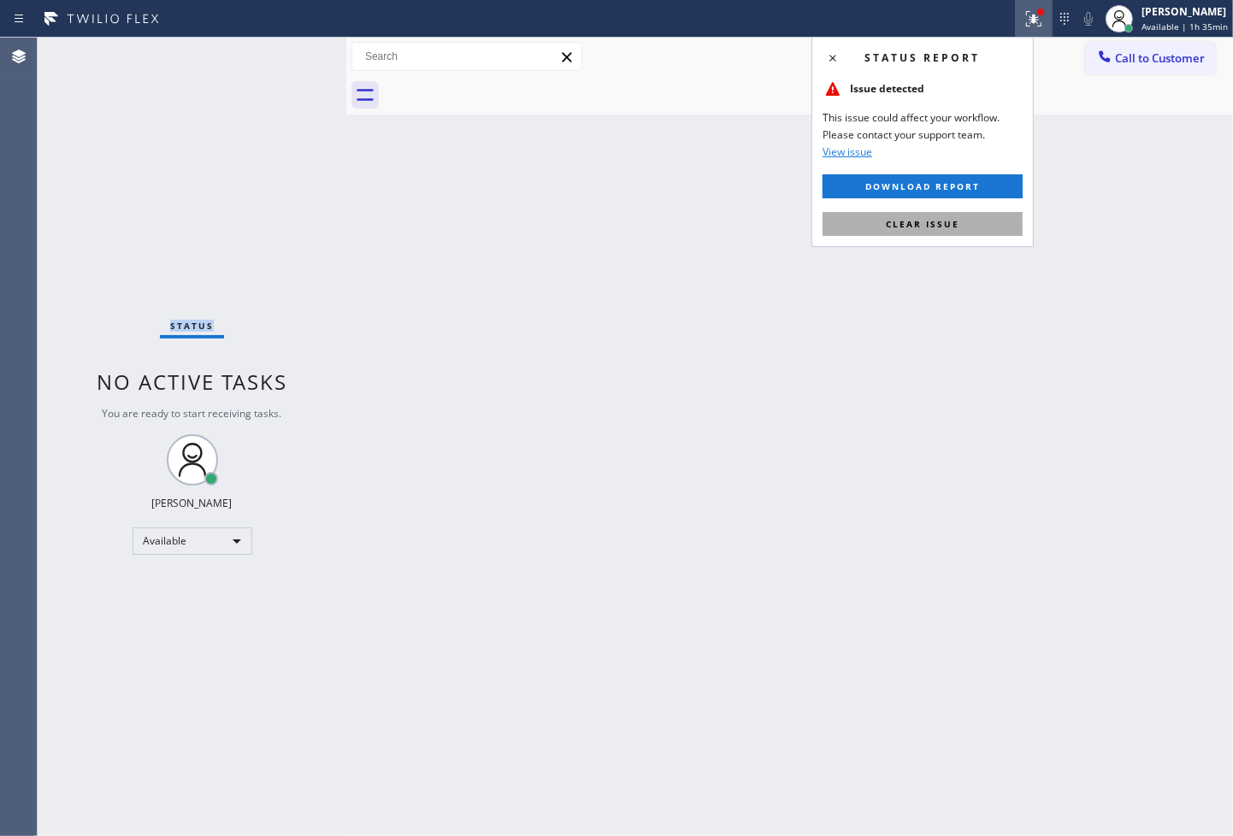
click at [937, 227] on span "Clear issue" at bounding box center [923, 224] width 74 height 12
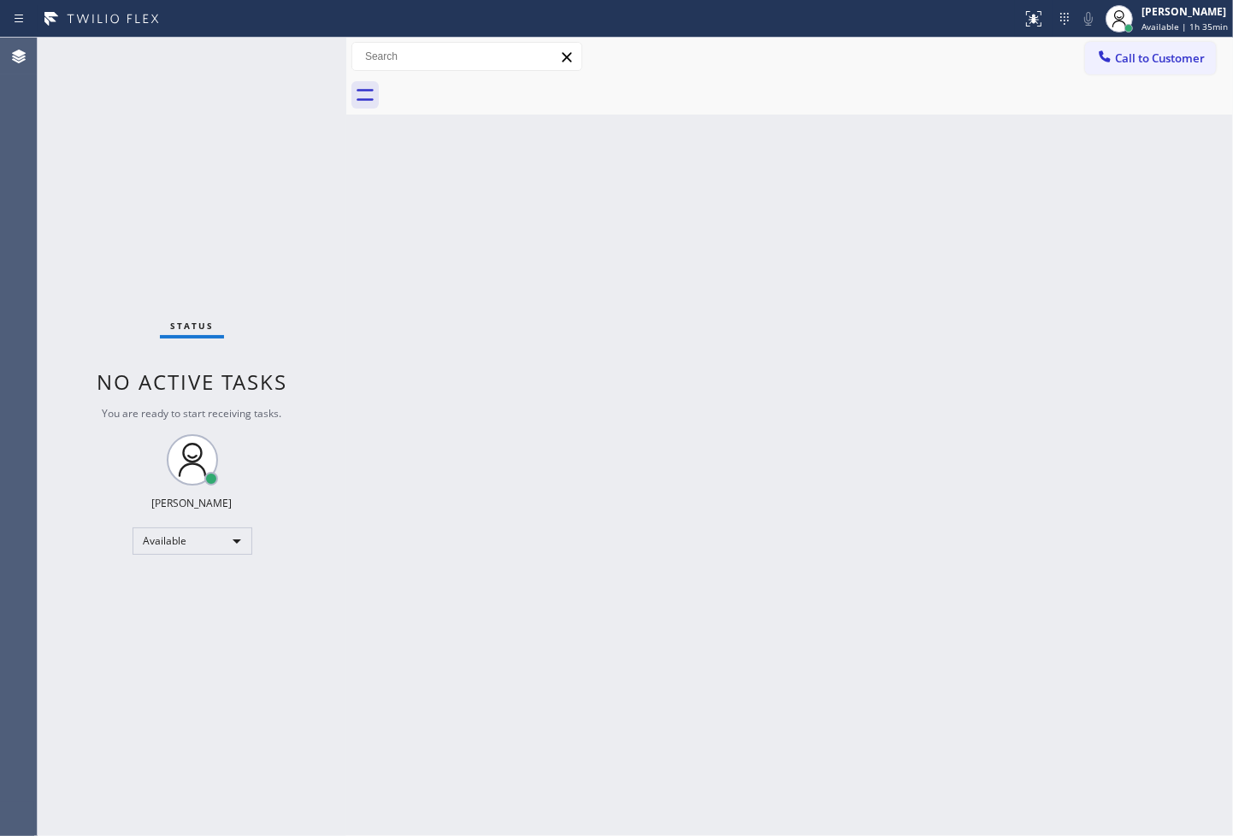
click at [824, 5] on div at bounding box center [511, 18] width 1008 height 27
click at [331, 155] on div "Status No active tasks You are ready to start receiving tasks. [PERSON_NAME]" at bounding box center [192, 437] width 309 height 799
click at [301, 71] on div "Status No active tasks You are ready to start receiving tasks. [PERSON_NAME]" at bounding box center [192, 437] width 309 height 799
click at [121, 668] on div "Status No active tasks You are ready to start receiving tasks. [PERSON_NAME]" at bounding box center [192, 437] width 309 height 799
click at [114, 614] on div "Status No active tasks You are ready to start receiving tasks. [PERSON_NAME]" at bounding box center [192, 437] width 309 height 799
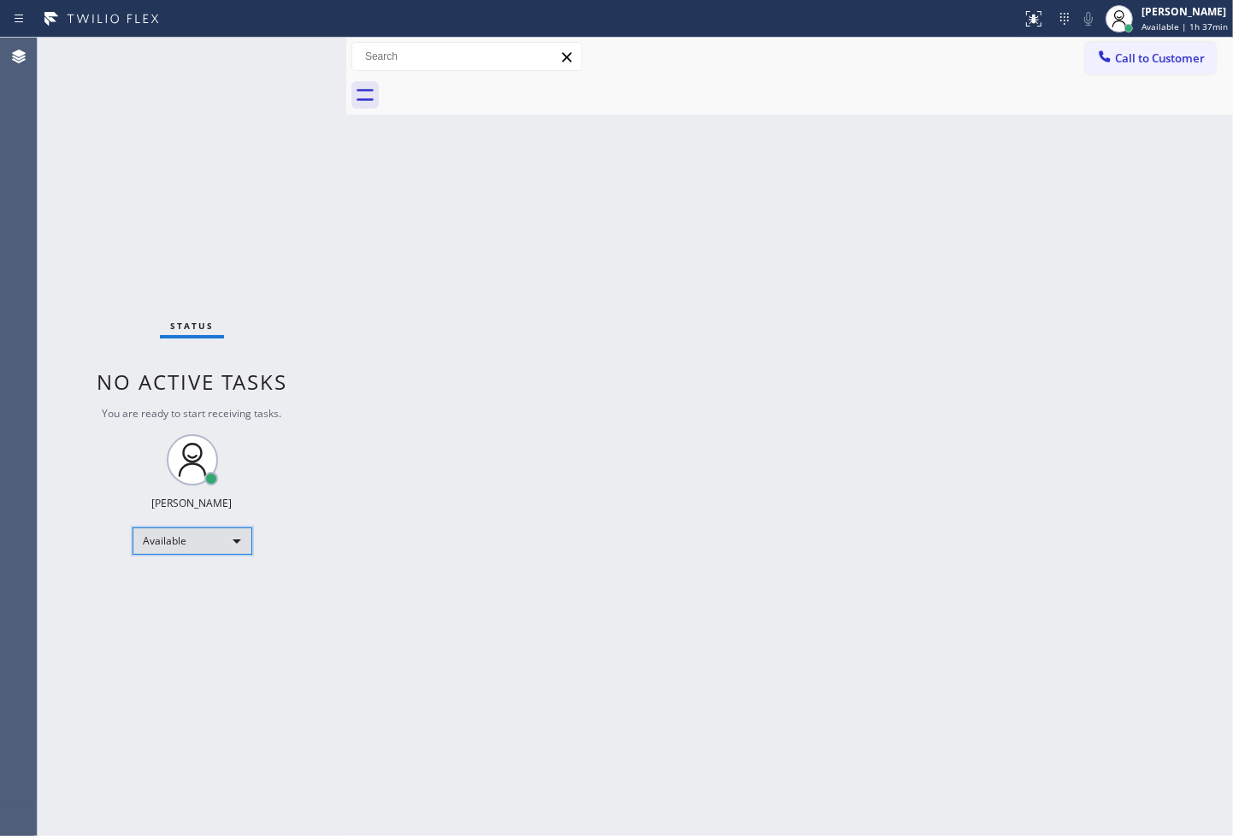
click at [236, 535] on div "Available" at bounding box center [193, 541] width 120 height 27
click at [198, 634] on li "Break" at bounding box center [191, 628] width 116 height 21
click at [374, 471] on div "Back to Dashboard Change Sender ID Customers Technicians Select a contact Outbo…" at bounding box center [789, 437] width 887 height 799
